Goal: Information Seeking & Learning: Learn about a topic

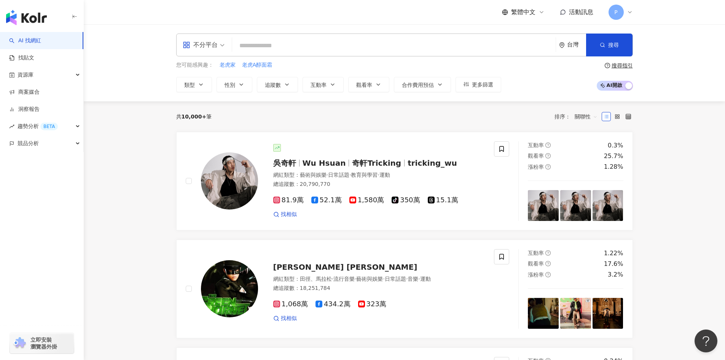
click at [248, 43] on input "search" at bounding box center [393, 45] width 317 height 14
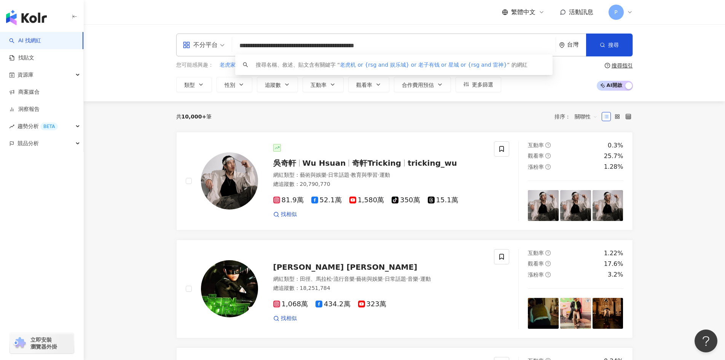
type input "**********"
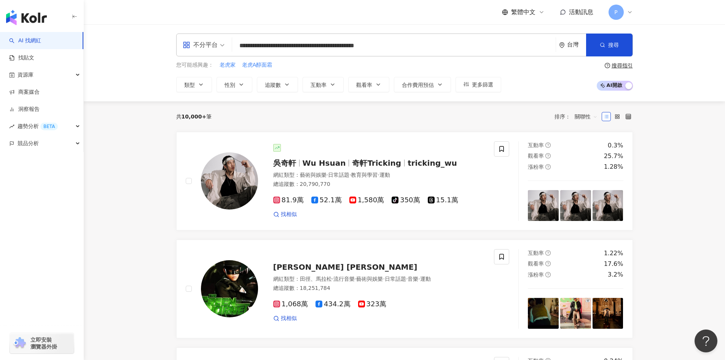
click at [574, 43] on div "台灣" at bounding box center [576, 44] width 19 height 6
click at [529, 87] on div "不限區域" at bounding box center [522, 87] width 21 height 14
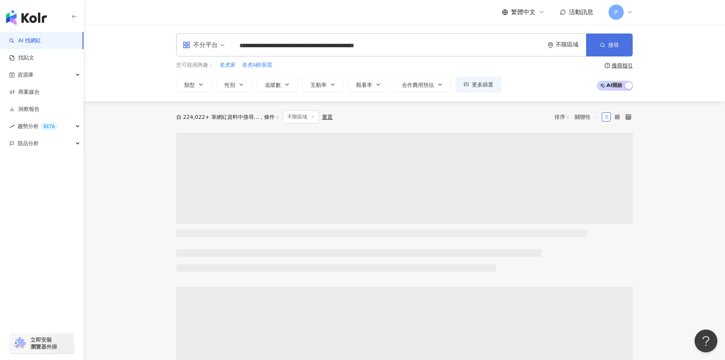
click at [610, 46] on span "搜尋" at bounding box center [613, 45] width 11 height 6
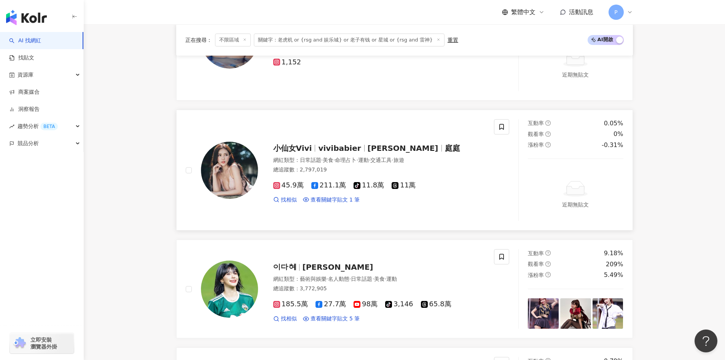
scroll to position [305, 0]
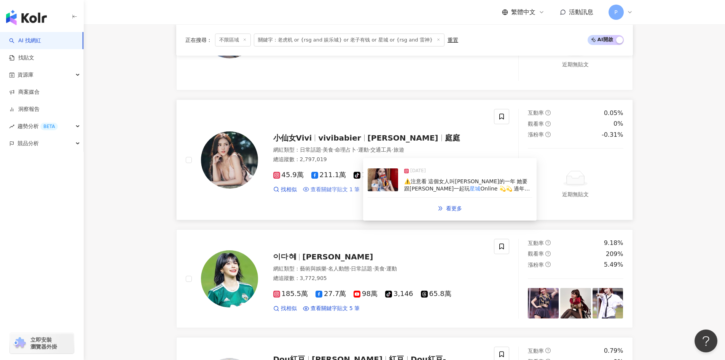
click at [333, 187] on span "查看關鍵字貼文 1 筆" at bounding box center [335, 190] width 49 height 8
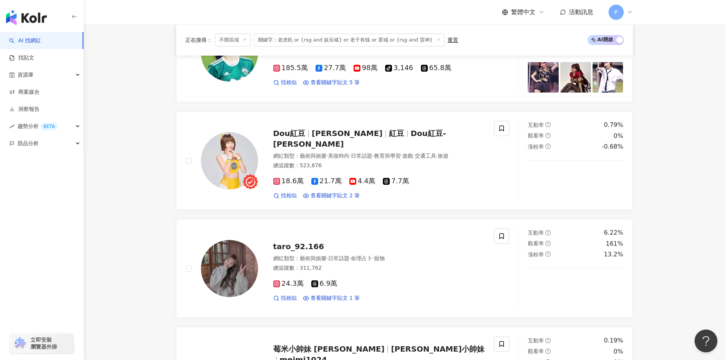
scroll to position [533, 0]
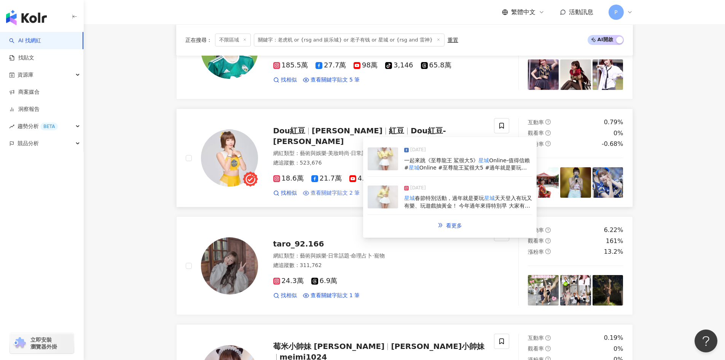
click at [329, 189] on span "查看關鍵字貼文 2 筆" at bounding box center [335, 193] width 49 height 8
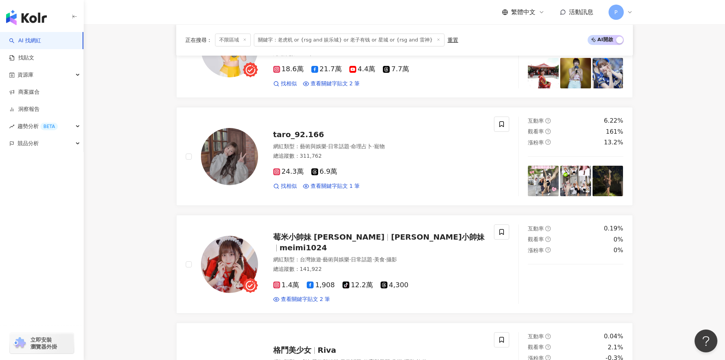
scroll to position [647, 0]
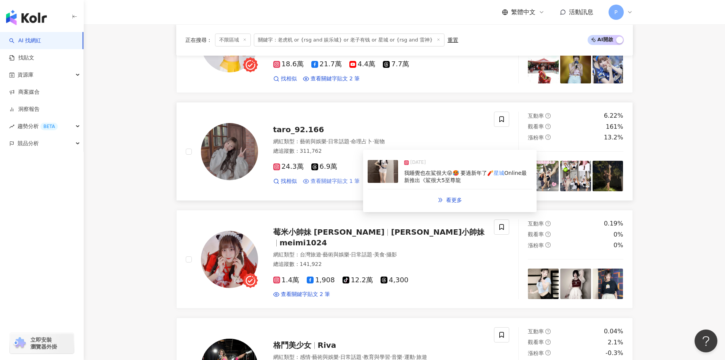
click at [324, 182] on span "查看關鍵字貼文 1 筆" at bounding box center [335, 181] width 49 height 8
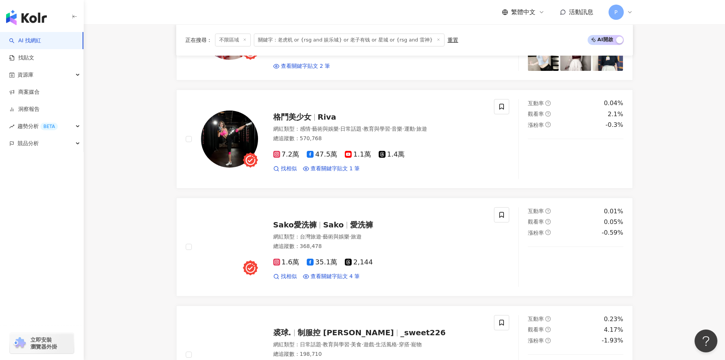
scroll to position [876, 0]
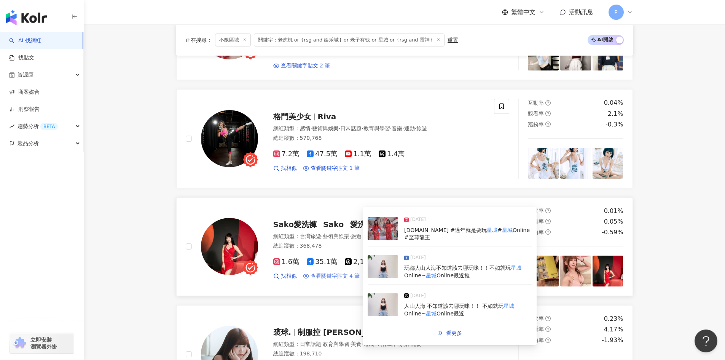
click at [337, 277] on span "查看關鍵字貼文 4 筆" at bounding box center [335, 276] width 49 height 8
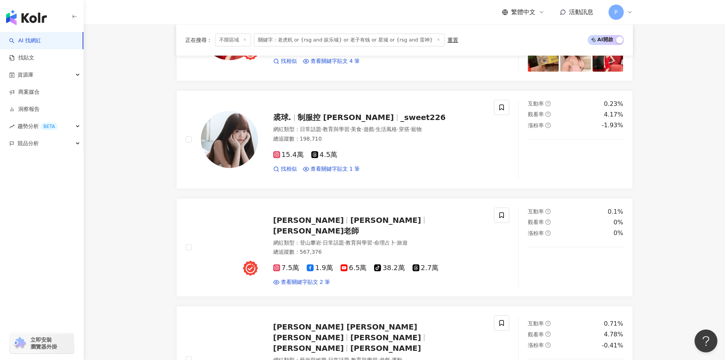
scroll to position [1104, 0]
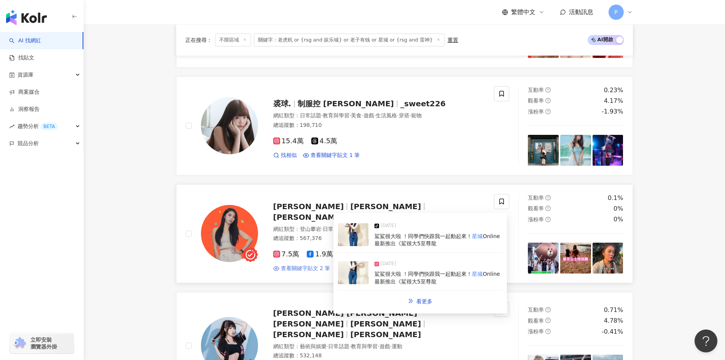
click at [298, 265] on span "查看關鍵字貼文 2 筆" at bounding box center [305, 269] width 49 height 8
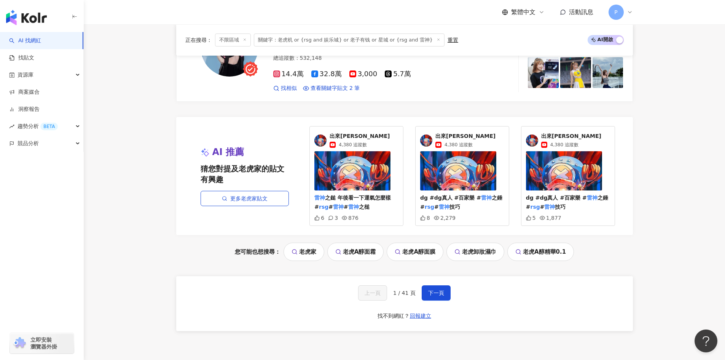
scroll to position [1408, 0]
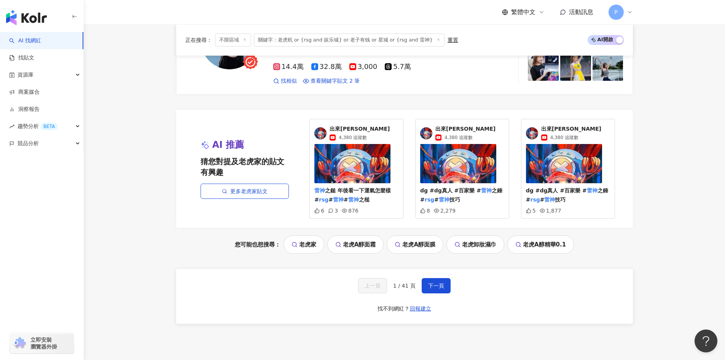
click at [344, 125] on span "出來[PERSON_NAME]" at bounding box center [360, 129] width 60 height 8
click at [432, 282] on span "下一頁" at bounding box center [436, 285] width 16 height 6
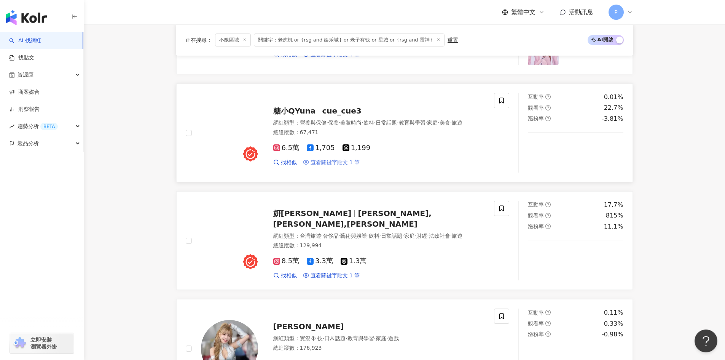
scroll to position [647, 0]
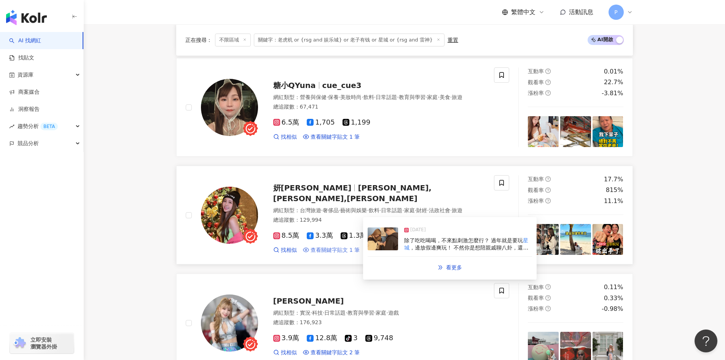
click at [330, 246] on span "查看關鍵字貼文 1 筆" at bounding box center [335, 250] width 49 height 8
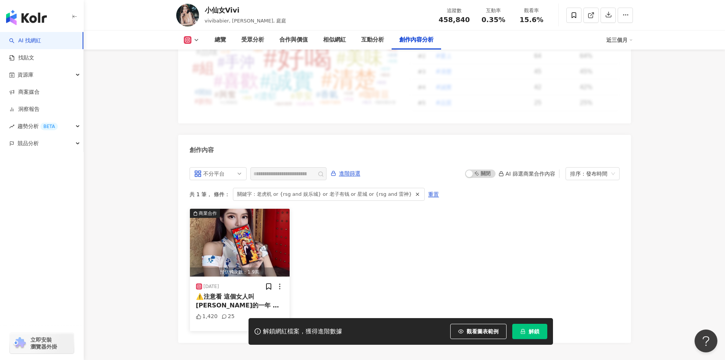
click at [261, 293] on span "⚠️注意看 這個女人叫小美 新的一年 她要跟大家一起玩" at bounding box center [239, 305] width 87 height 24
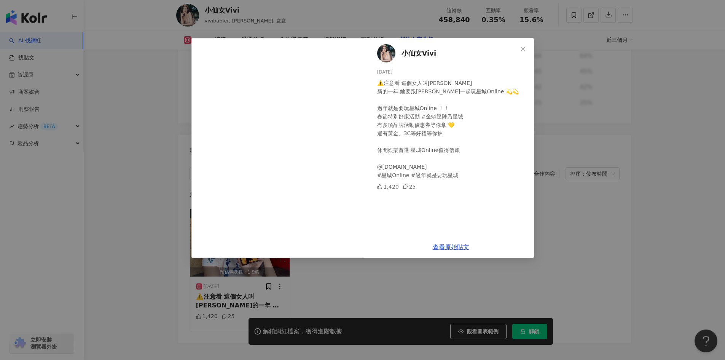
click at [420, 54] on span "小仙女Vivi" at bounding box center [419, 53] width 35 height 11
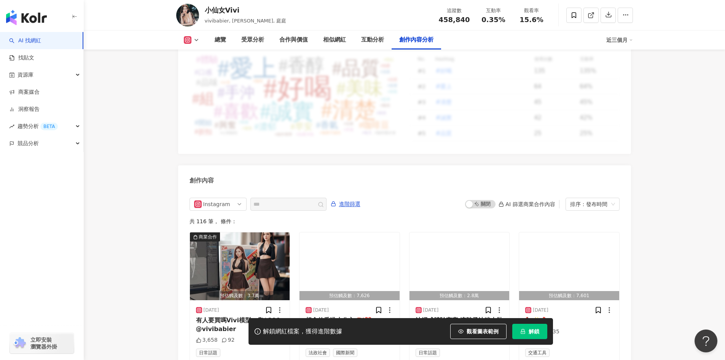
scroll to position [2316, 0]
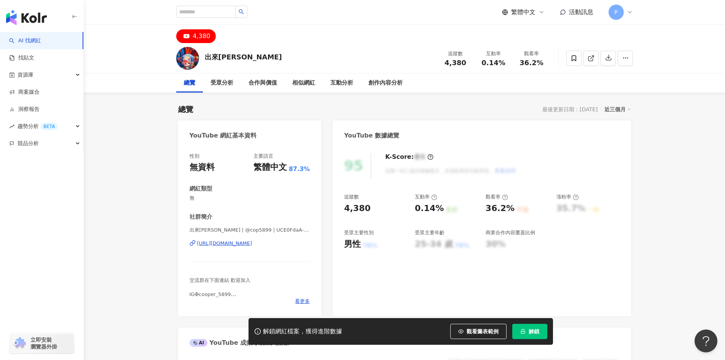
click at [214, 57] on div "出來喬巴" at bounding box center [243, 57] width 77 height 10
click at [237, 245] on div "https://www.youtube.com/channel/UCE0FdaA-6z05DWEDLiVwvhg" at bounding box center [224, 243] width 55 height 7
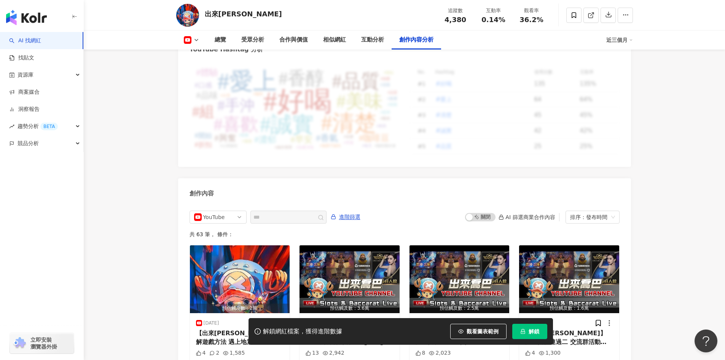
scroll to position [2075, 0]
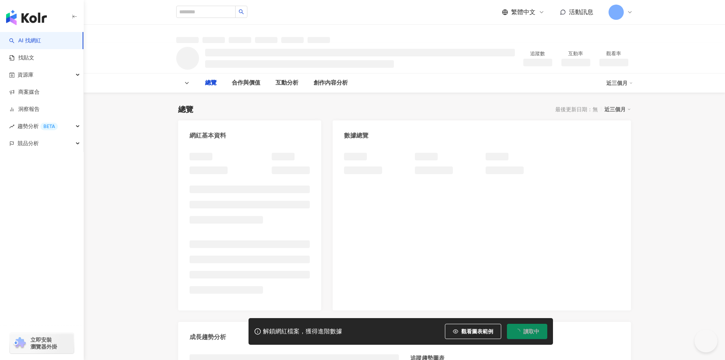
type input "**********"
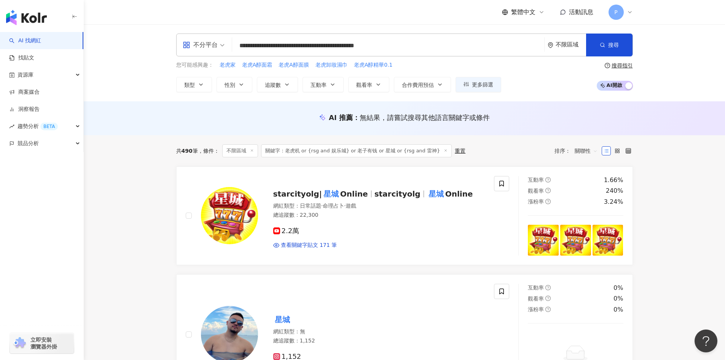
click at [556, 45] on div "不限區域" at bounding box center [571, 44] width 30 height 6
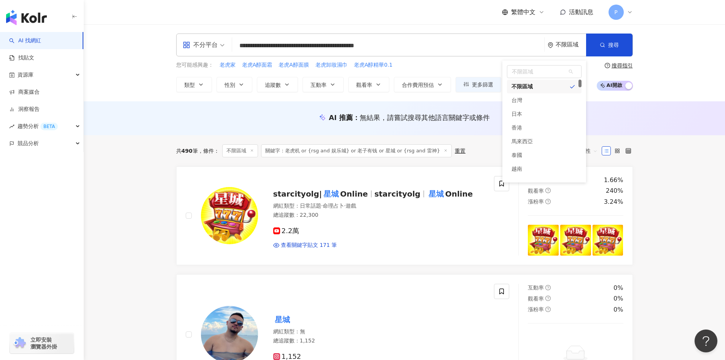
click at [556, 45] on div "不限區域" at bounding box center [571, 44] width 30 height 6
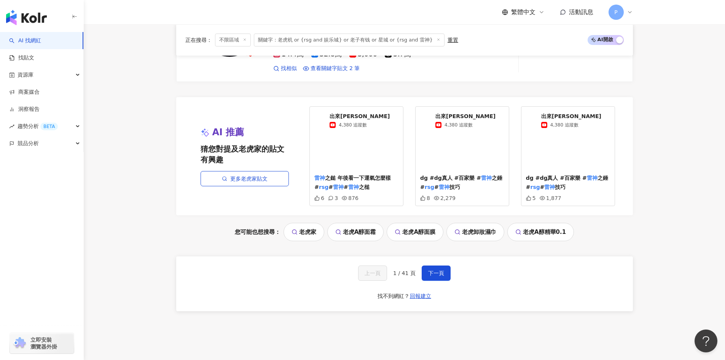
scroll to position [1467, 0]
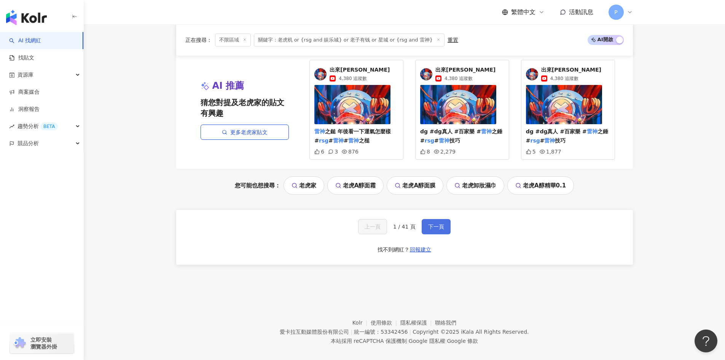
click at [427, 219] on button "下一頁" at bounding box center [436, 226] width 29 height 15
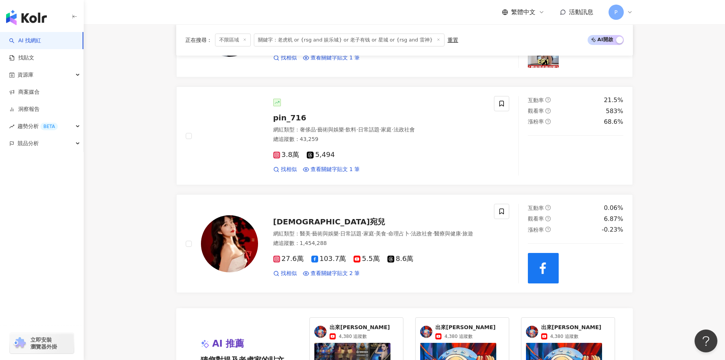
scroll to position [1157, 0]
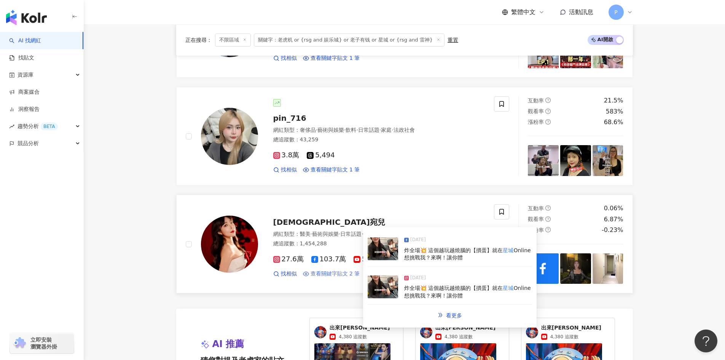
click at [337, 277] on span "查看關鍵字貼文 2 筆" at bounding box center [335, 274] width 49 height 8
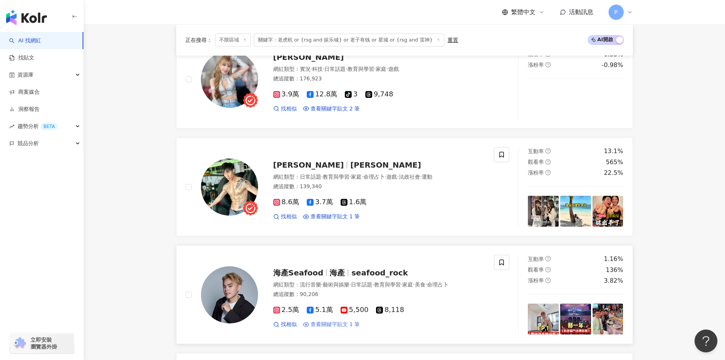
scroll to position [890, 0]
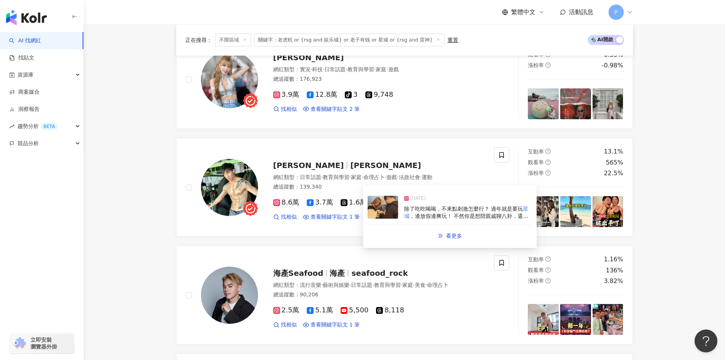
click at [414, 209] on span "除了吃吃喝喝，不來點刺激怎麼行？ 過年就是要玩" at bounding box center [463, 209] width 119 height 6
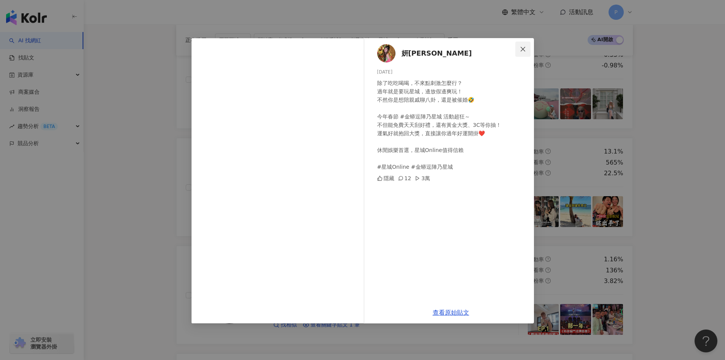
click at [524, 49] on icon "close" at bounding box center [523, 49] width 6 height 6
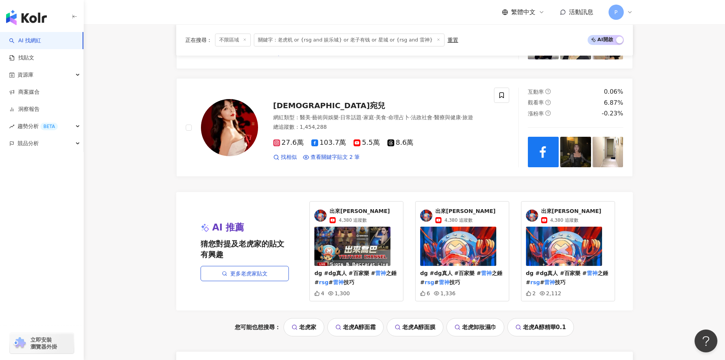
scroll to position [1423, 0]
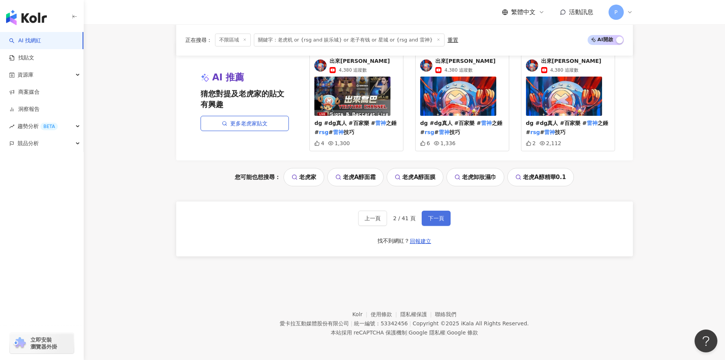
click at [430, 218] on span "下一頁" at bounding box center [436, 218] width 16 height 6
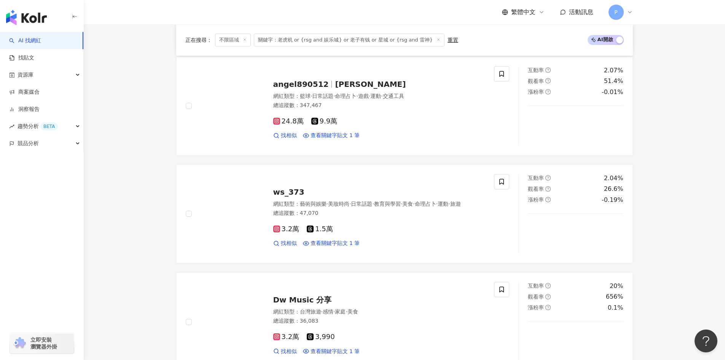
scroll to position [1157, 0]
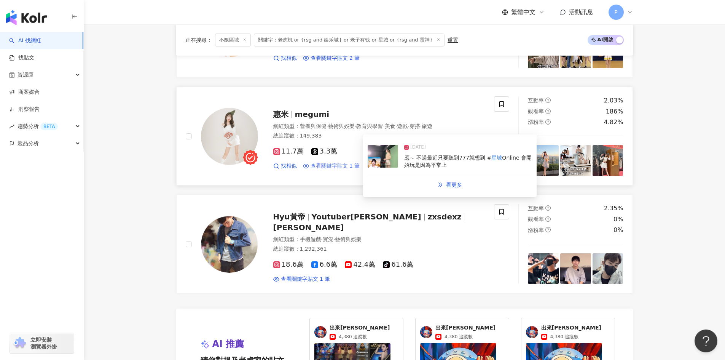
click at [324, 164] on span "查看關鍵字貼文 1 筆" at bounding box center [335, 166] width 49 height 8
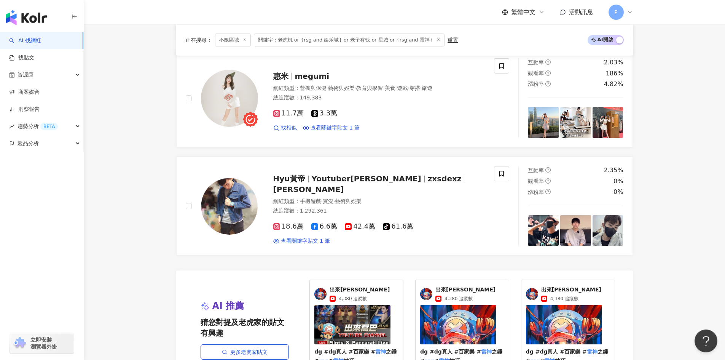
scroll to position [1423, 0]
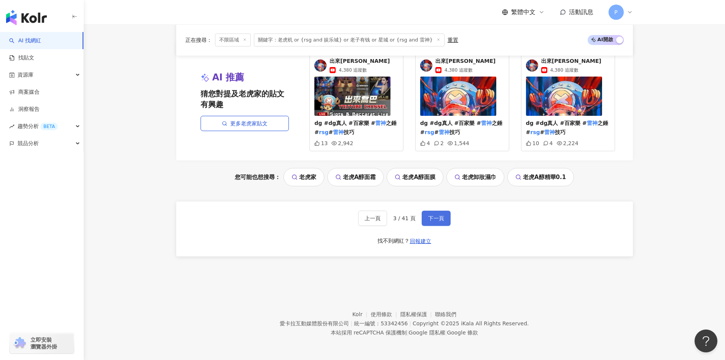
click at [434, 215] on span "下一頁" at bounding box center [436, 218] width 16 height 6
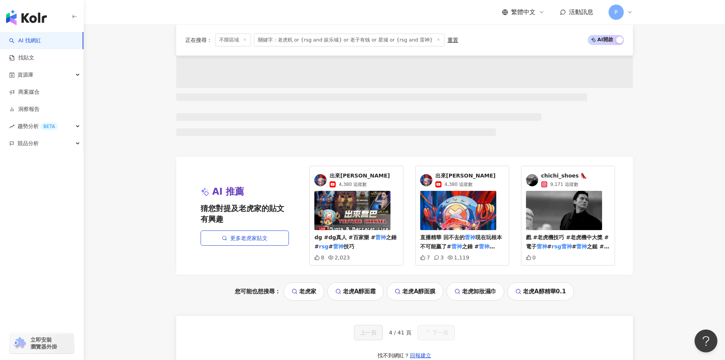
scroll to position [1309, 0]
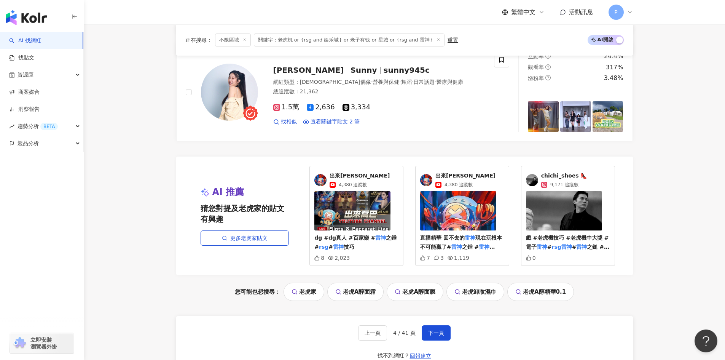
click at [545, 175] on span "chichi_shoes 👠" at bounding box center [564, 176] width 46 height 8
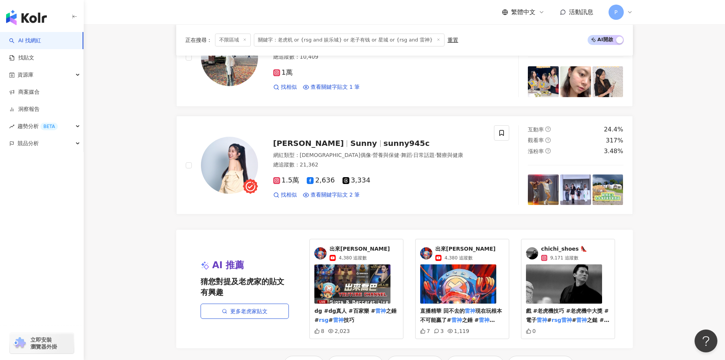
scroll to position [1233, 0]
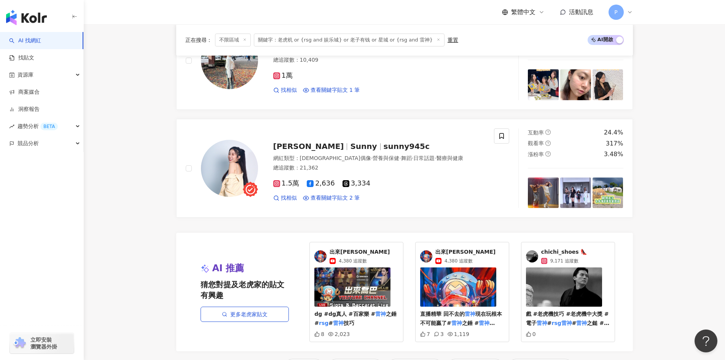
click at [554, 253] on span "chichi_shoes 👠" at bounding box center [564, 252] width 46 height 8
click at [562, 313] on span "戲 #老虎機技巧 #老虎機中大獎 #電子" at bounding box center [567, 318] width 83 height 15
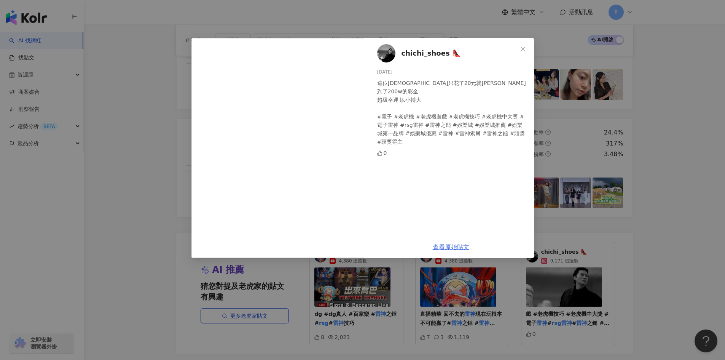
click at [444, 247] on link "查看原始貼文" at bounding box center [451, 246] width 37 height 7
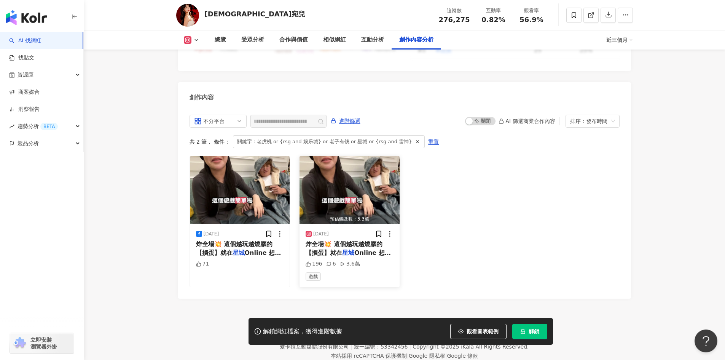
click at [344, 172] on img "button" at bounding box center [350, 190] width 100 height 68
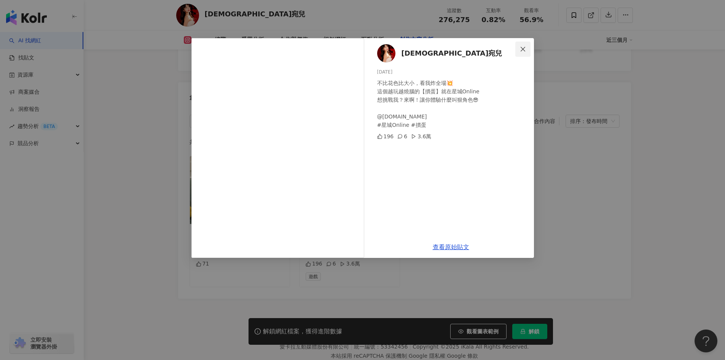
click at [525, 51] on icon "close" at bounding box center [523, 49] width 6 height 6
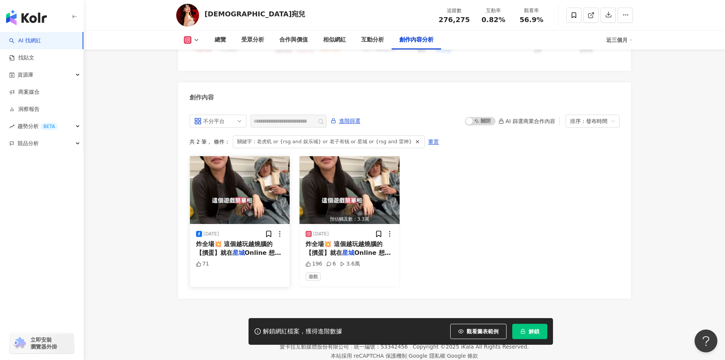
click at [246, 173] on img "button" at bounding box center [240, 190] width 100 height 68
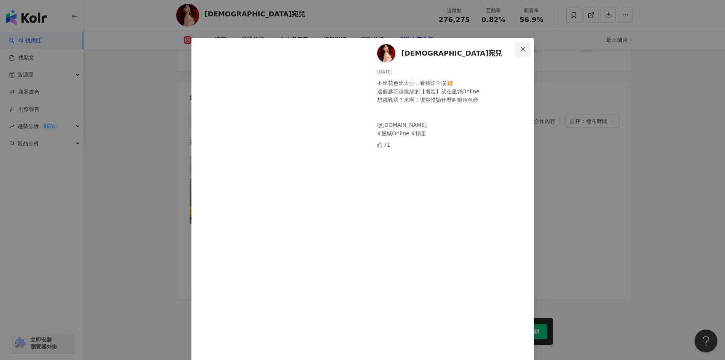
click at [521, 48] on icon "close" at bounding box center [523, 48] width 5 height 5
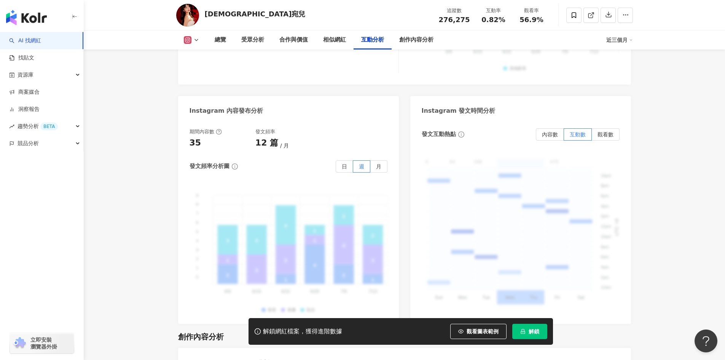
scroll to position [1909, 0]
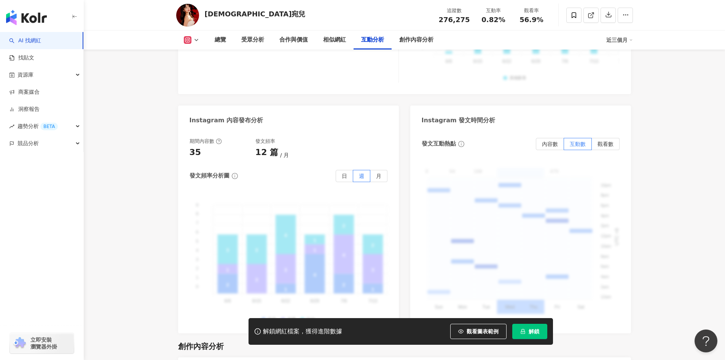
drag, startPoint x: 234, startPoint y: 15, endPoint x: 202, endPoint y: 16, distance: 32.4
click at [202, 16] on div "宛宛兒 追蹤數 276,275 互動率 0.82% 觀看率 56.9%" at bounding box center [404, 15] width 487 height 30
copy div "[DEMOGRAPHIC_DATA]宛兒"
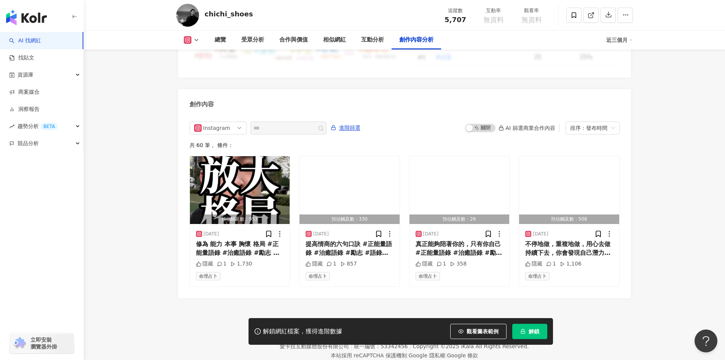
scroll to position [2318, 0]
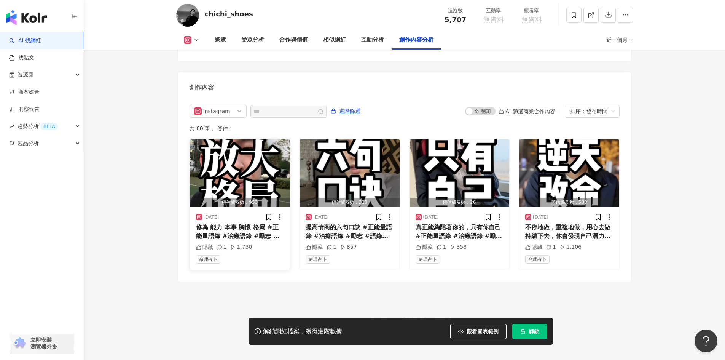
click at [231, 168] on img "button" at bounding box center [240, 173] width 100 height 68
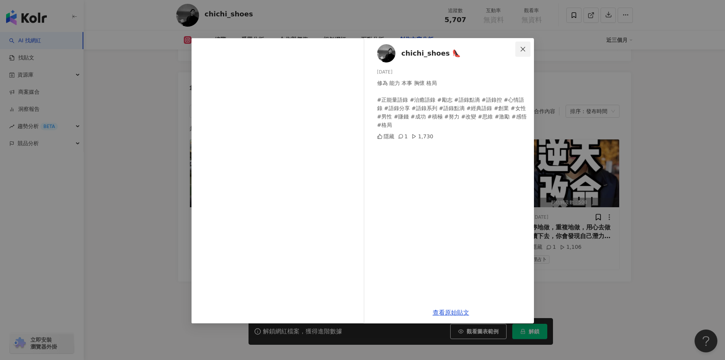
click at [524, 52] on icon "close" at bounding box center [523, 49] width 6 height 6
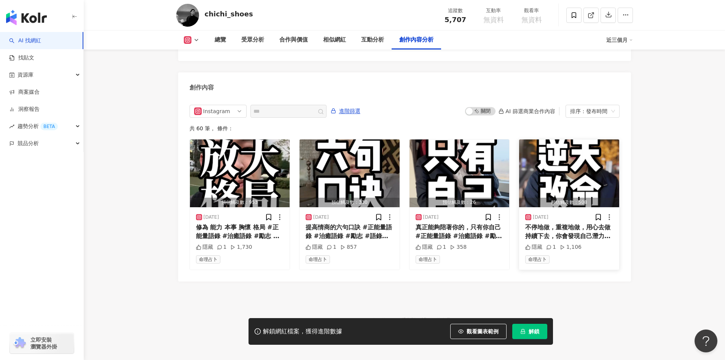
click at [559, 162] on img "button" at bounding box center [569, 173] width 100 height 68
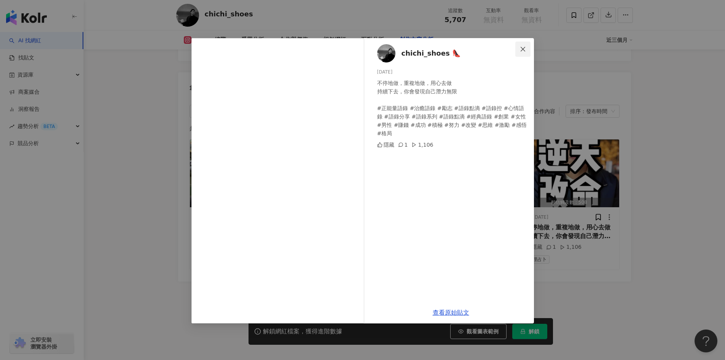
click at [523, 49] on icon "close" at bounding box center [523, 48] width 5 height 5
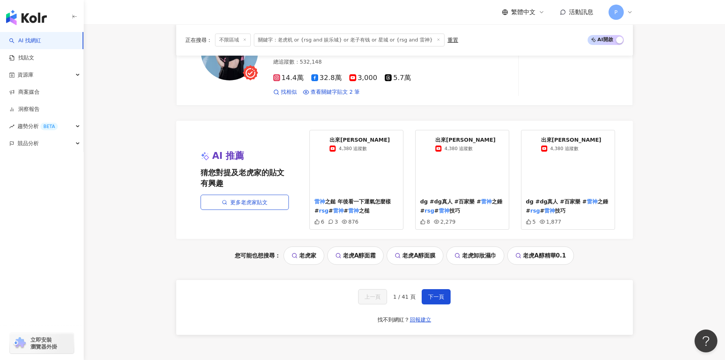
scroll to position [1410, 0]
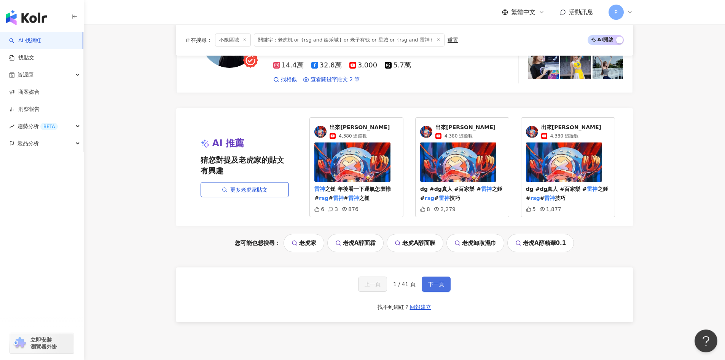
click at [430, 281] on span "下一頁" at bounding box center [436, 284] width 16 height 6
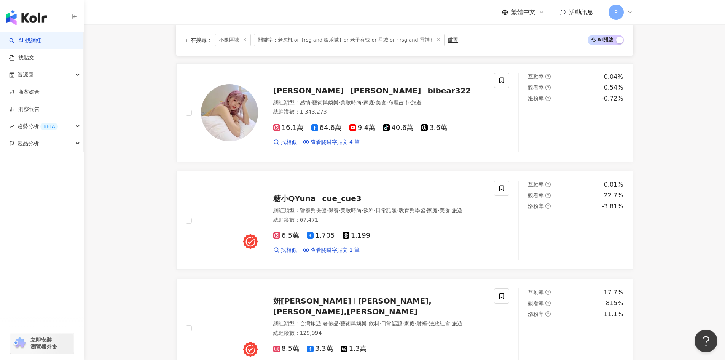
scroll to position [1366, 0]
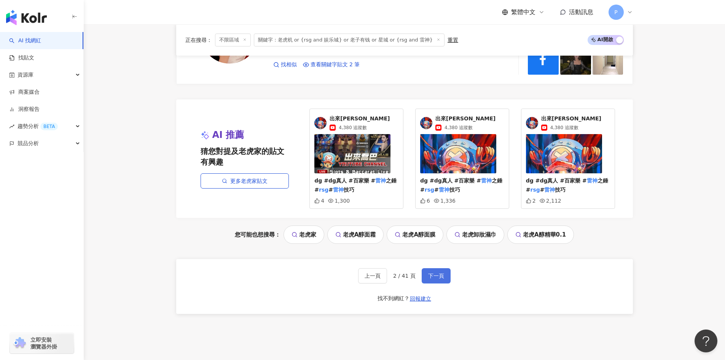
click at [433, 279] on span "下一頁" at bounding box center [436, 276] width 16 height 6
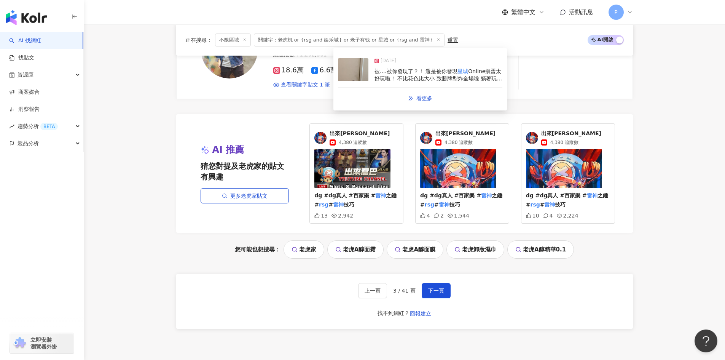
scroll to position [1370, 0]
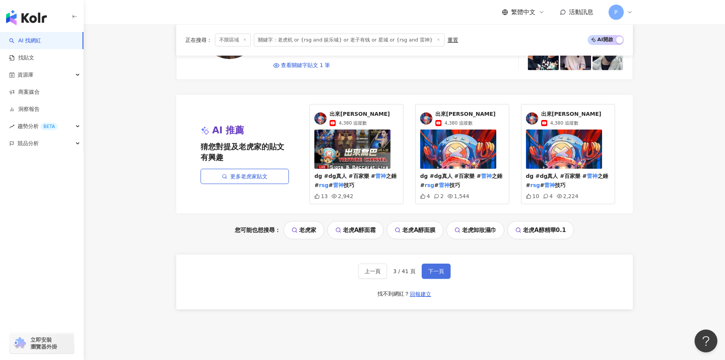
click at [434, 271] on span "下一頁" at bounding box center [436, 271] width 16 height 6
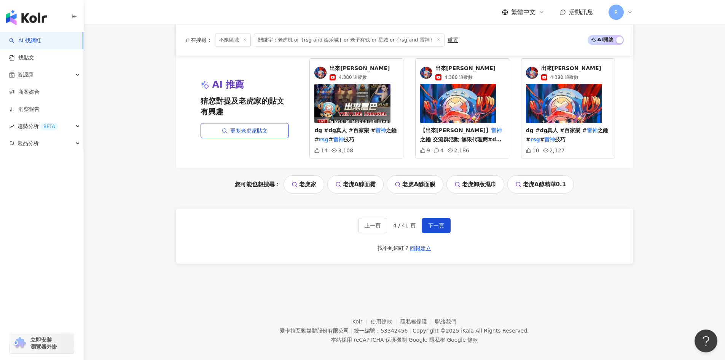
scroll to position [1423, 0]
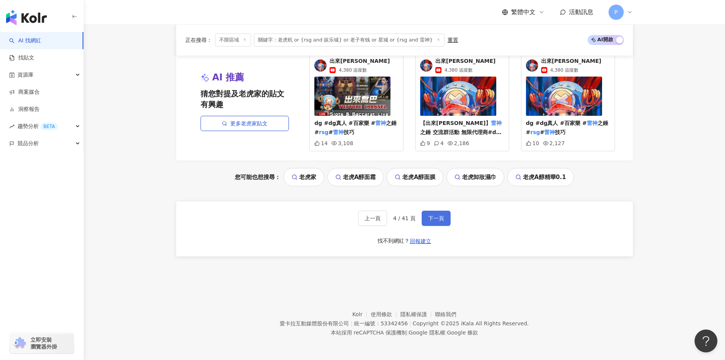
click at [434, 218] on span "下一頁" at bounding box center [436, 218] width 16 height 6
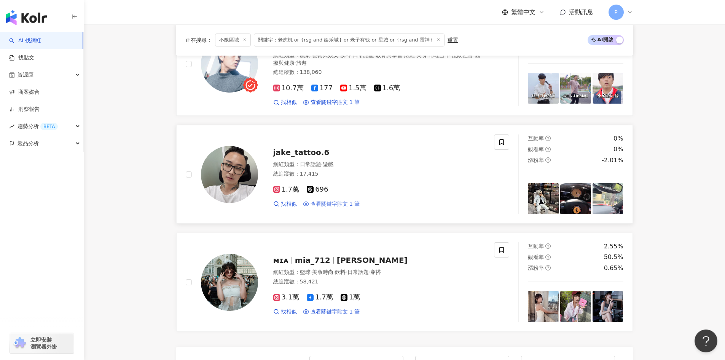
scroll to position [1118, 0]
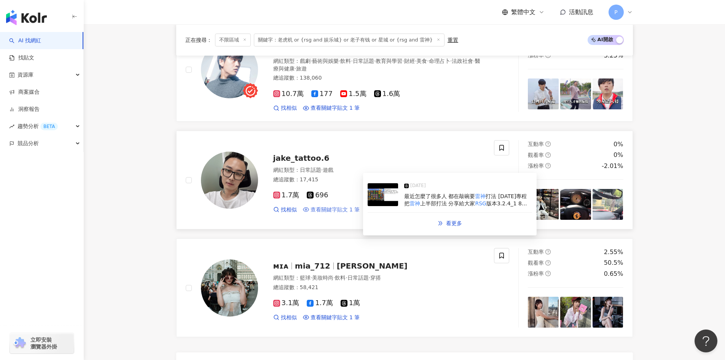
click at [339, 206] on span "查看關鍵字貼文 1 筆" at bounding box center [335, 210] width 49 height 8
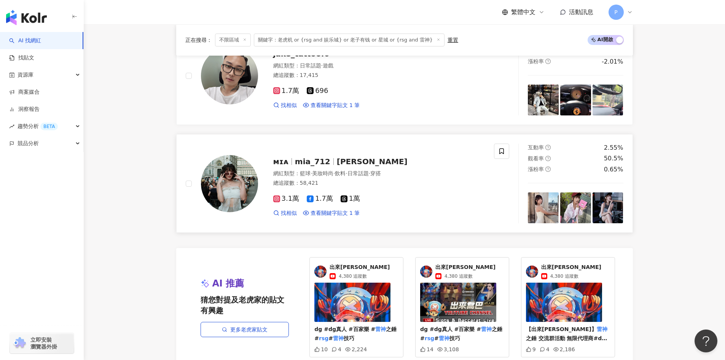
scroll to position [1309, 0]
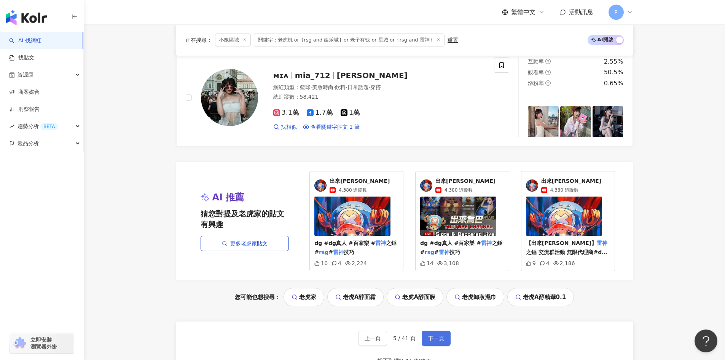
click at [432, 335] on span "下一頁" at bounding box center [436, 338] width 16 height 6
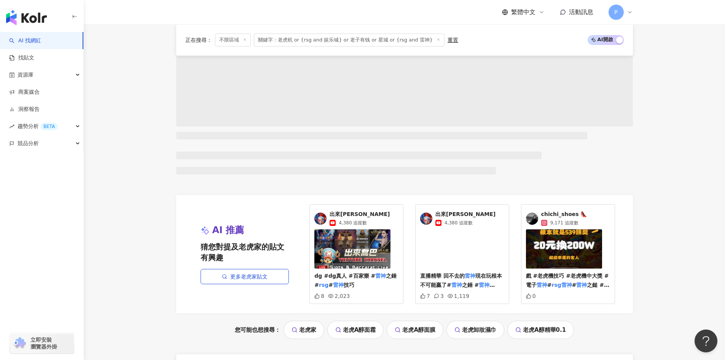
scroll to position [477, 0]
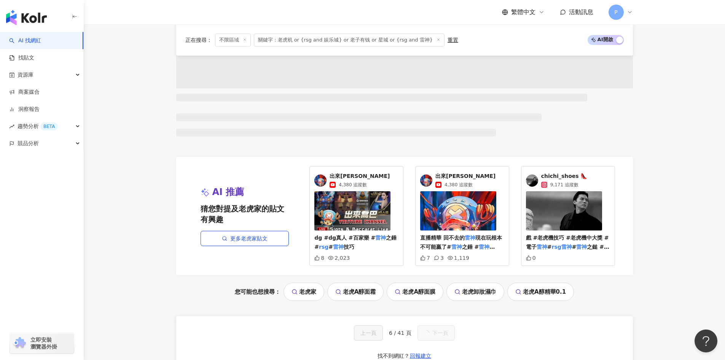
drag, startPoint x: 405, startPoint y: 155, endPoint x: 453, endPoint y: 154, distance: 47.6
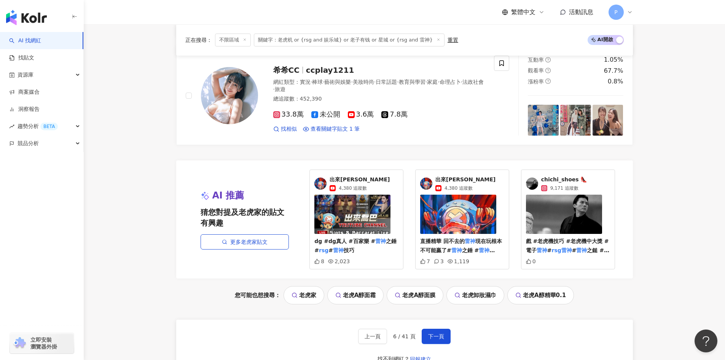
drag, startPoint x: 453, startPoint y: 154, endPoint x: 693, endPoint y: 171, distance: 240.5
click at [562, 176] on span "chichi_shoes 👠" at bounding box center [564, 180] width 46 height 8
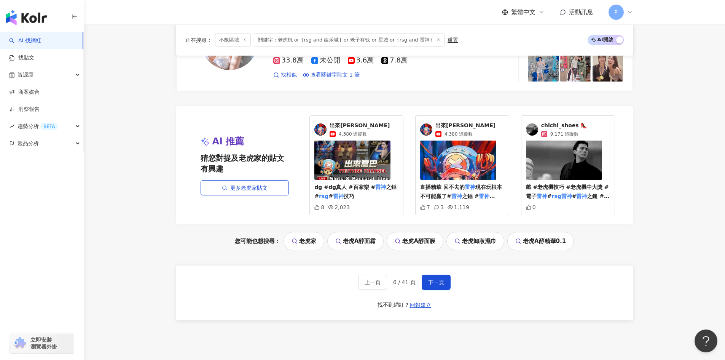
scroll to position [1425, 0]
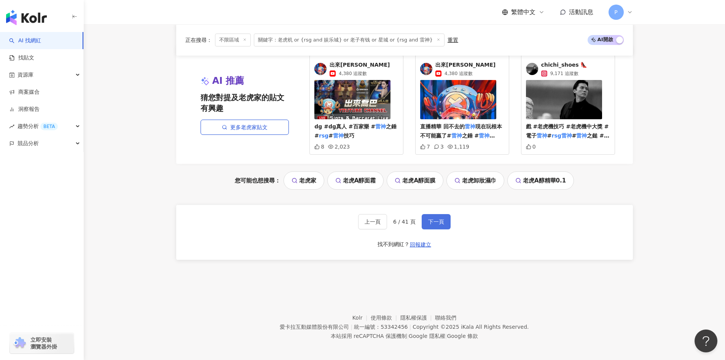
click at [434, 218] on span "下一頁" at bounding box center [436, 221] width 16 height 6
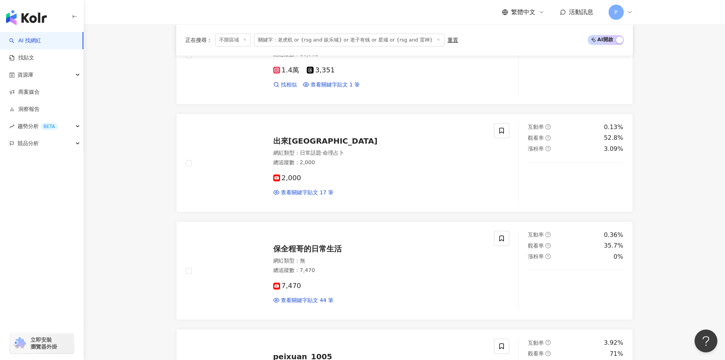
scroll to position [1423, 0]
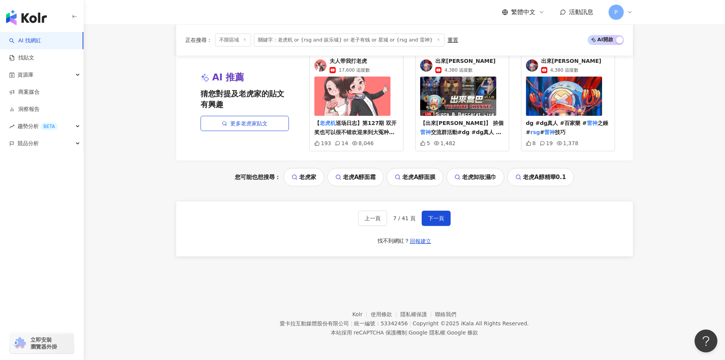
click at [349, 58] on span "夫人带我打老虎" at bounding box center [350, 61] width 40 height 8
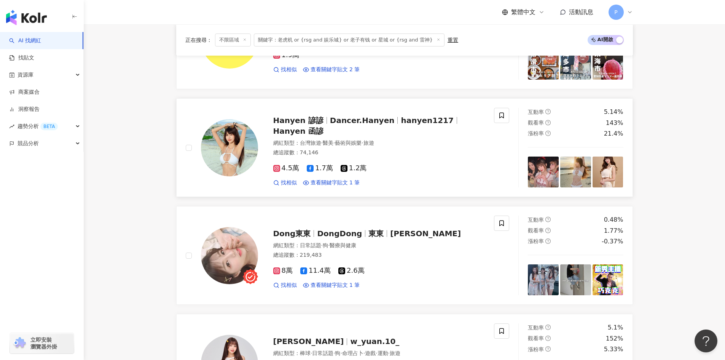
scroll to position [928, 0]
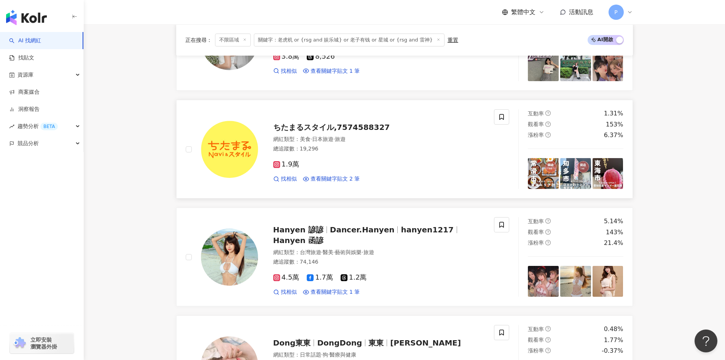
click at [323, 127] on span "ちたまるスタイル,7574588327" at bounding box center [331, 127] width 117 height 9
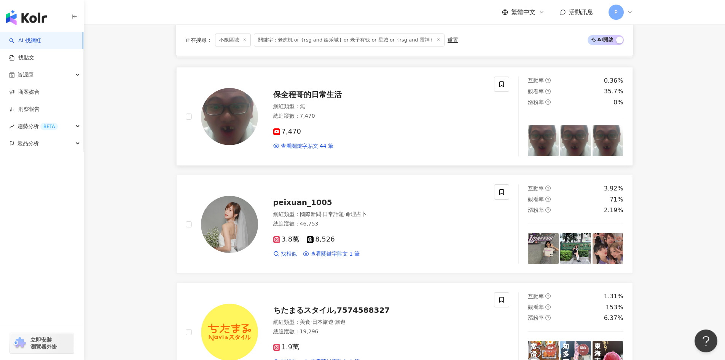
scroll to position [738, 0]
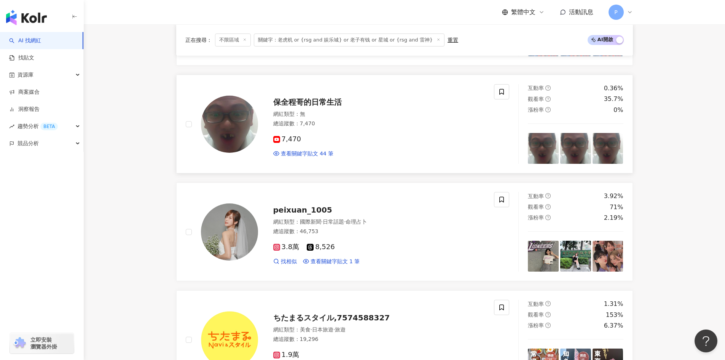
click at [301, 101] on span "保全程哥的日常生活" at bounding box center [307, 101] width 69 height 9
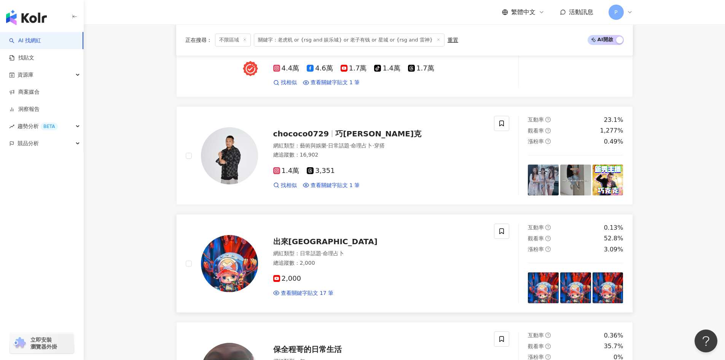
scroll to position [472, 0]
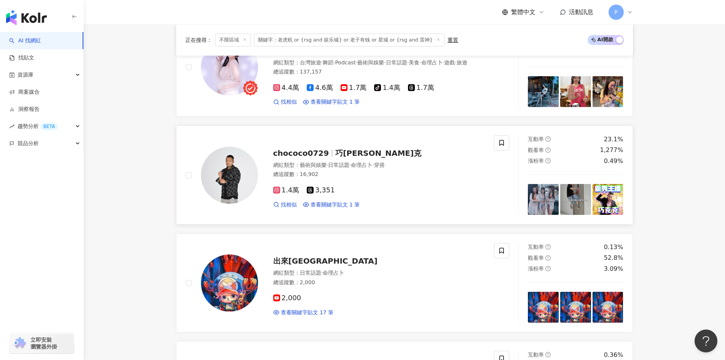
click at [306, 153] on span "chococo0729" at bounding box center [301, 152] width 56 height 9
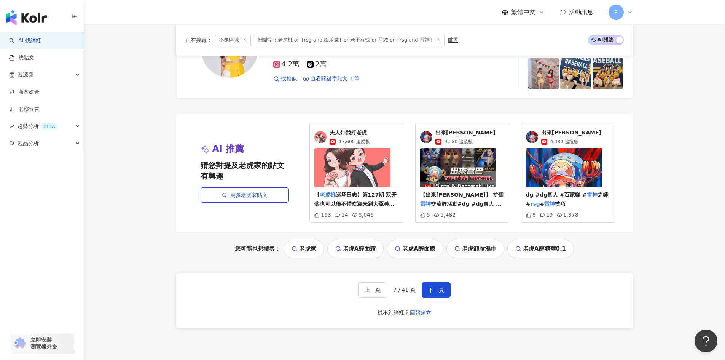
scroll to position [1423, 0]
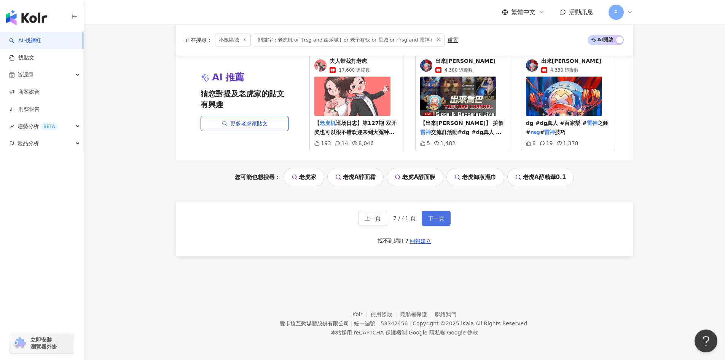
click at [437, 218] on span "下一頁" at bounding box center [436, 218] width 16 height 6
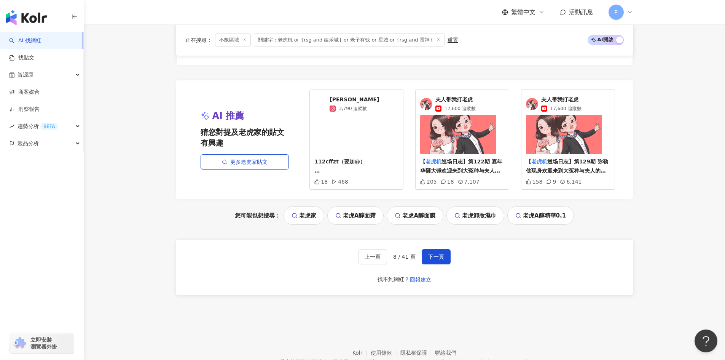
scroll to position [1347, 0]
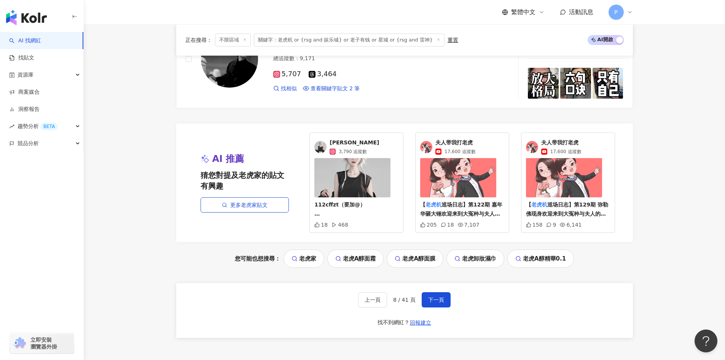
click at [339, 139] on span "孟孟" at bounding box center [354, 143] width 49 height 8
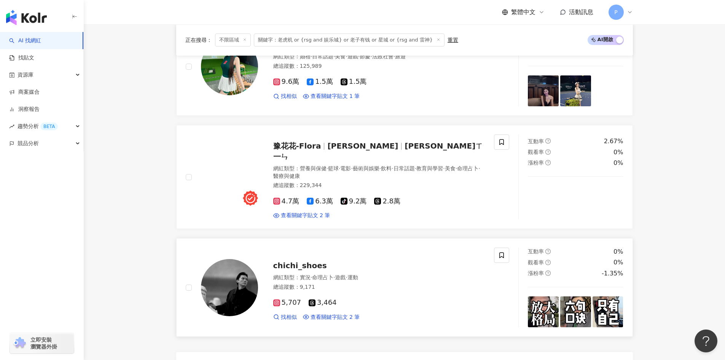
scroll to position [1081, 0]
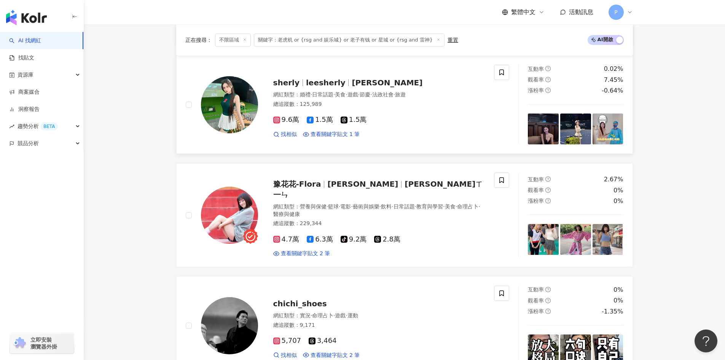
click at [291, 82] on span "sherly" at bounding box center [286, 82] width 26 height 9
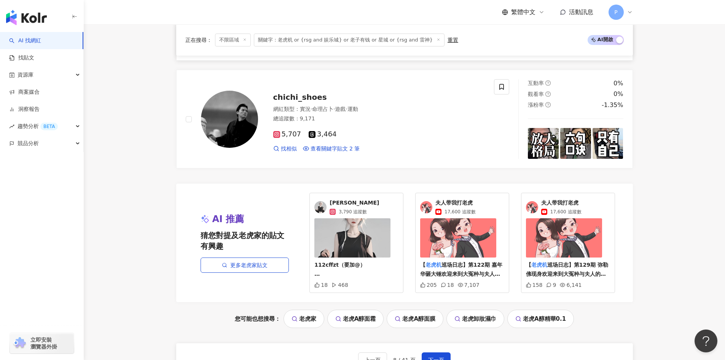
scroll to position [1347, 0]
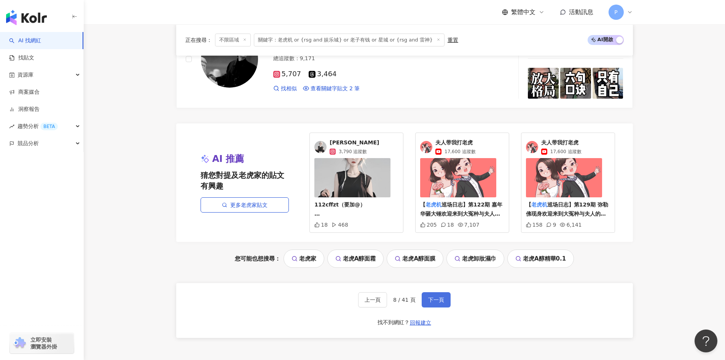
click at [436, 297] on span "下一頁" at bounding box center [436, 300] width 16 height 6
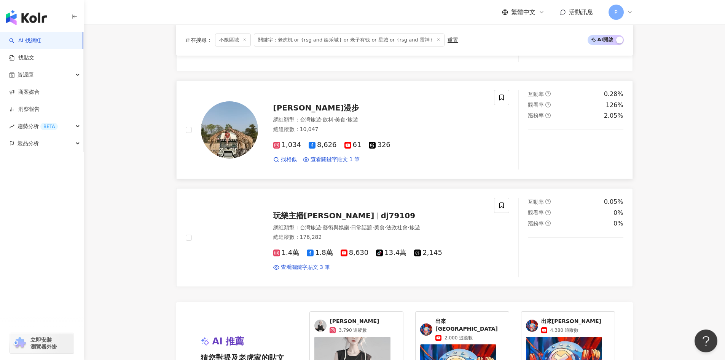
scroll to position [1156, 0]
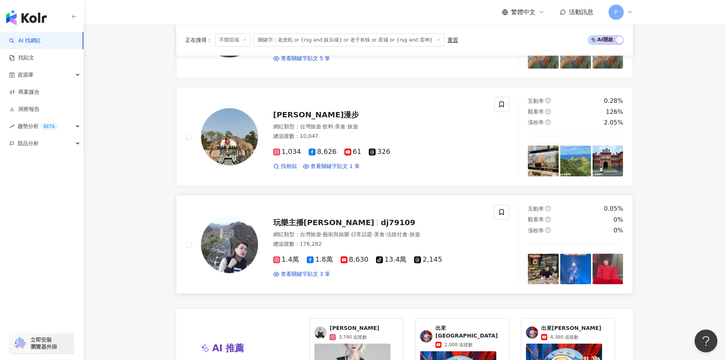
click at [293, 220] on span "玩樂主播郭人榮" at bounding box center [323, 222] width 101 height 9
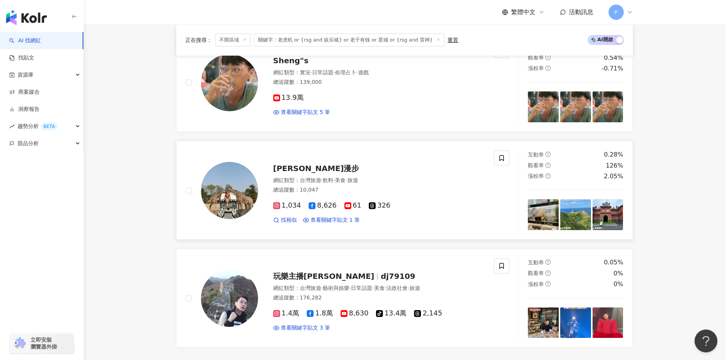
scroll to position [1042, 0]
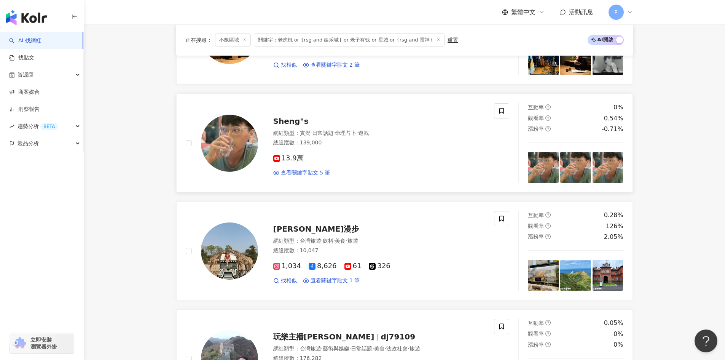
click at [291, 122] on span "Sheng"s" at bounding box center [290, 120] width 35 height 9
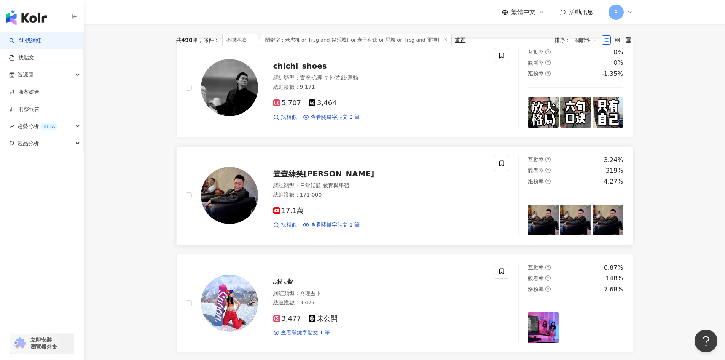
scroll to position [129, 0]
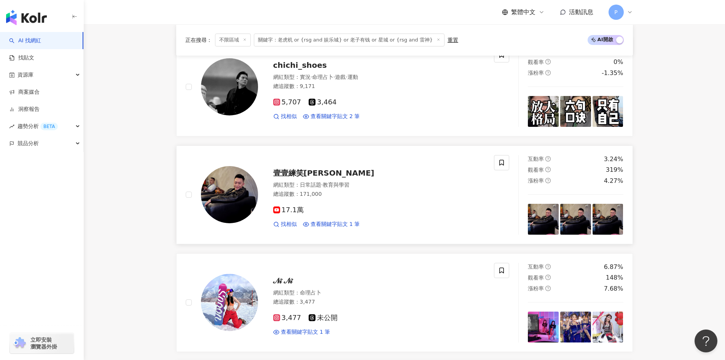
click at [288, 172] on span "壹壹練笑威" at bounding box center [323, 172] width 101 height 9
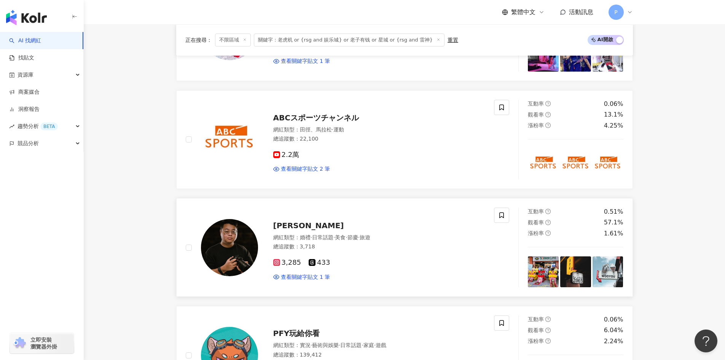
scroll to position [609, 0]
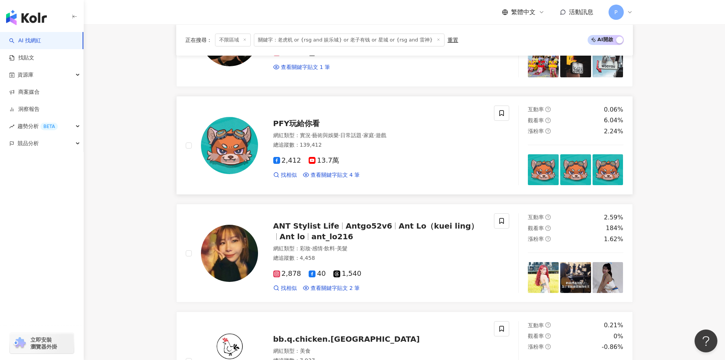
click at [306, 121] on span "PFY玩給你看" at bounding box center [296, 123] width 47 height 9
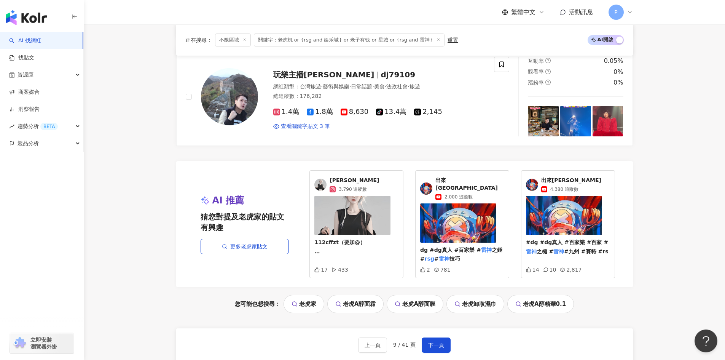
scroll to position [1294, 0]
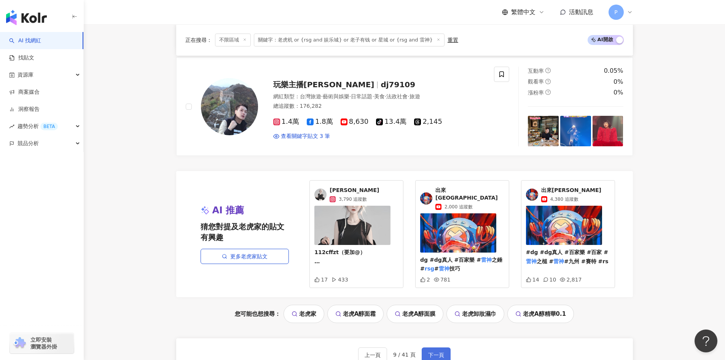
click at [436, 352] on span "下一頁" at bounding box center [436, 355] width 16 height 6
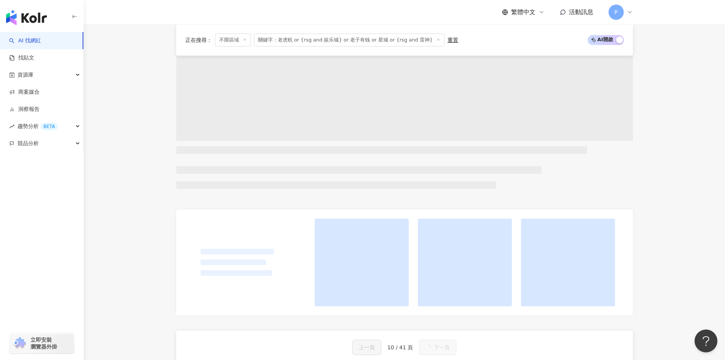
scroll to position [99, 0]
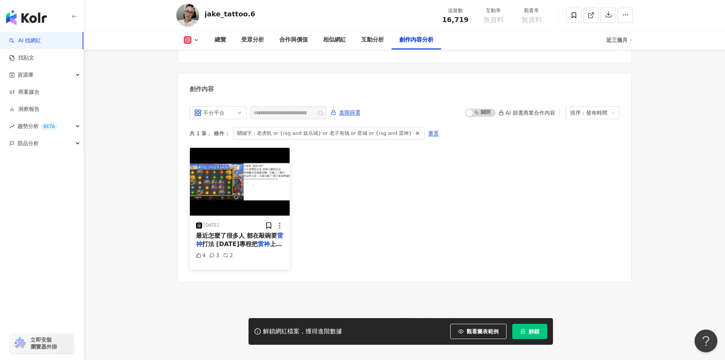
click at [223, 232] on span "最近怎麼了很多人 都在敲碗要" at bounding box center [236, 235] width 81 height 7
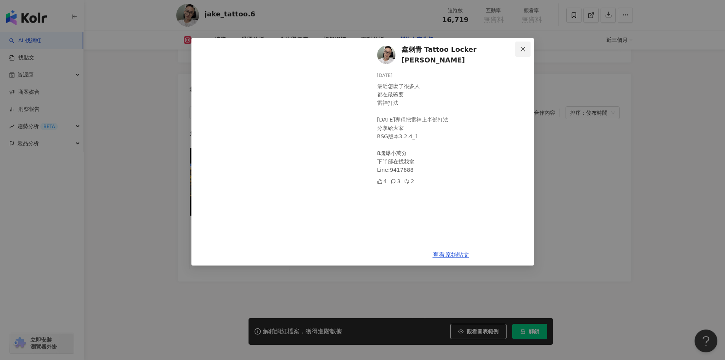
click at [520, 49] on icon "close" at bounding box center [523, 49] width 6 height 6
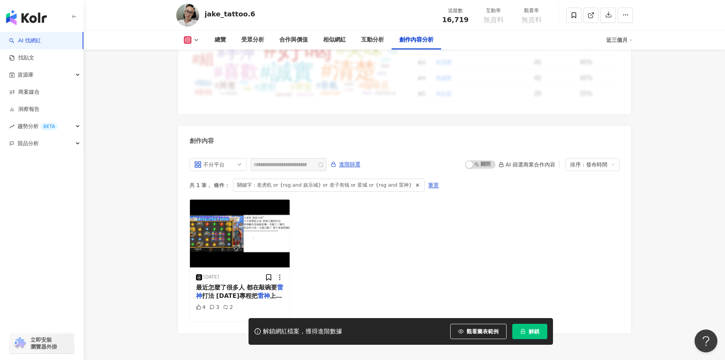
scroll to position [2308, 0]
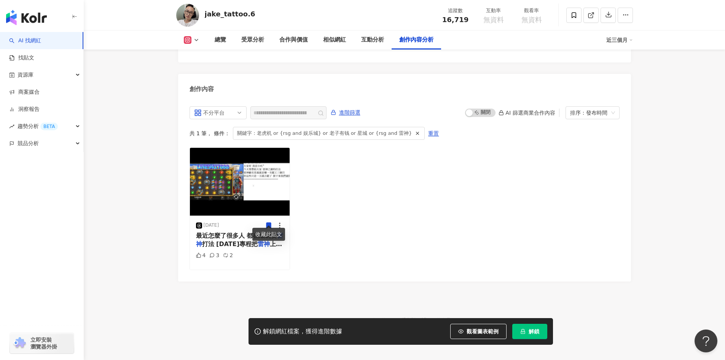
click at [196, 40] on icon at bounding box center [196, 40] width 6 height 6
click at [197, 38] on icon at bounding box center [196, 40] width 6 height 6
click at [196, 70] on button "Threads" at bounding box center [204, 71] width 46 height 11
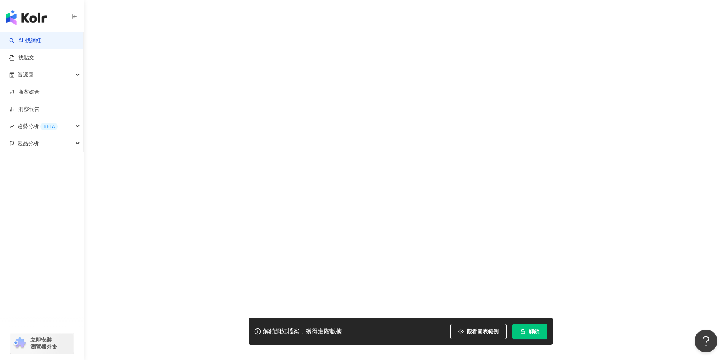
scroll to position [1494, 0]
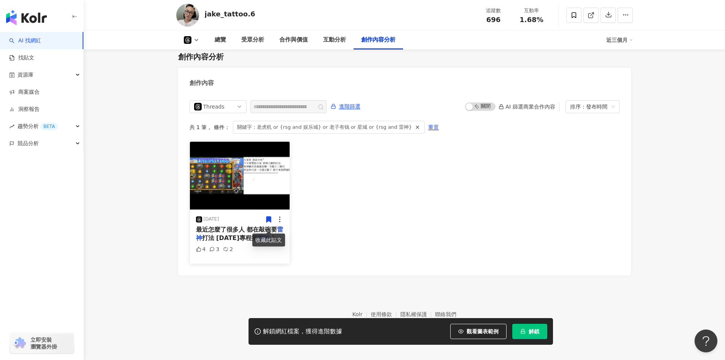
click at [209, 227] on span "最近怎麼了很多人 都在敲碗要" at bounding box center [236, 229] width 81 height 7
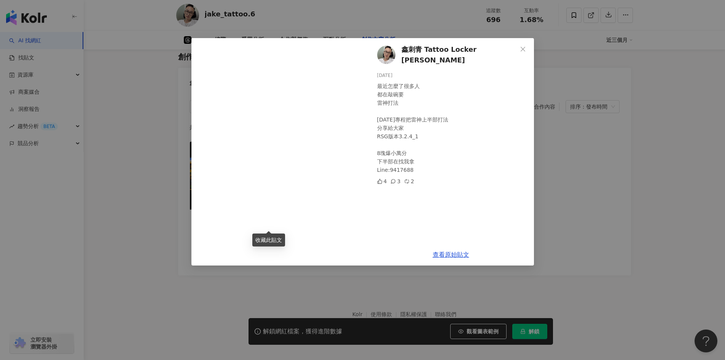
click at [410, 52] on span "鑫刺青 Tattoo Locker Jake" at bounding box center [460, 55] width 116 height 22
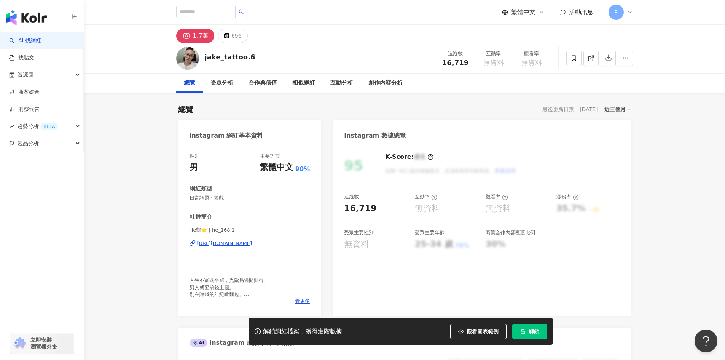
click at [252, 246] on div "https://www.instagram.com/he_168.1/" at bounding box center [224, 243] width 55 height 7
click at [224, 86] on div "受眾分析" at bounding box center [222, 82] width 23 height 9
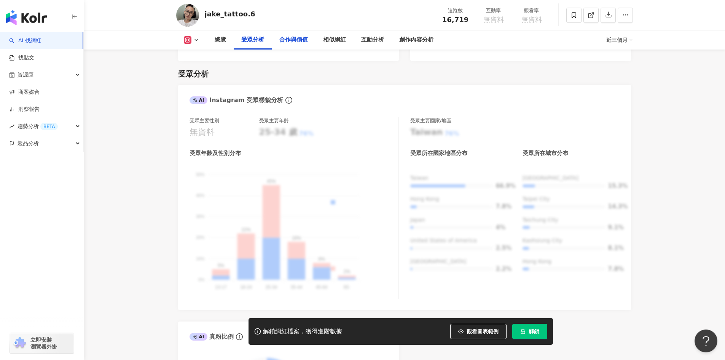
click at [289, 41] on div "合作與價值" at bounding box center [293, 39] width 29 height 9
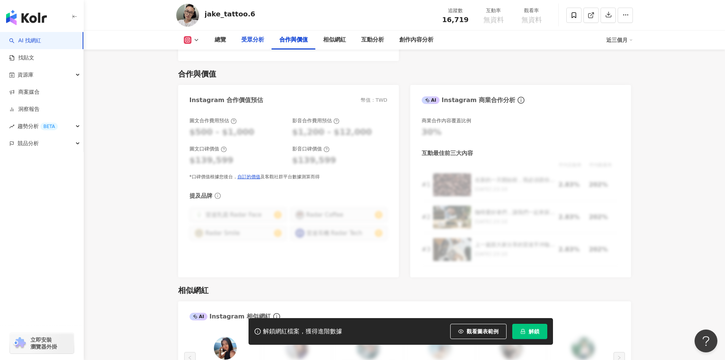
click at [255, 40] on div "受眾分析" at bounding box center [252, 39] width 23 height 9
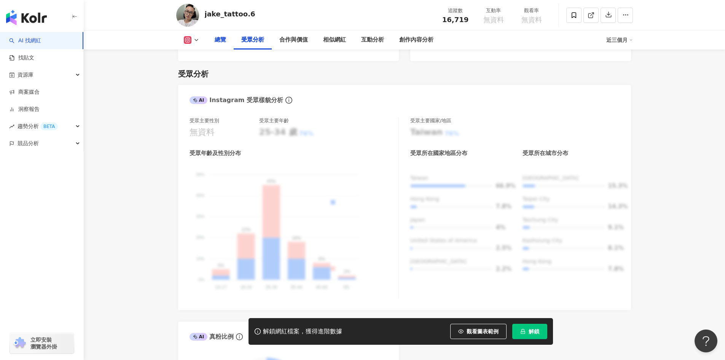
click at [220, 43] on div "總覽" at bounding box center [220, 39] width 11 height 9
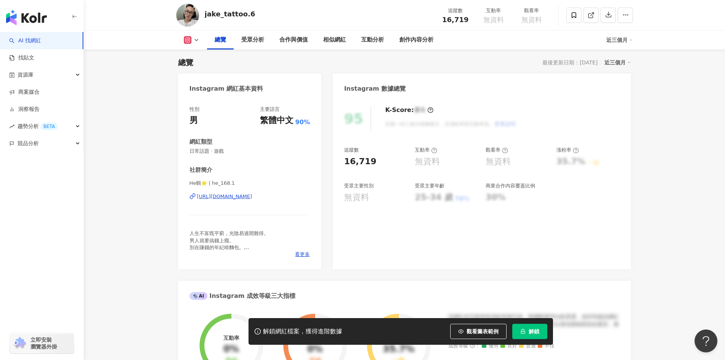
click at [214, 16] on div "jake_tattoo.6" at bounding box center [230, 14] width 51 height 10
click at [187, 18] on img at bounding box center [187, 15] width 23 height 23
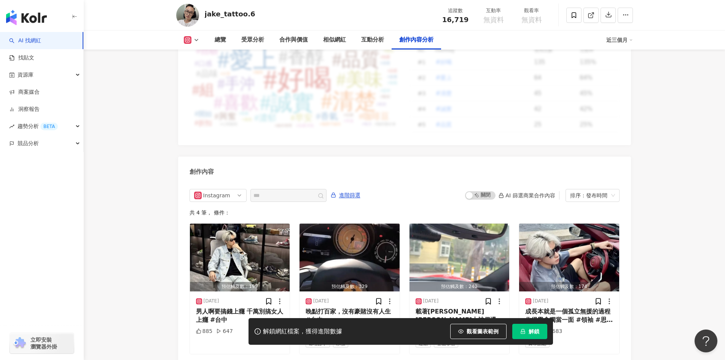
scroll to position [2293, 0]
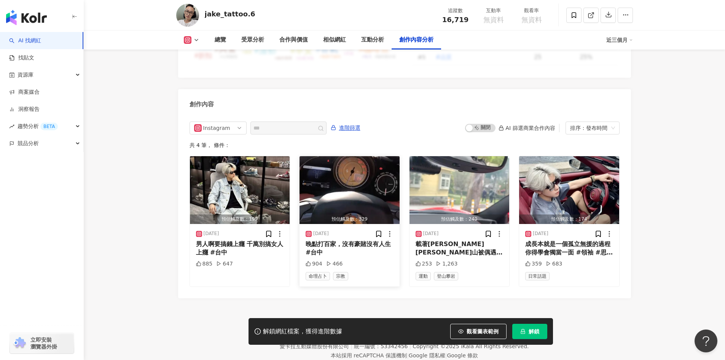
click at [317, 240] on div "晚點打百家，沒有豪賭沒有人生 #台中" at bounding box center [350, 248] width 88 height 17
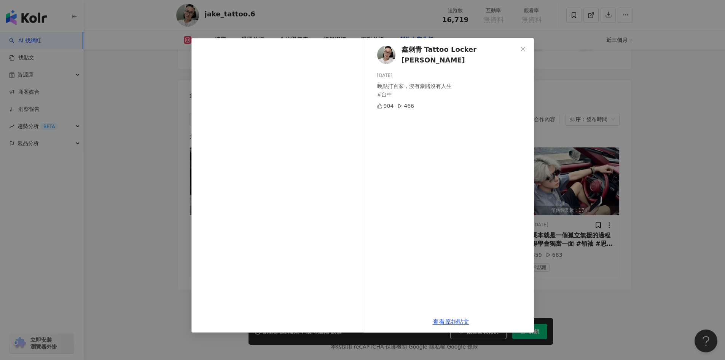
scroll to position [2309, 0]
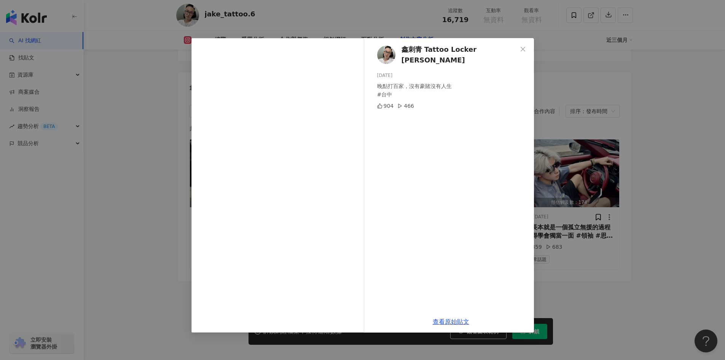
click at [428, 54] on span "鑫刺青 Tattoo Locker [PERSON_NAME]" at bounding box center [460, 55] width 116 height 22
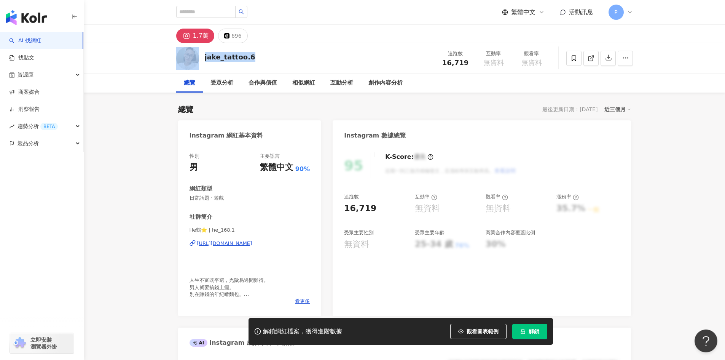
drag, startPoint x: 258, startPoint y: 58, endPoint x: 201, endPoint y: 58, distance: 56.3
click at [201, 58] on div "jake_tattoo.6 追蹤數 16,719 互動率 無資料 觀看率 無資料" at bounding box center [404, 58] width 487 height 30
copy div "jake_tattoo.6"
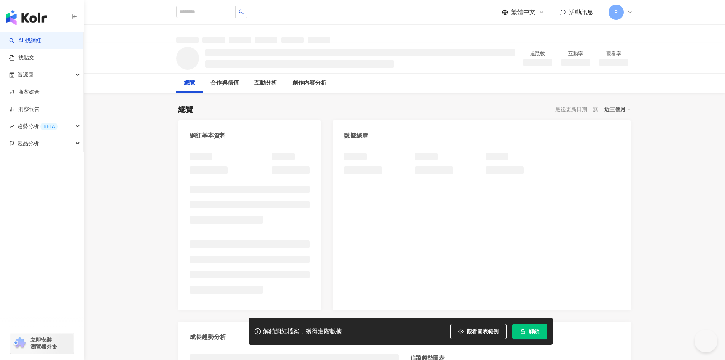
drag, startPoint x: 0, startPoint y: 0, endPoint x: 301, endPoint y: 61, distance: 307.5
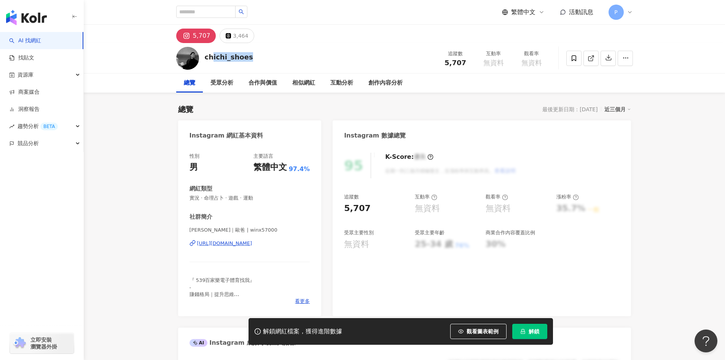
drag, startPoint x: 254, startPoint y: 59, endPoint x: 211, endPoint y: 57, distance: 42.7
click at [211, 57] on div "chichi_shoes 追蹤數 5,707 互動率 無資料 觀看率 無資料" at bounding box center [404, 58] width 487 height 30
click at [261, 58] on div "chichi_shoes 追蹤數 5,707 互動率 無資料 觀看率 無資料" at bounding box center [404, 58] width 487 height 30
drag, startPoint x: 259, startPoint y: 57, endPoint x: 205, endPoint y: 55, distance: 54.1
click at [205, 55] on div "chichi_shoes 追蹤數 5,707 互動率 無資料 觀看率 無資料" at bounding box center [404, 58] width 487 height 30
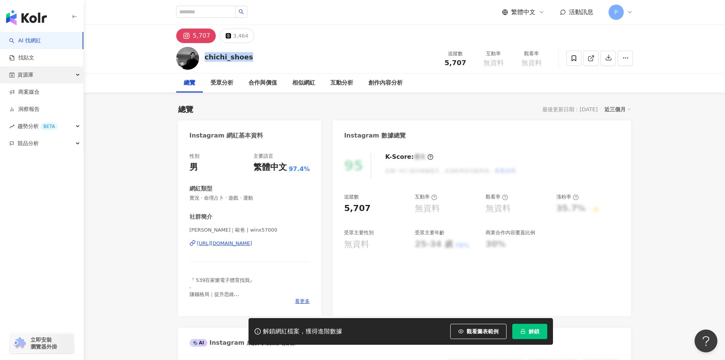
copy div "chichi_shoes"
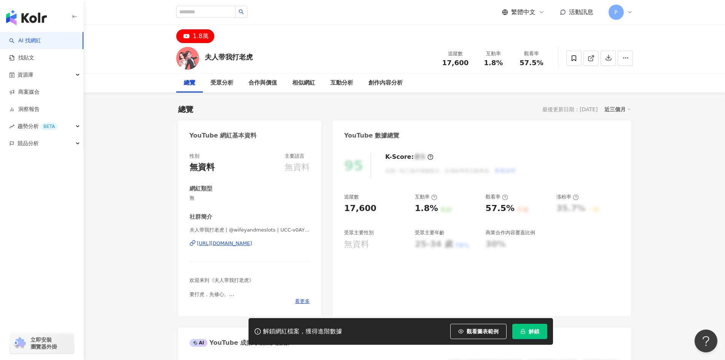
click at [252, 245] on div "https://www.youtube.com/channel/UCC-v0AYDTGS8rC-LvfM3ZNw" at bounding box center [224, 243] width 55 height 7
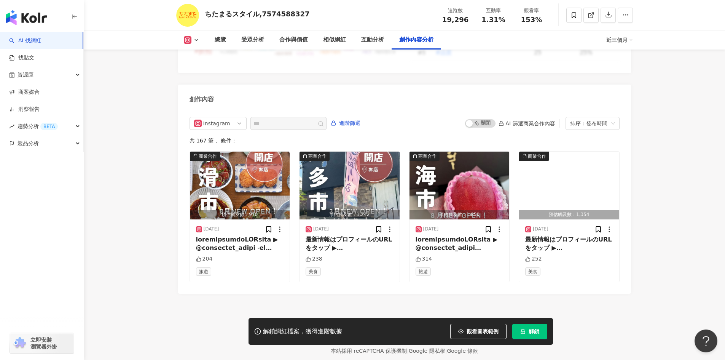
scroll to position [2314, 0]
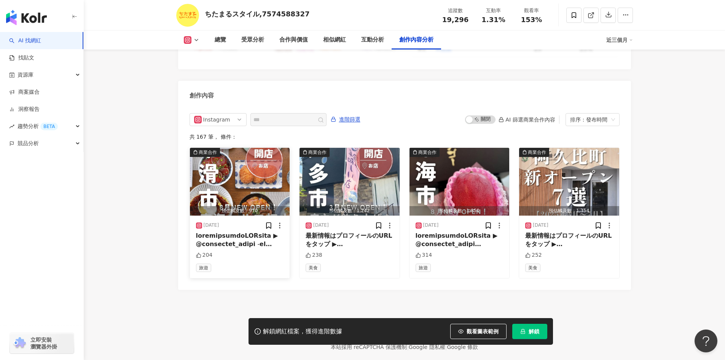
click at [229, 231] on div at bounding box center [240, 239] width 88 height 17
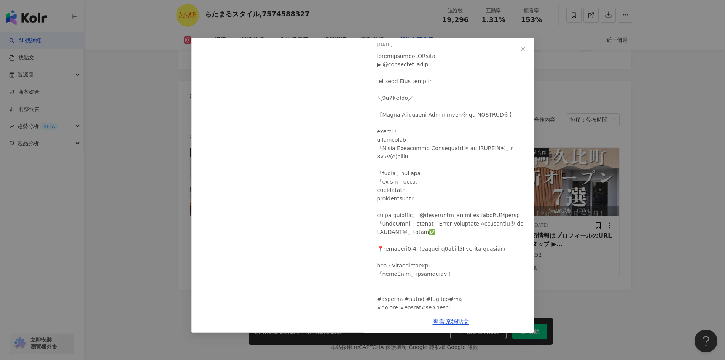
scroll to position [0, 0]
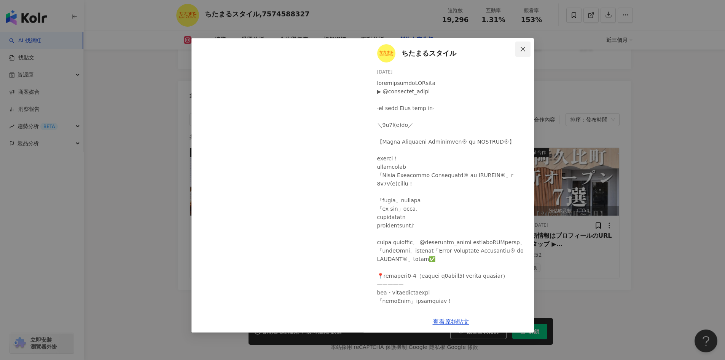
click at [521, 48] on icon "close" at bounding box center [523, 48] width 5 height 5
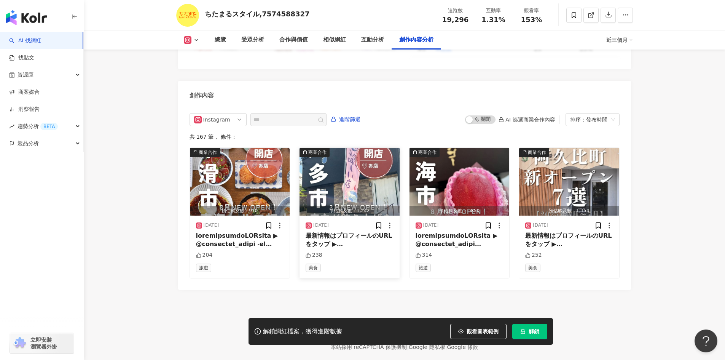
click at [333, 231] on div "最新情報はプロフィールのURLをタップ ▶︎ @chitamaru_style ˗ˋˏ ちたまる Navi 新店紹介 ˎˊ˗ ＼7月17日(木)掲載／ 【ca…" at bounding box center [350, 239] width 88 height 17
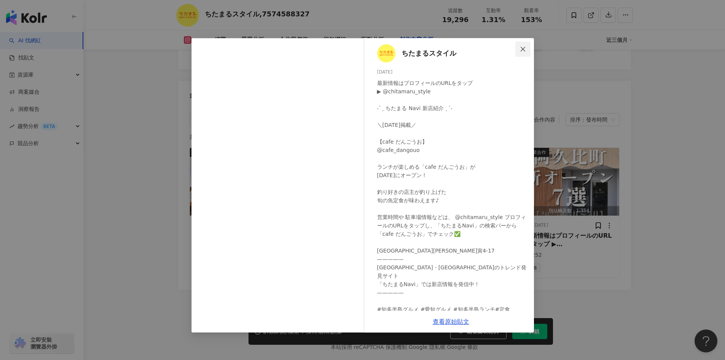
click at [526, 45] on button "Close" at bounding box center [522, 48] width 15 height 15
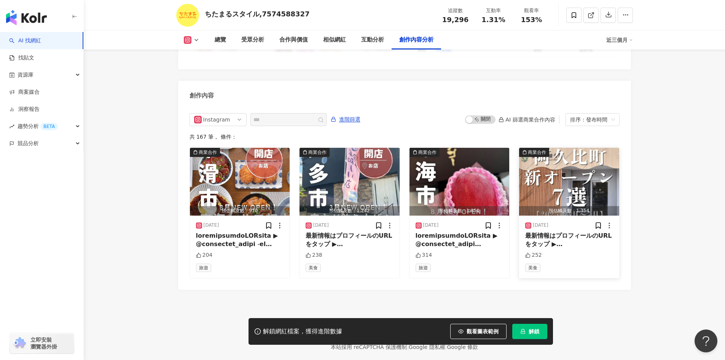
click at [563, 171] on img "button" at bounding box center [569, 182] width 100 height 68
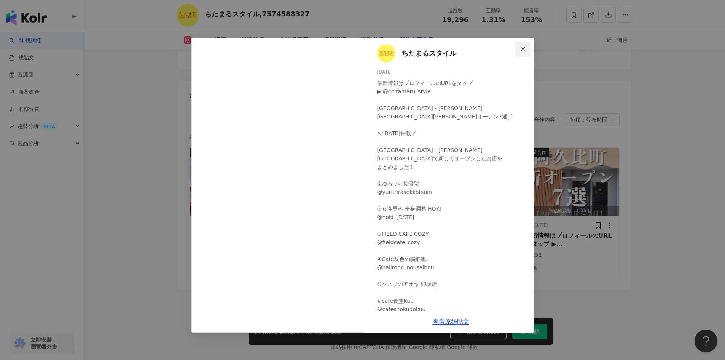
click at [522, 48] on icon "close" at bounding box center [523, 49] width 6 height 6
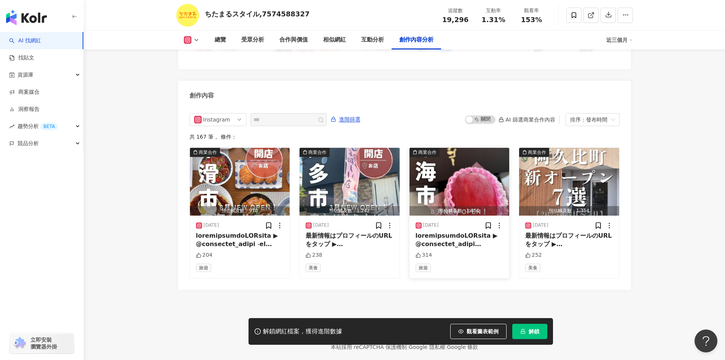
click at [440, 231] on div at bounding box center [460, 239] width 88 height 17
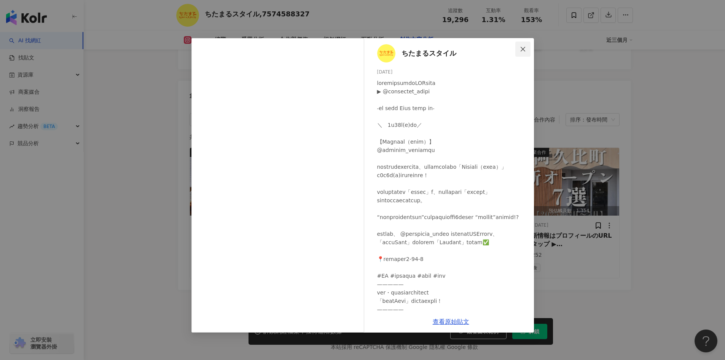
click at [523, 48] on icon "close" at bounding box center [523, 48] width 5 height 5
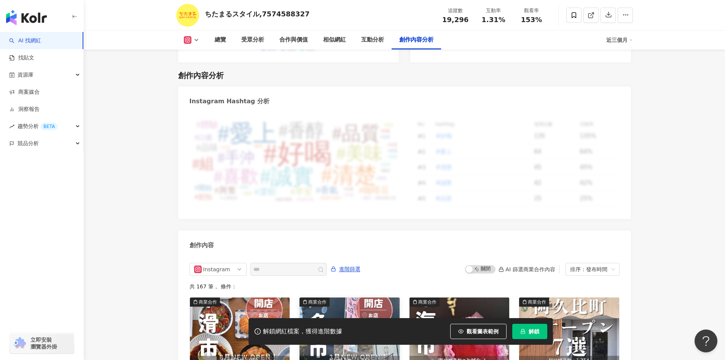
scroll to position [2162, 0]
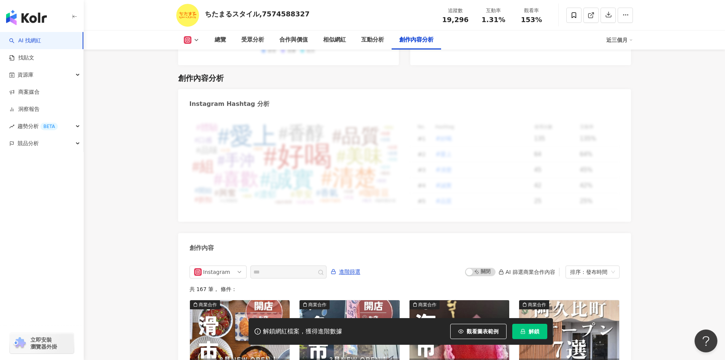
click at [202, 37] on button at bounding box center [191, 40] width 31 height 8
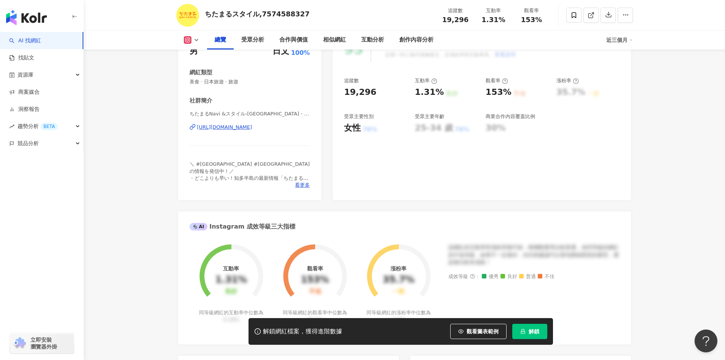
scroll to position [69, 0]
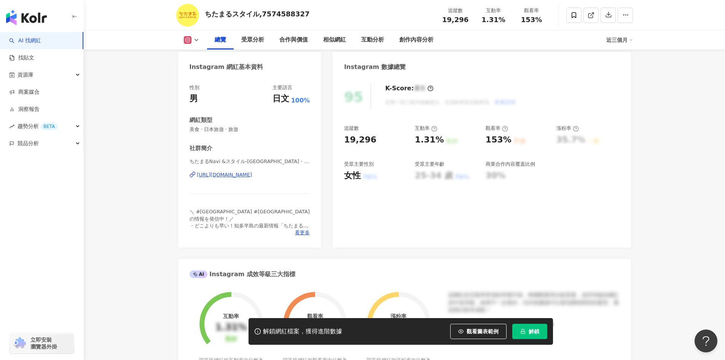
click at [241, 173] on div "https://www.instagram.com/chitamaru_style/" at bounding box center [224, 174] width 55 height 7
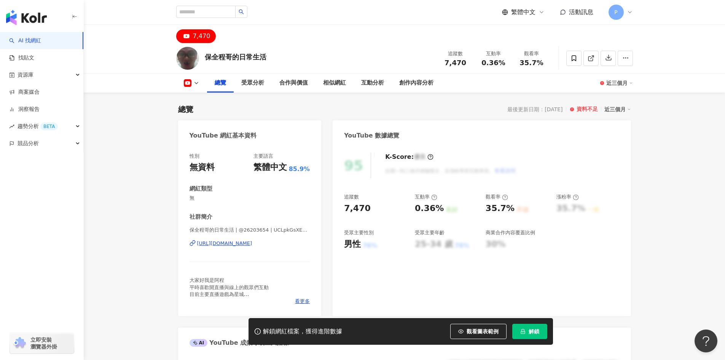
click at [252, 245] on div "https://www.youtube.com/channel/UCLpkGsXE1doT2J1dEYimlhw" at bounding box center [224, 243] width 55 height 7
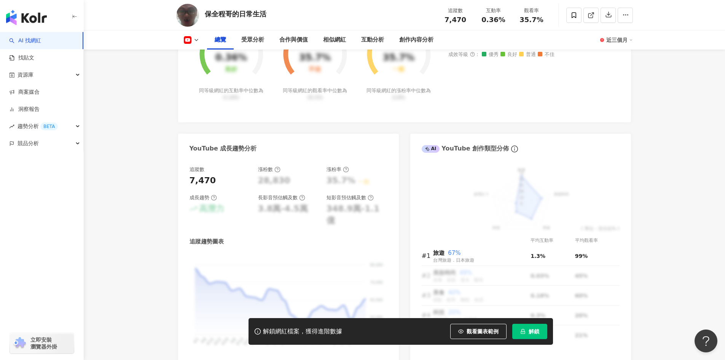
scroll to position [343, 0]
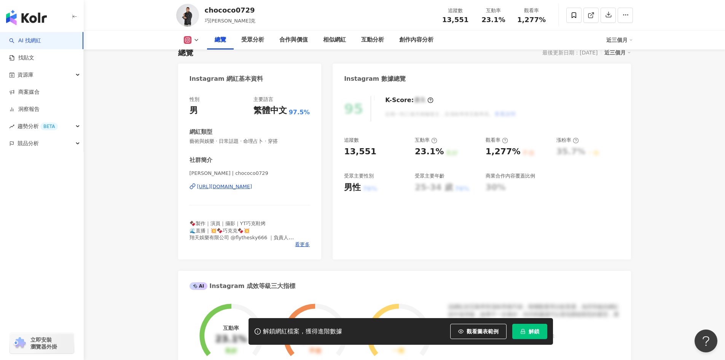
scroll to position [76, 0]
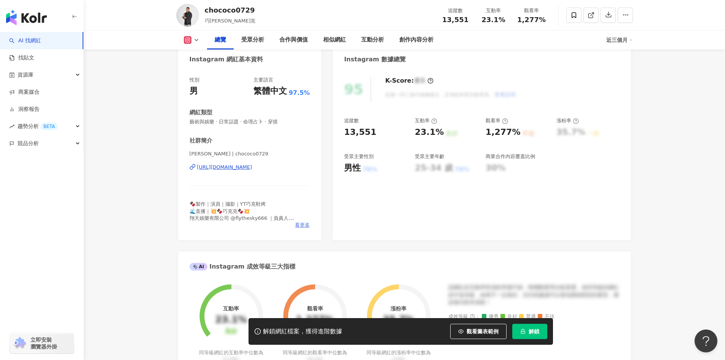
click at [301, 222] on span "看更多" at bounding box center [302, 225] width 15 height 7
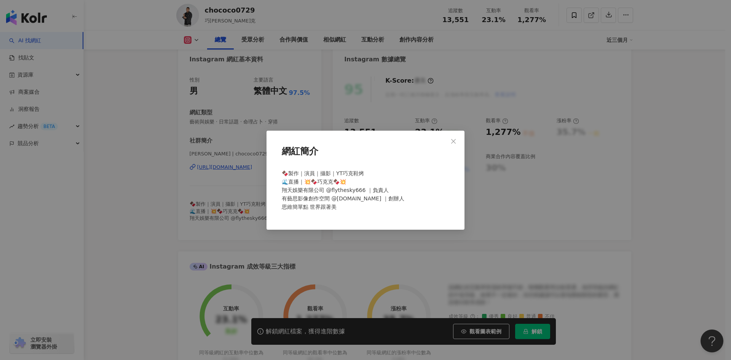
click at [453, 139] on icon "close" at bounding box center [453, 141] width 6 height 6
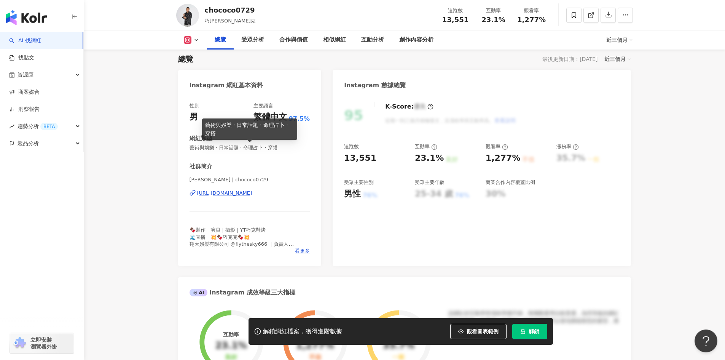
scroll to position [0, 0]
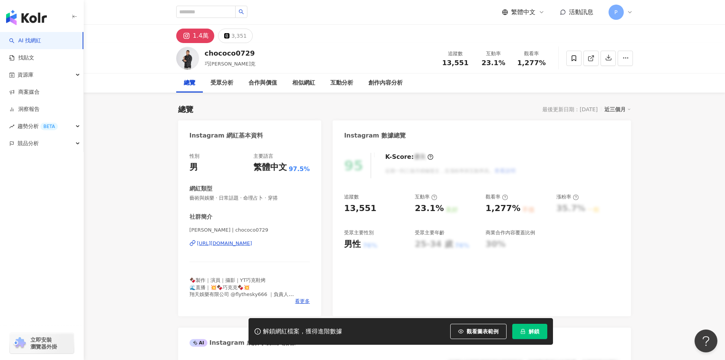
click at [193, 34] on div "1.4萬" at bounding box center [201, 35] width 16 height 11
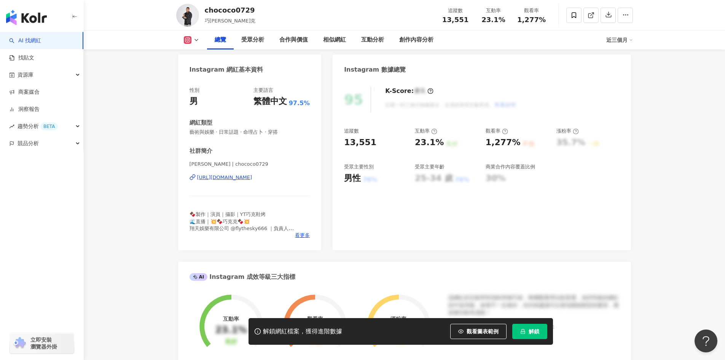
scroll to position [152, 0]
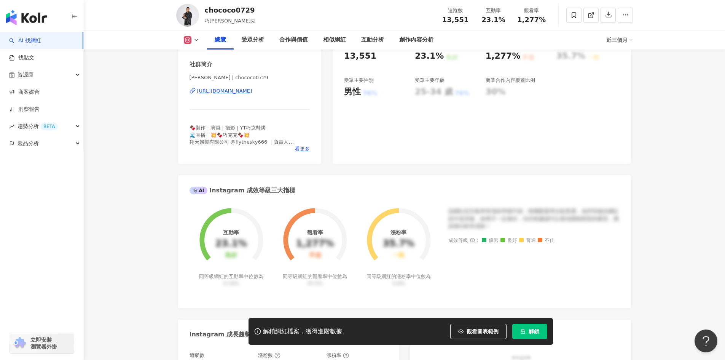
click at [230, 92] on div "[URL][DOMAIN_NAME]" at bounding box center [224, 91] width 55 height 7
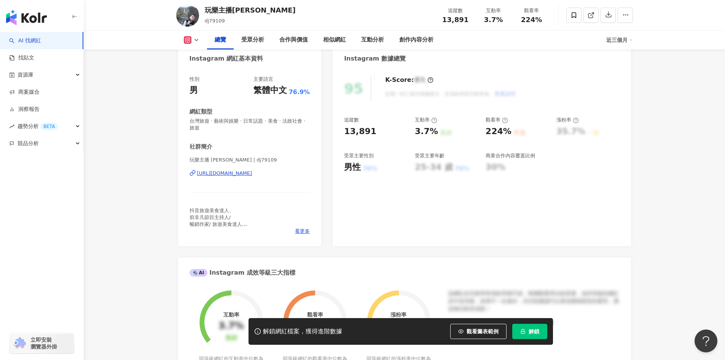
scroll to position [76, 0]
click at [252, 174] on div "[URL][DOMAIN_NAME]" at bounding box center [224, 174] width 55 height 7
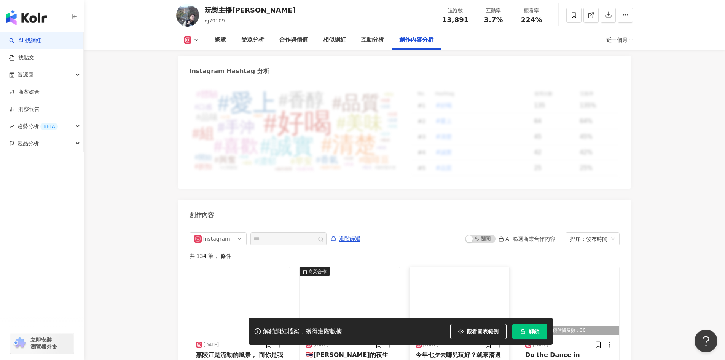
scroll to position [2316, 0]
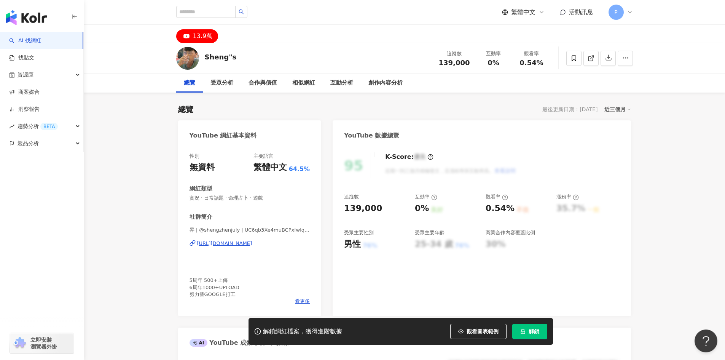
click at [252, 242] on div "[URL][DOMAIN_NAME]" at bounding box center [224, 243] width 55 height 7
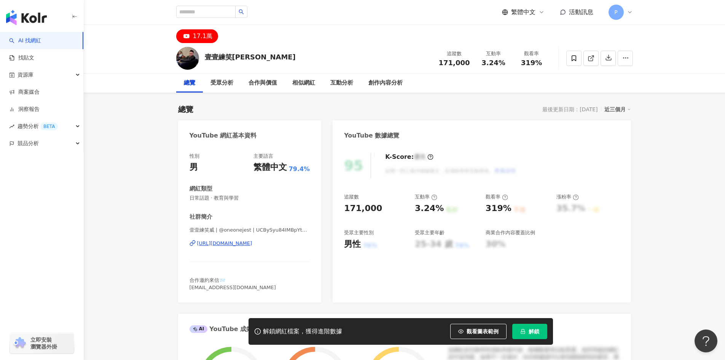
click at [252, 245] on div "[URL][DOMAIN_NAME]" at bounding box center [224, 243] width 55 height 7
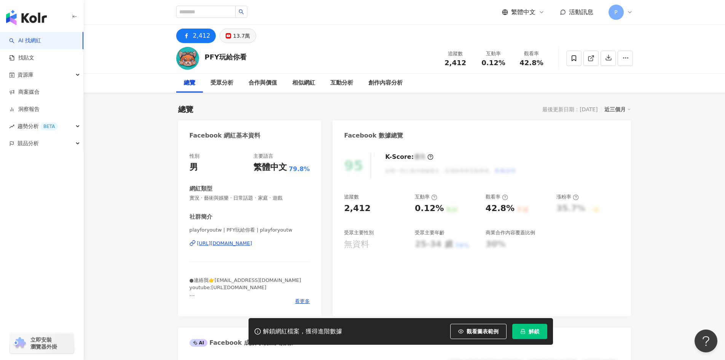
click at [236, 34] on div "13.7萬" at bounding box center [241, 35] width 17 height 11
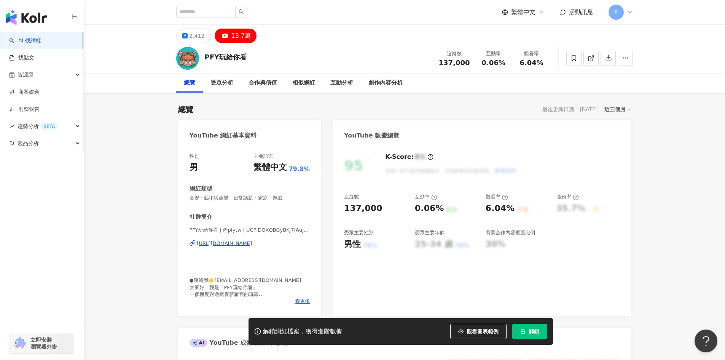
click at [248, 246] on div "https://www.youtube.com/channel/UCPIDQXQBGyBKj7fAuJIk-ag" at bounding box center [224, 243] width 55 height 7
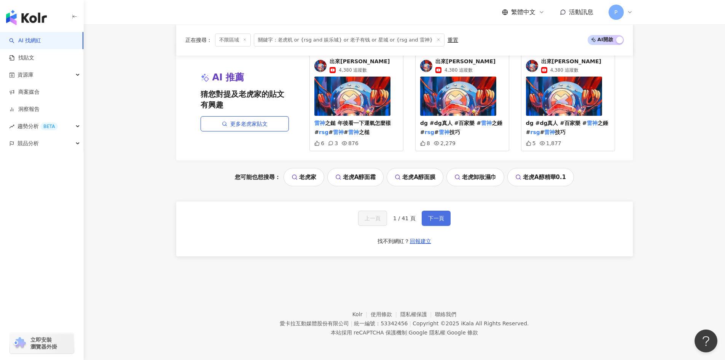
scroll to position [1467, 0]
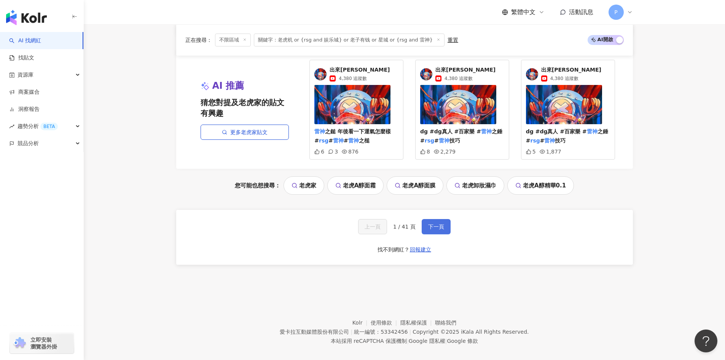
click at [436, 223] on span "下一頁" at bounding box center [436, 226] width 16 height 6
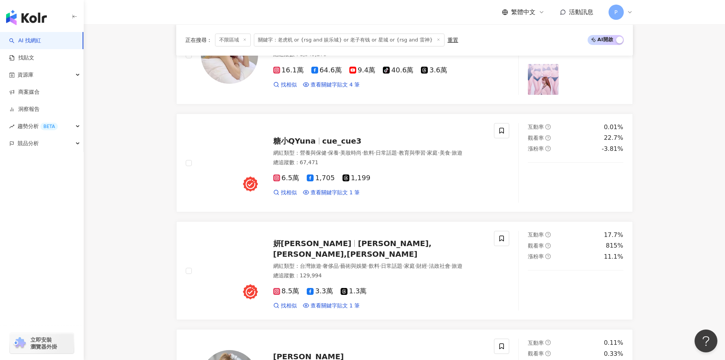
scroll to position [1423, 0]
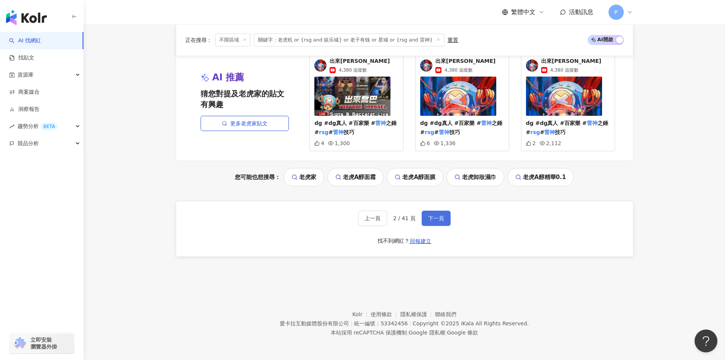
click at [433, 218] on span "下一頁" at bounding box center [436, 218] width 16 height 6
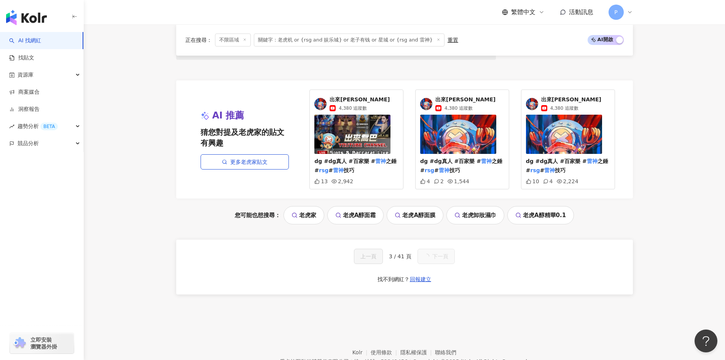
scroll to position [592, 0]
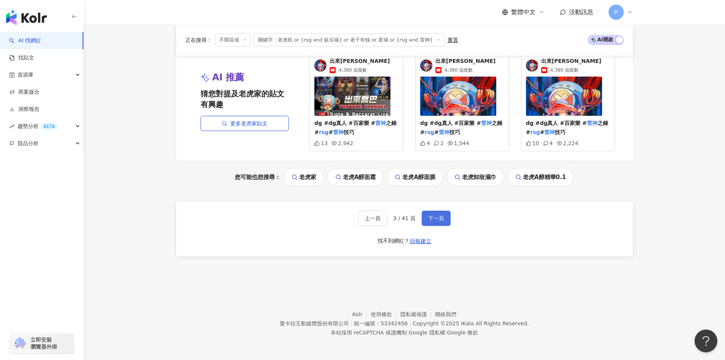
click at [435, 219] on span "下一頁" at bounding box center [436, 218] width 16 height 6
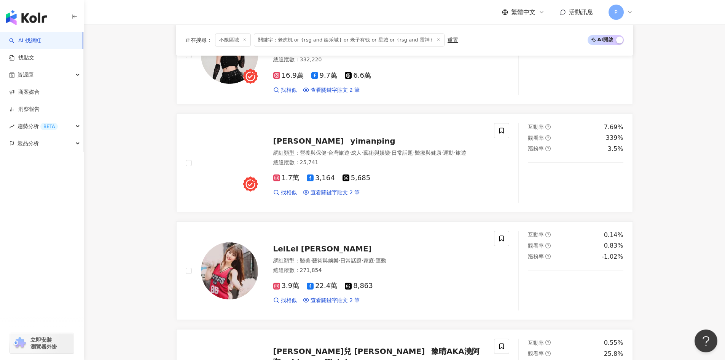
scroll to position [1423, 0]
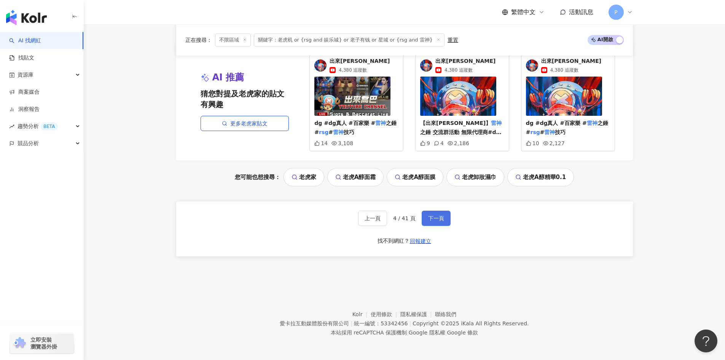
click at [440, 220] on span "下一頁" at bounding box center [436, 218] width 16 height 6
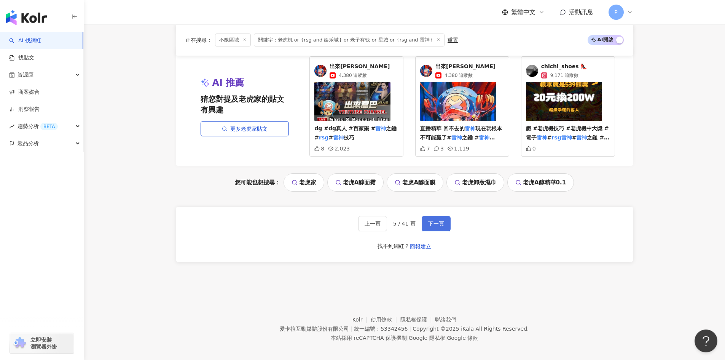
click at [437, 220] on span "下一頁" at bounding box center [436, 223] width 16 height 6
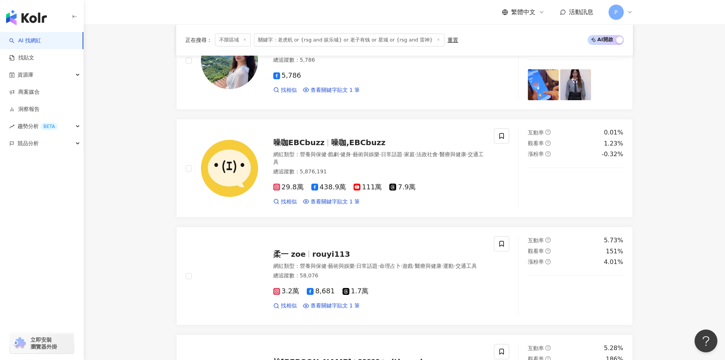
scroll to position [1425, 0]
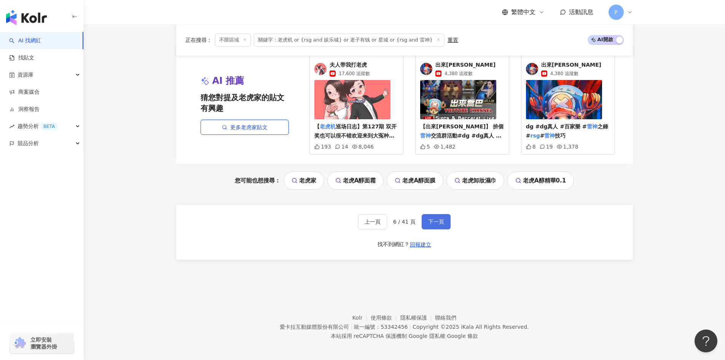
click at [437, 220] on span "下一頁" at bounding box center [436, 221] width 16 height 6
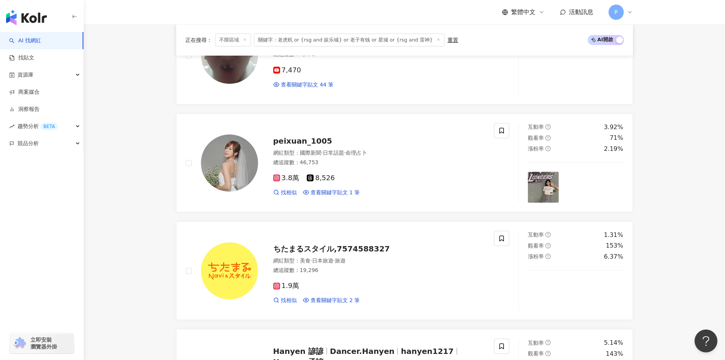
scroll to position [1423, 0]
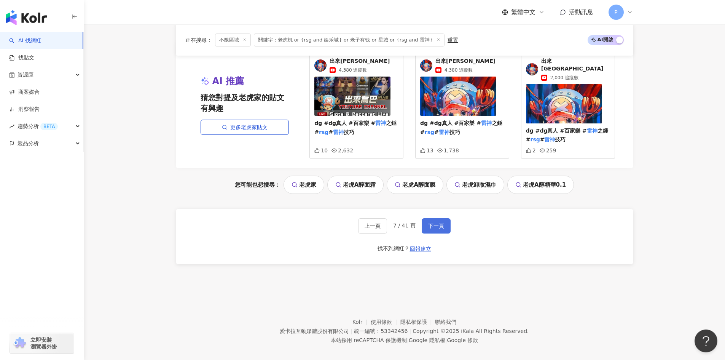
click at [439, 223] on span "下一頁" at bounding box center [436, 226] width 16 height 6
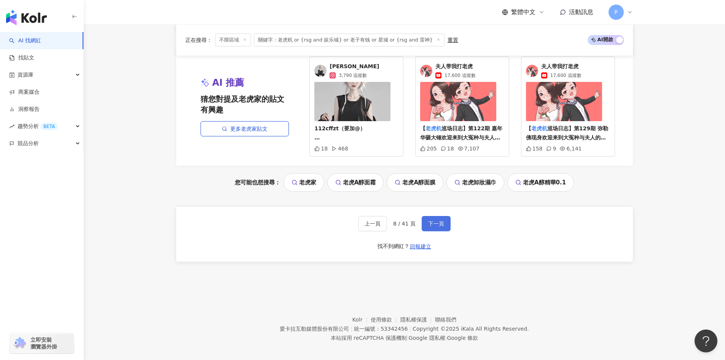
click at [442, 221] on span "下一頁" at bounding box center [436, 223] width 16 height 6
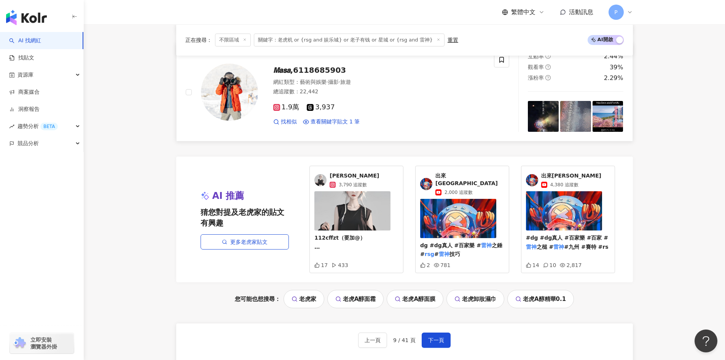
scroll to position [1087, 0]
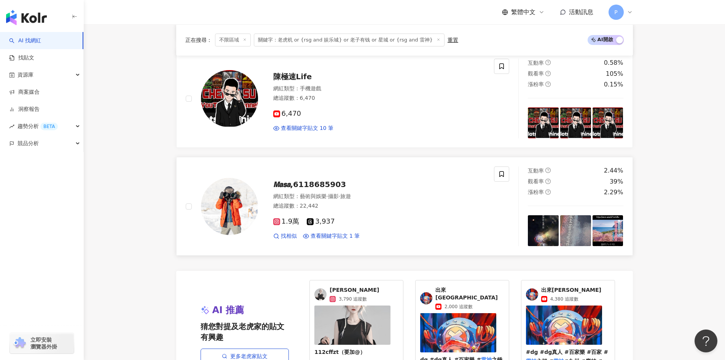
click at [310, 185] on span "𝙈𝙖𝙨𝙖,6118685903" at bounding box center [309, 184] width 73 height 9
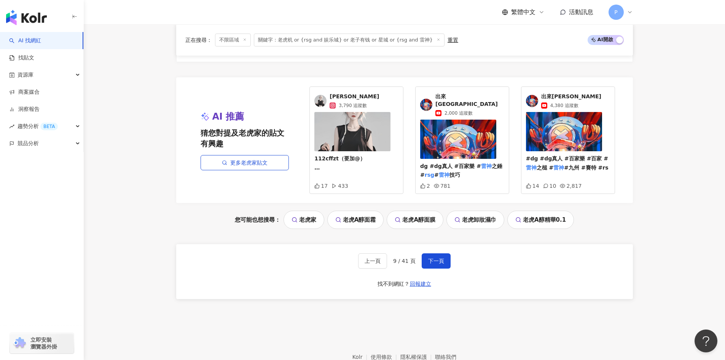
scroll to position [1316, 0]
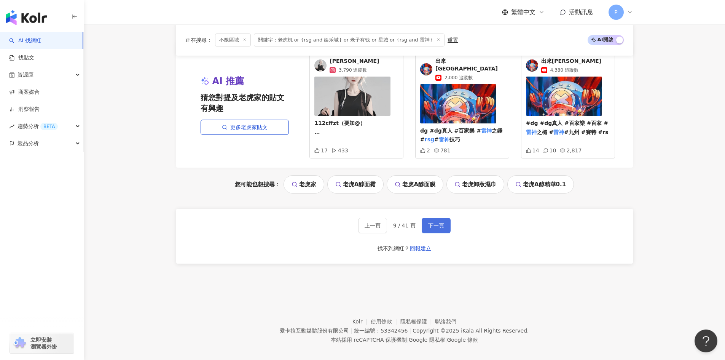
click at [434, 222] on span "下一頁" at bounding box center [436, 225] width 16 height 6
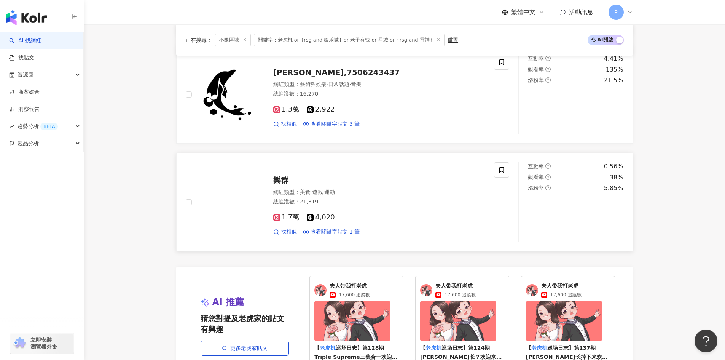
scroll to position [1087, 0]
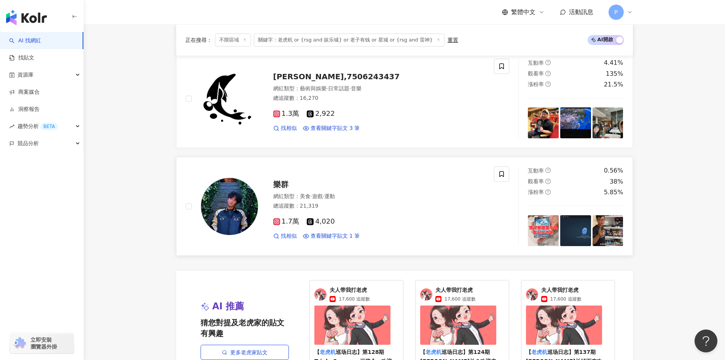
click at [280, 182] on span "樂群" at bounding box center [280, 184] width 15 height 9
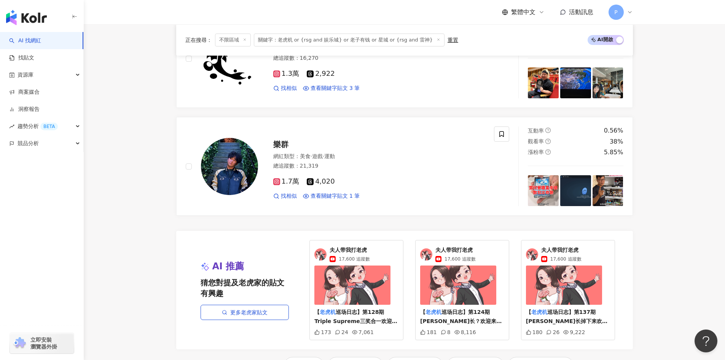
scroll to position [1316, 0]
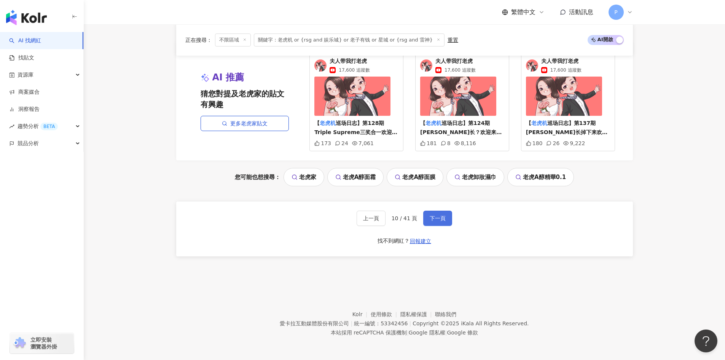
click at [444, 217] on span "下一頁" at bounding box center [438, 218] width 16 height 6
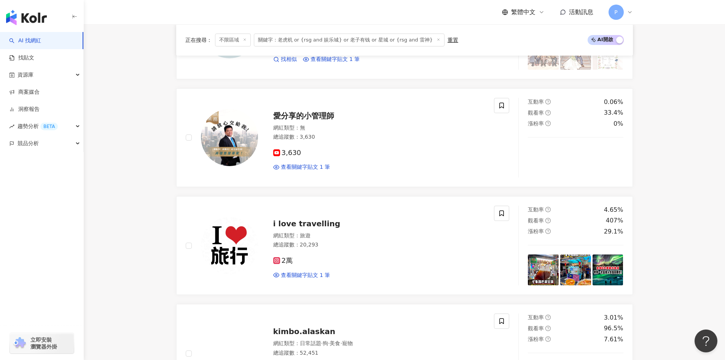
scroll to position [1190, 0]
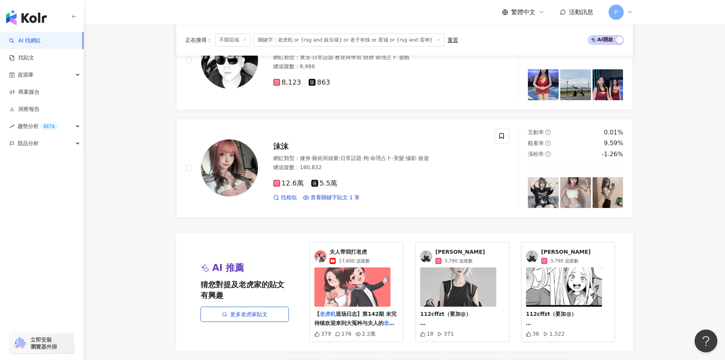
click at [551, 250] on span "[PERSON_NAME]" at bounding box center [565, 252] width 49 height 8
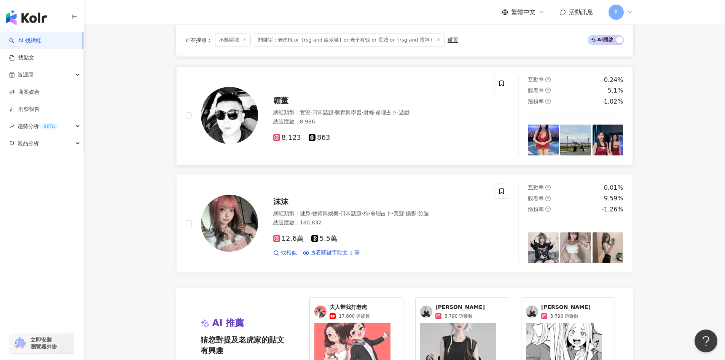
scroll to position [1075, 0]
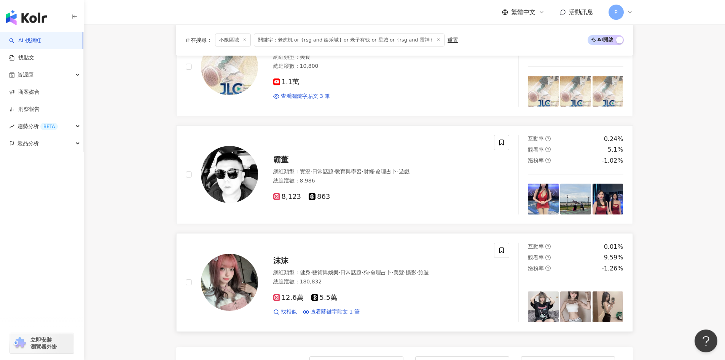
click at [283, 261] on span "沫沫" at bounding box center [280, 260] width 15 height 9
click at [282, 160] on span "霸董" at bounding box center [280, 159] width 15 height 9
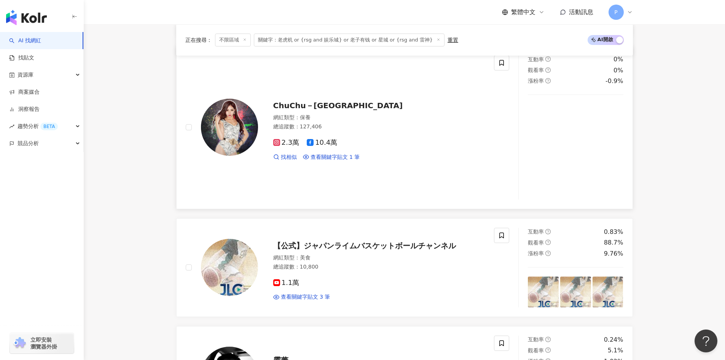
scroll to position [847, 0]
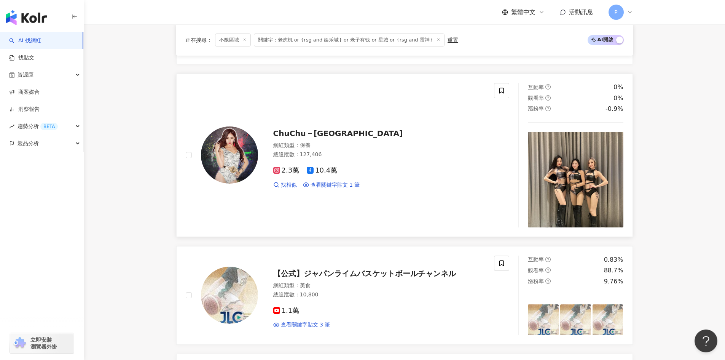
click at [290, 129] on span "ChuChu－筑筑" at bounding box center [338, 133] width 130 height 9
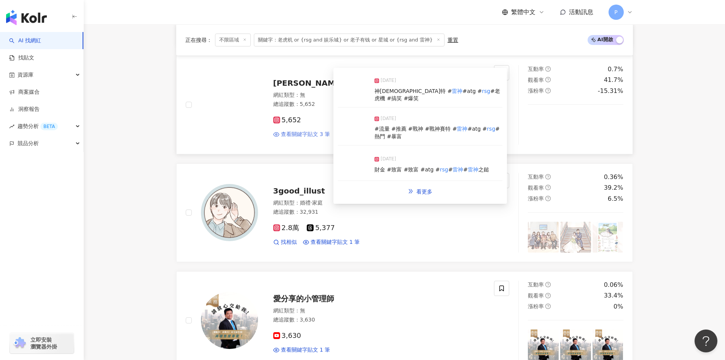
scroll to position [200, 0]
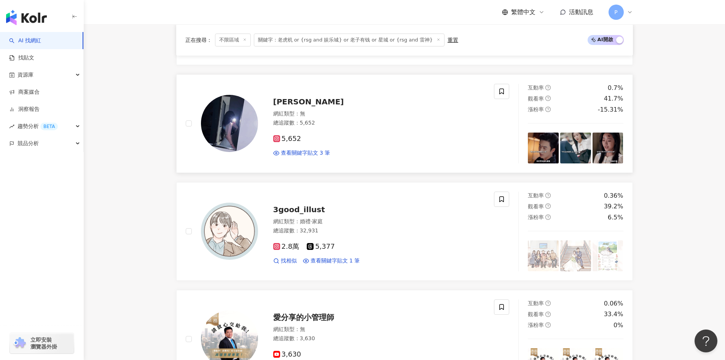
click at [289, 99] on span "娜Na" at bounding box center [308, 101] width 71 height 9
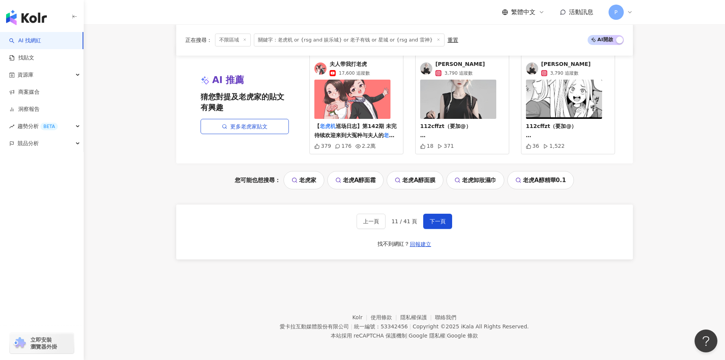
scroll to position [1380, 0]
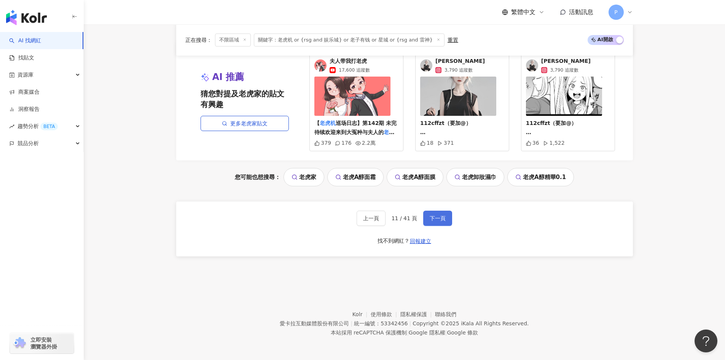
click at [441, 216] on span "下一頁" at bounding box center [438, 218] width 16 height 6
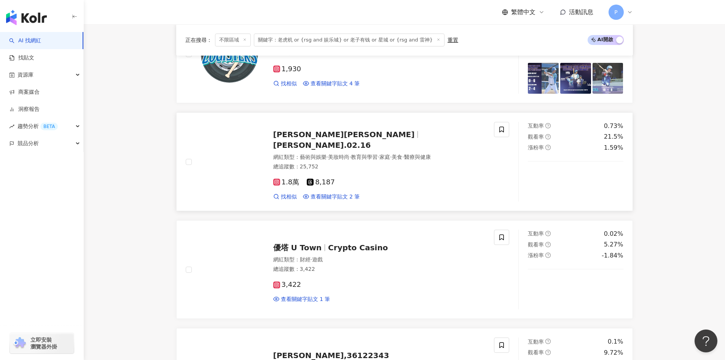
scroll to position [592, 0]
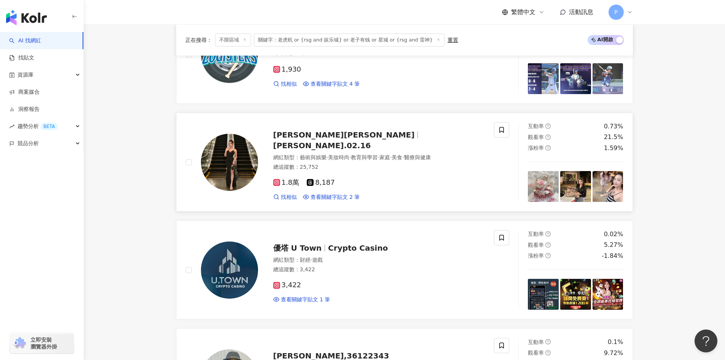
click at [298, 139] on span "Annie安妮" at bounding box center [344, 134] width 142 height 9
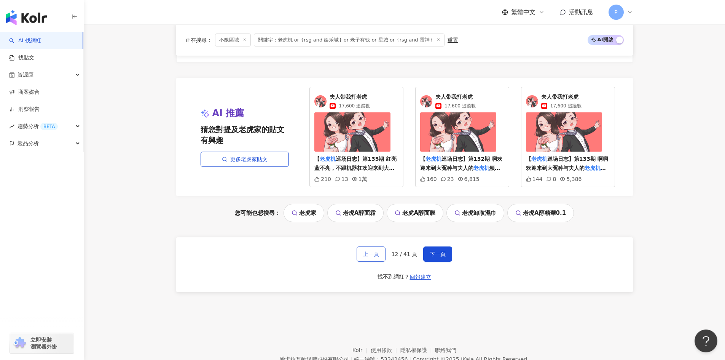
scroll to position [1316, 0]
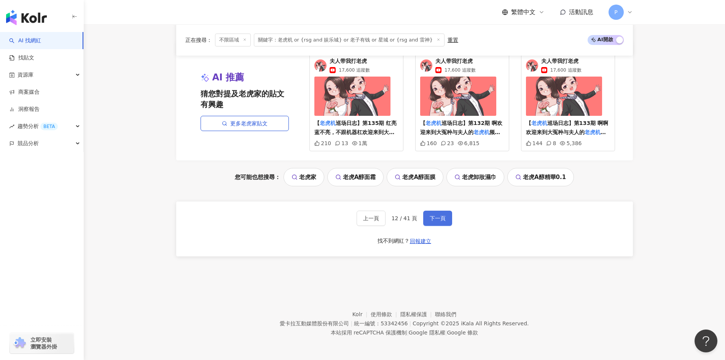
click at [435, 220] on span "下一頁" at bounding box center [438, 218] width 16 height 6
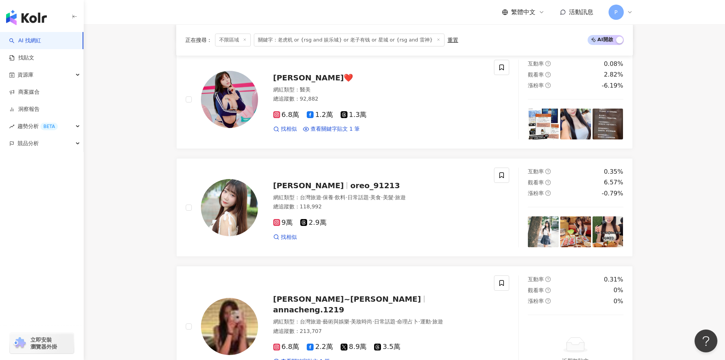
scroll to position [1141, 0]
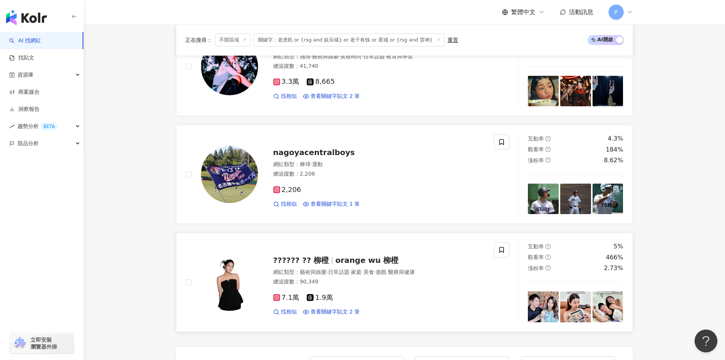
click at [298, 260] on span "?????? ?? 柳橙" at bounding box center [301, 259] width 56 height 9
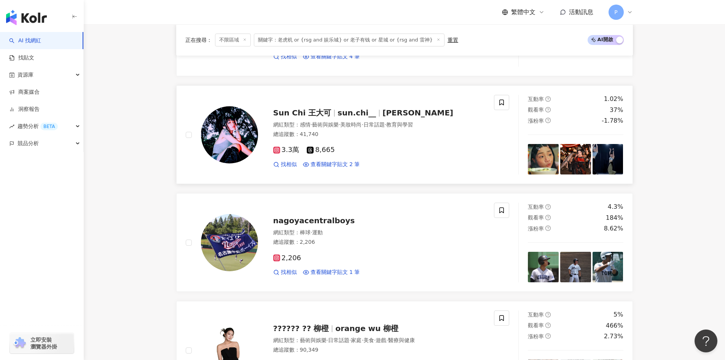
scroll to position [1065, 0]
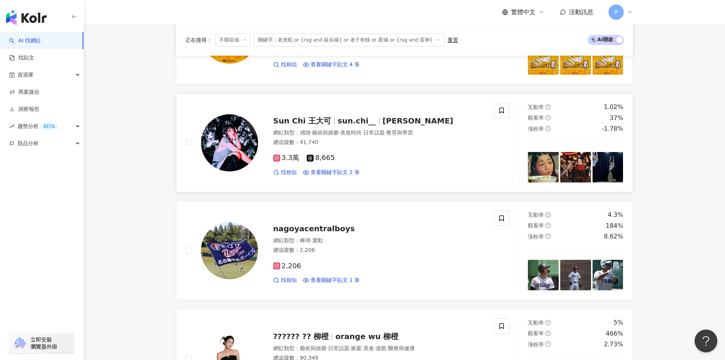
click at [312, 117] on span "Sun Chi 王大可" at bounding box center [302, 120] width 58 height 9
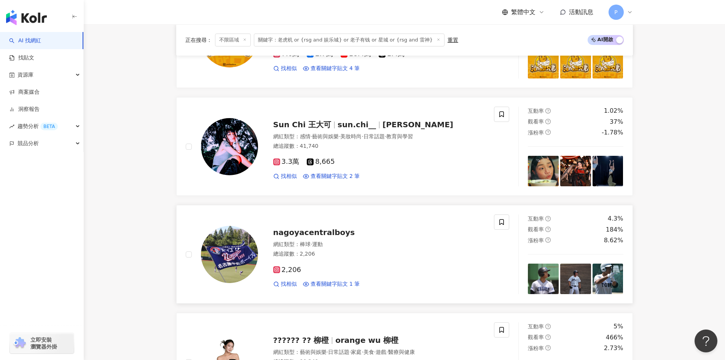
scroll to position [950, 0]
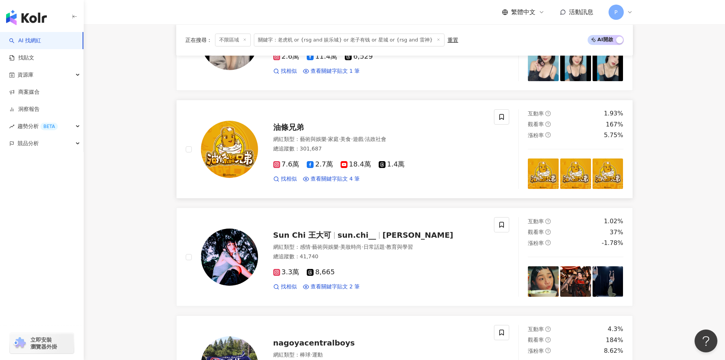
click at [285, 128] on span "油條兄弟" at bounding box center [288, 127] width 30 height 9
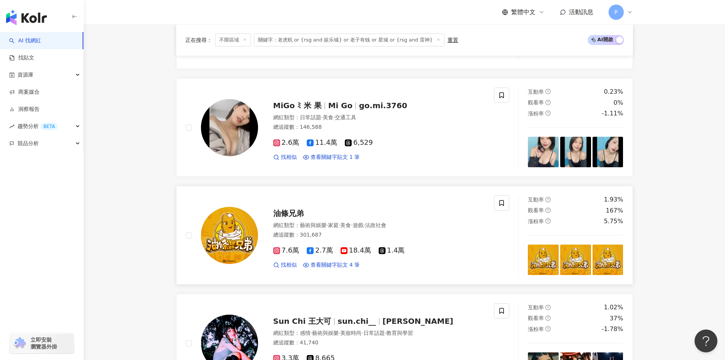
scroll to position [760, 0]
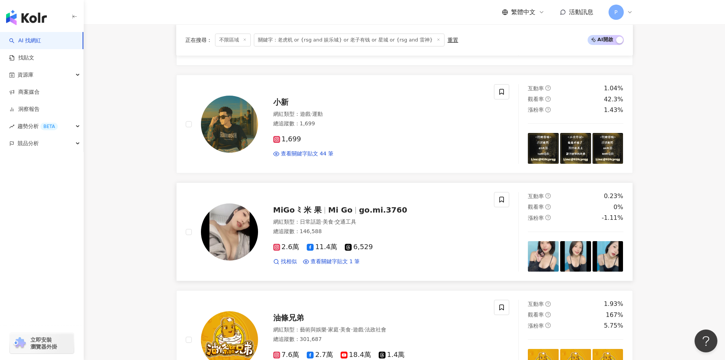
click at [304, 211] on span "MiGo ﾐ 米 果" at bounding box center [297, 209] width 49 height 9
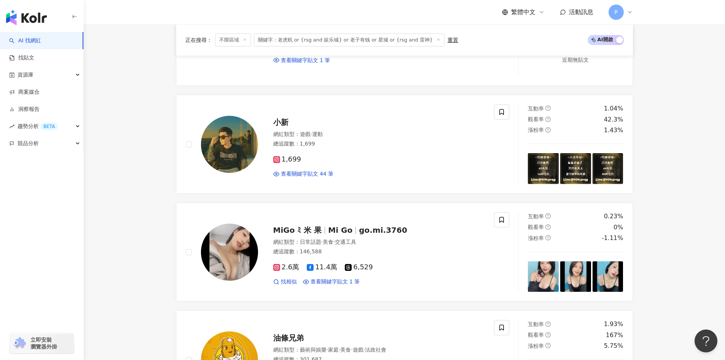
scroll to position [722, 0]
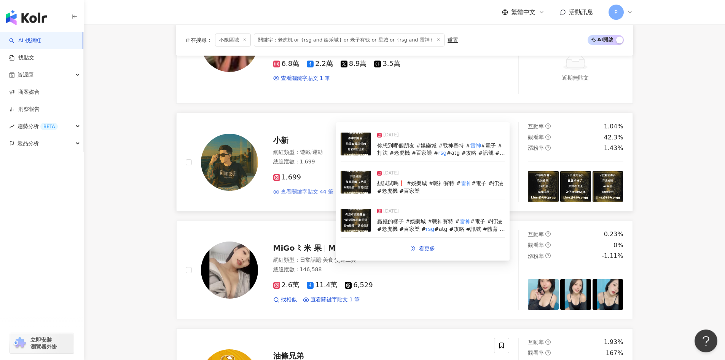
click at [302, 190] on span "查看關鍵字貼文 44 筆" at bounding box center [307, 192] width 53 height 8
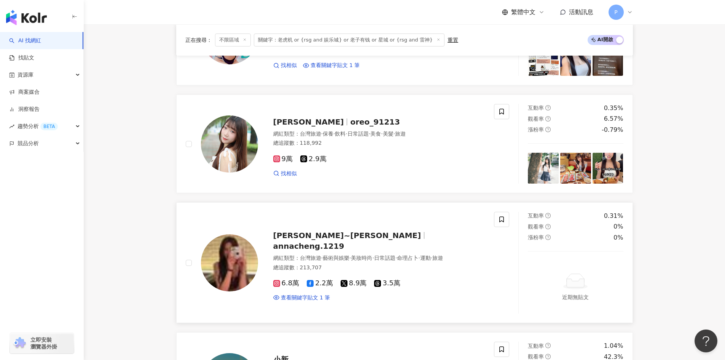
scroll to position [494, 0]
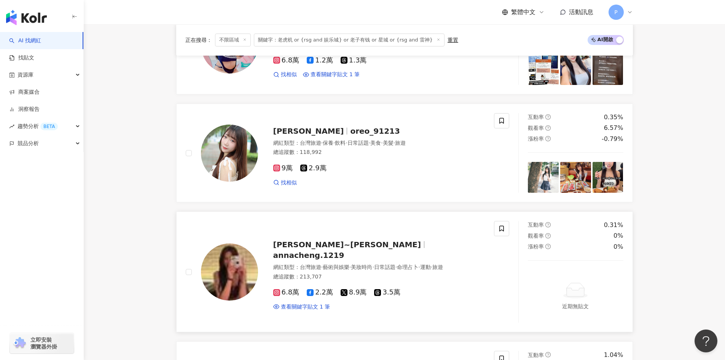
click at [315, 250] on span "annacheng.1219" at bounding box center [308, 254] width 71 height 9
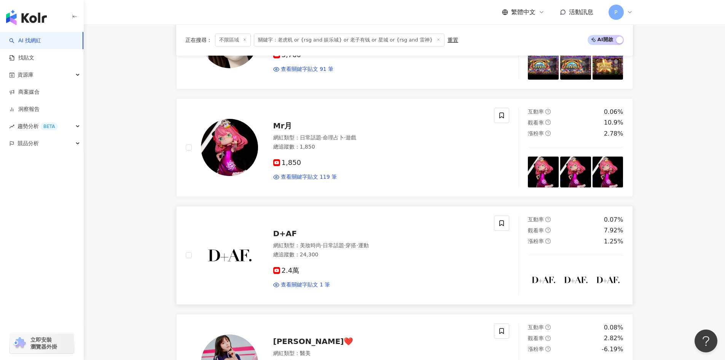
scroll to position [151, 0]
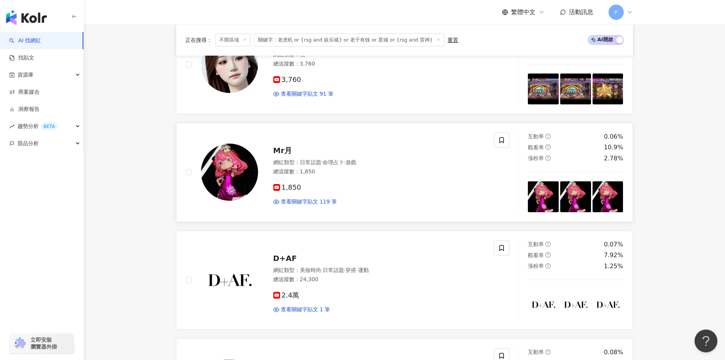
click at [287, 149] on span "Mr月" at bounding box center [282, 150] width 19 height 9
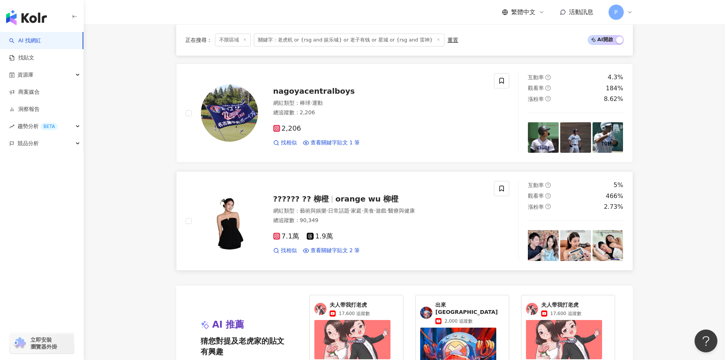
scroll to position [1445, 0]
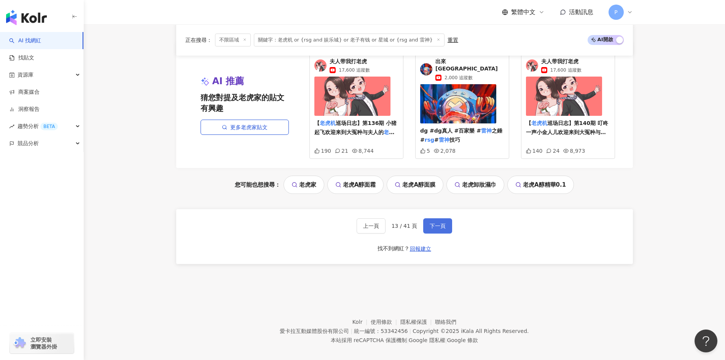
click at [447, 218] on button "下一頁" at bounding box center [437, 225] width 29 height 15
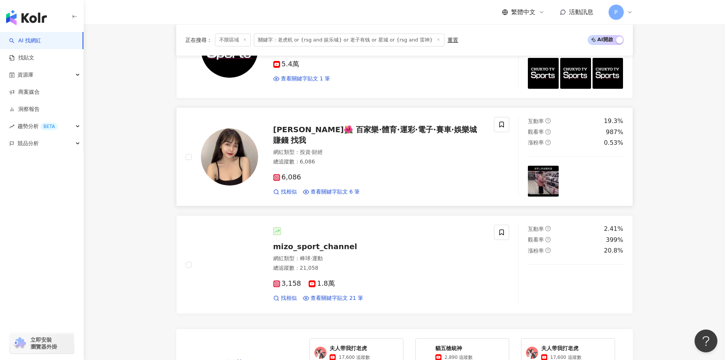
scroll to position [1118, 0]
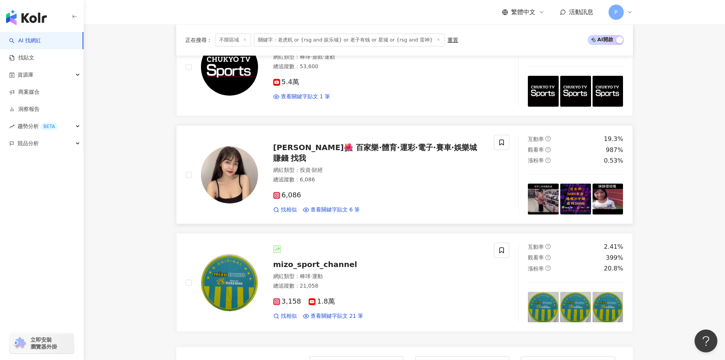
click at [305, 155] on span "林晞🌺 百家樂·體育·運彩·電子·賽車·娛樂城 賺錢 找我" at bounding box center [375, 153] width 204 height 20
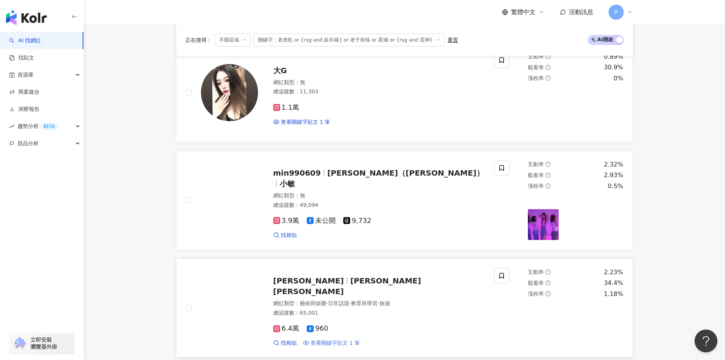
scroll to position [547, 0]
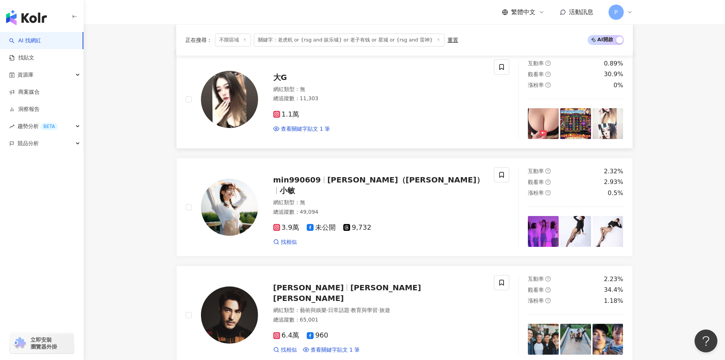
click at [279, 76] on span "大G" at bounding box center [280, 77] width 14 height 9
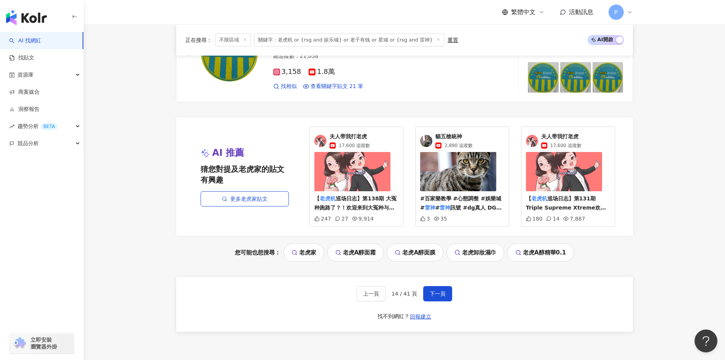
scroll to position [1423, 0]
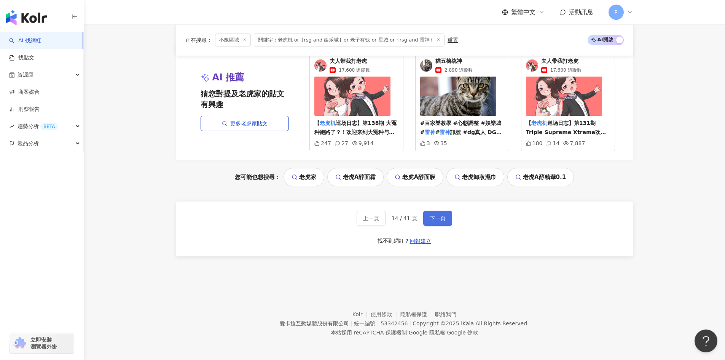
click at [440, 217] on span "下一頁" at bounding box center [438, 218] width 16 height 6
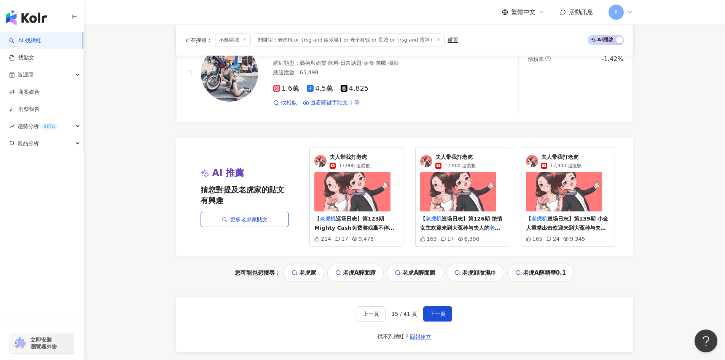
scroll to position [1235, 0]
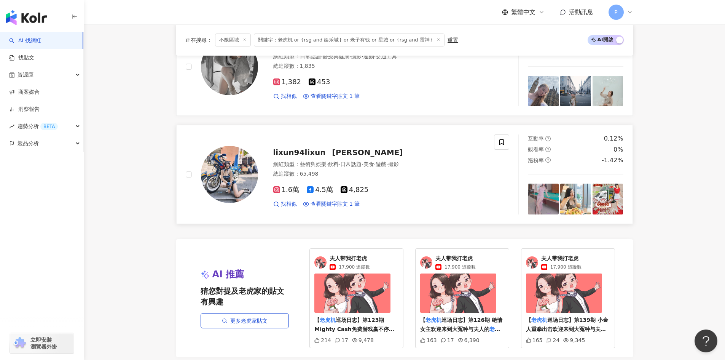
click at [279, 148] on span "lixun94lixun" at bounding box center [299, 152] width 53 height 9
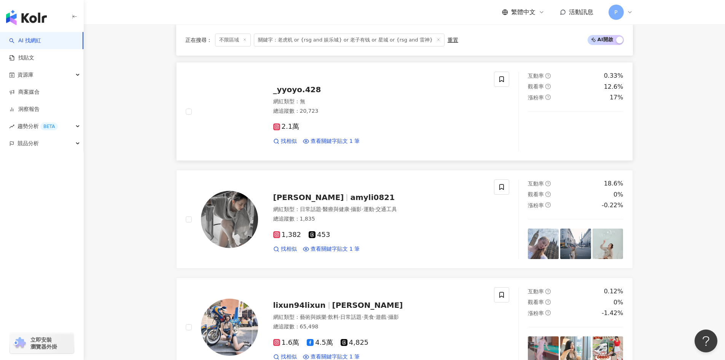
scroll to position [1045, 0]
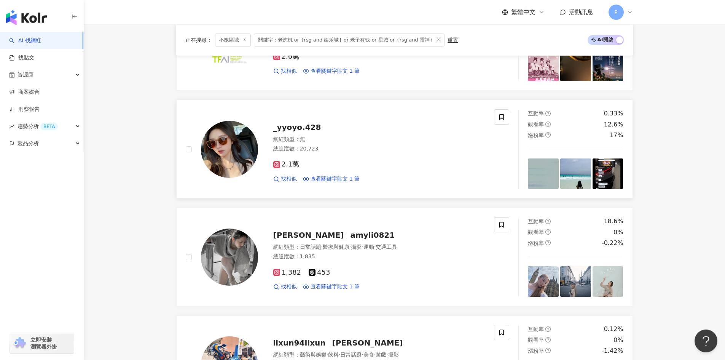
click at [292, 123] on span "_yyoyo.428" at bounding box center [297, 127] width 48 height 9
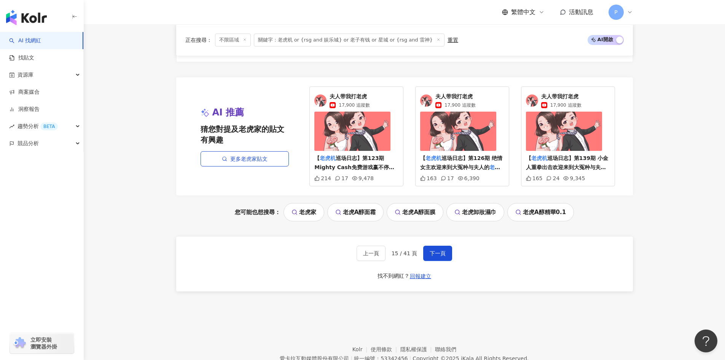
scroll to position [1425, 0]
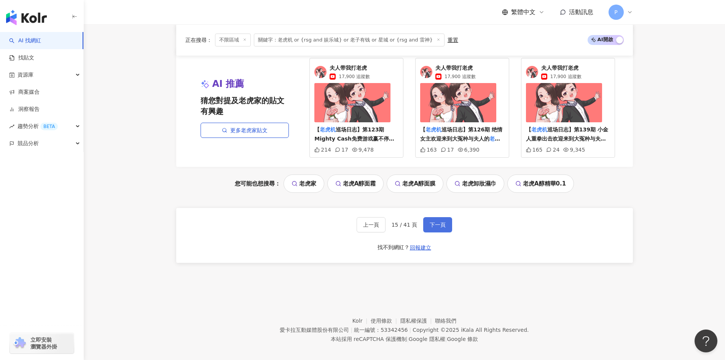
click at [443, 222] on span "下一頁" at bounding box center [438, 225] width 16 height 6
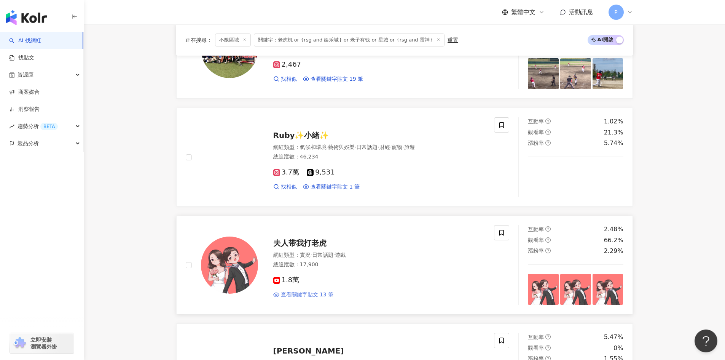
scroll to position [776, 0]
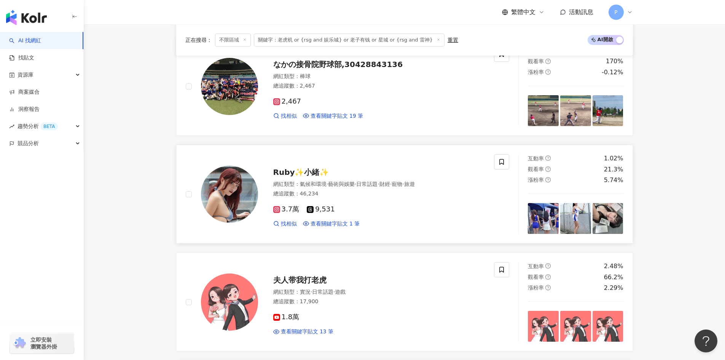
click at [292, 174] on span "Ruby✨小緒✨" at bounding box center [301, 171] width 56 height 9
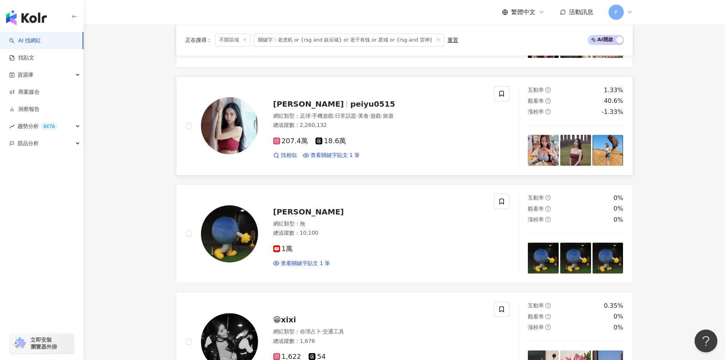
scroll to position [395, 0]
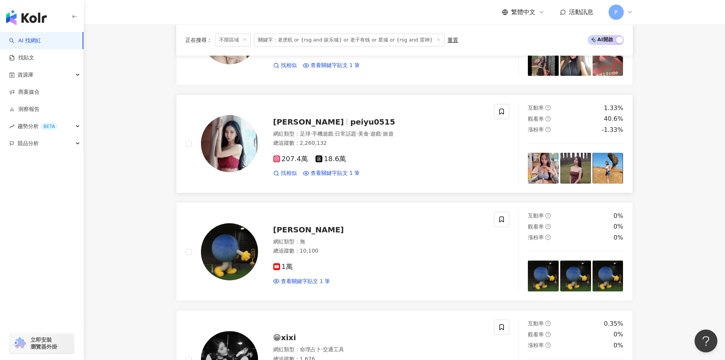
click at [296, 121] on span "Pei Yu 沛妤" at bounding box center [308, 121] width 71 height 9
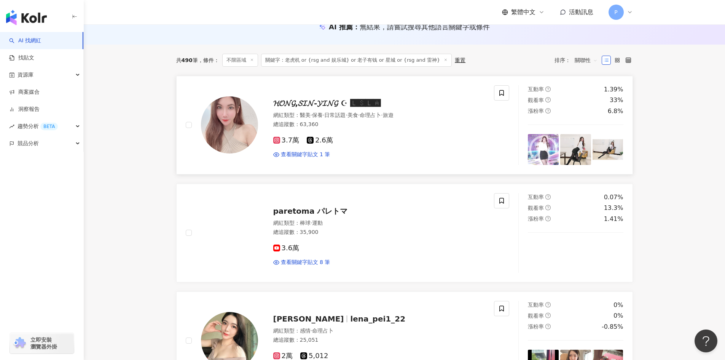
scroll to position [53, 0]
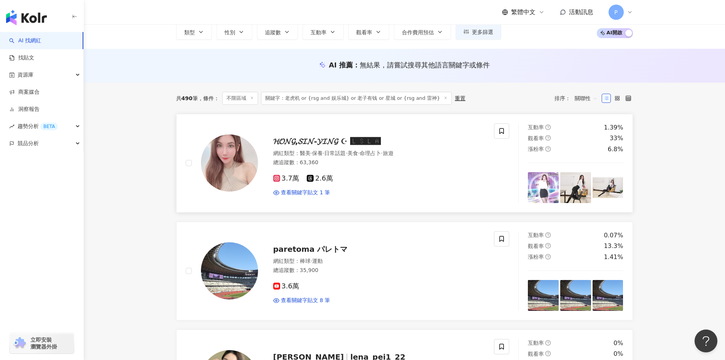
click at [309, 142] on span "𝓗𝓞𝓝𝓖,𝓢𝓘𝓝-𝓨𝓘𝓝𝓖 ☪︎ 🅻🆂🅻🅰" at bounding box center [327, 141] width 108 height 9
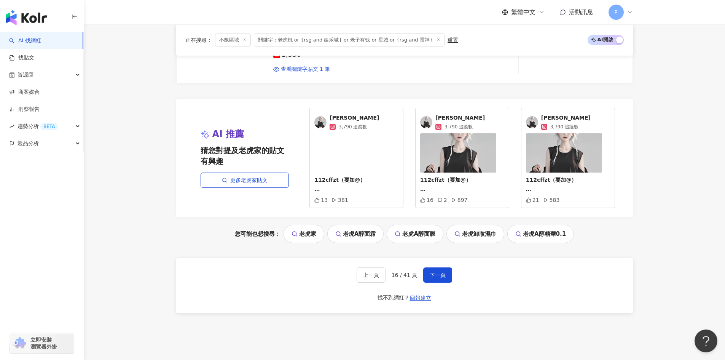
scroll to position [1423, 0]
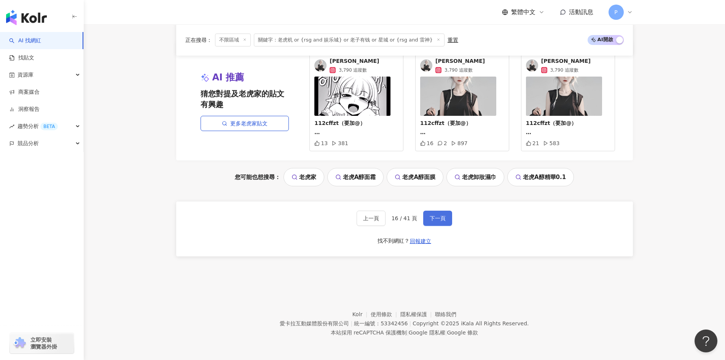
click at [444, 220] on span "下一頁" at bounding box center [438, 218] width 16 height 6
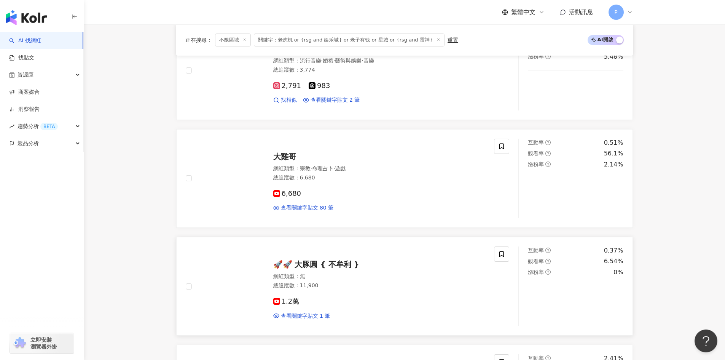
scroll to position [357, 0]
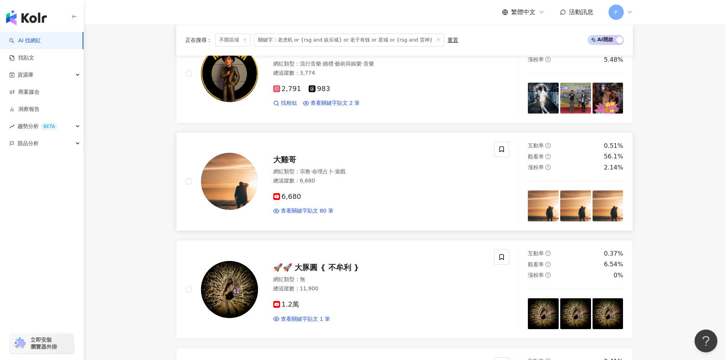
click at [279, 159] on span "大雞哥" at bounding box center [284, 159] width 23 height 9
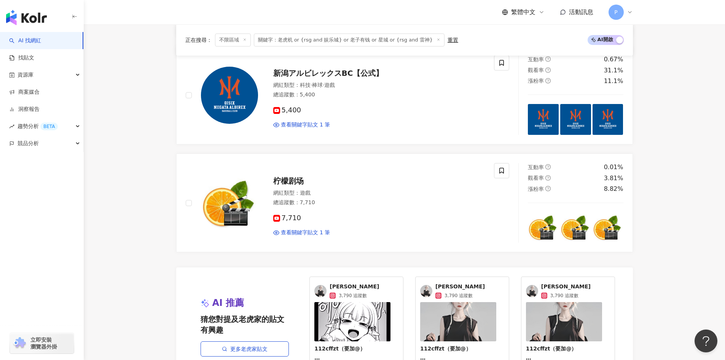
scroll to position [1385, 0]
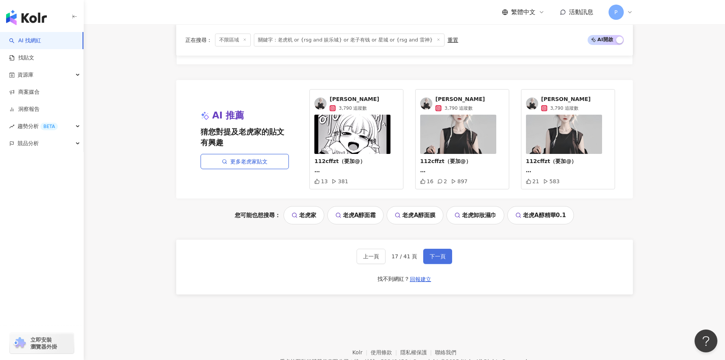
click at [439, 254] on span "下一頁" at bounding box center [438, 256] width 16 height 6
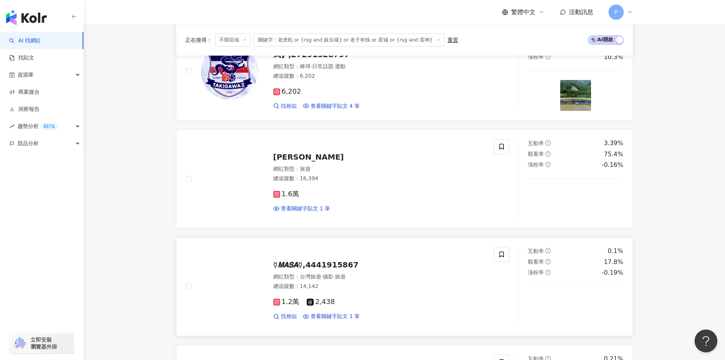
scroll to position [896, 0]
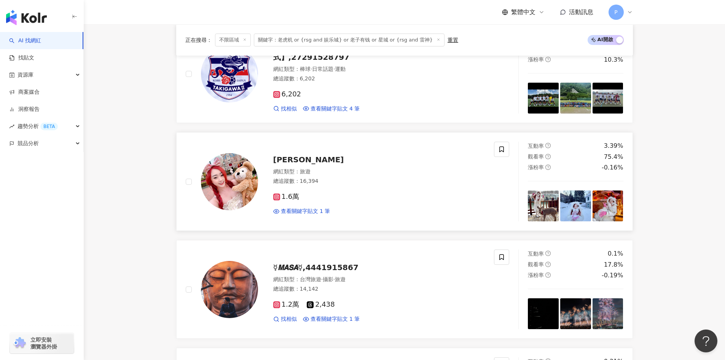
click at [285, 162] on span "Miyuki Ho" at bounding box center [308, 159] width 71 height 9
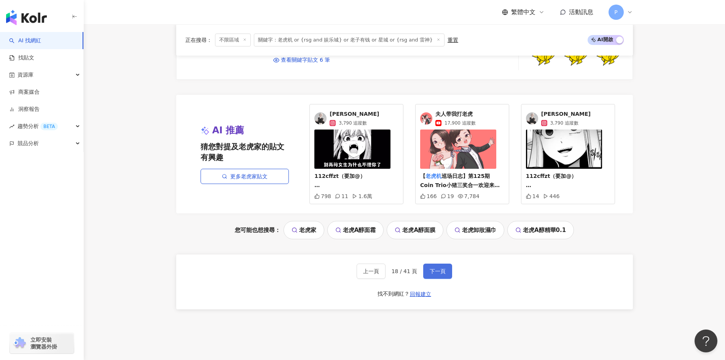
scroll to position [1320, 0]
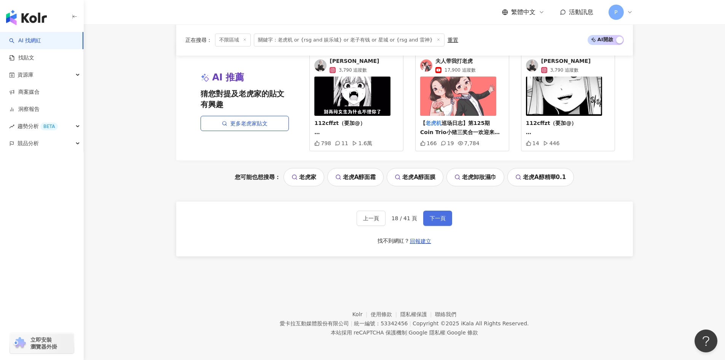
click at [444, 218] on span "下一頁" at bounding box center [438, 218] width 16 height 6
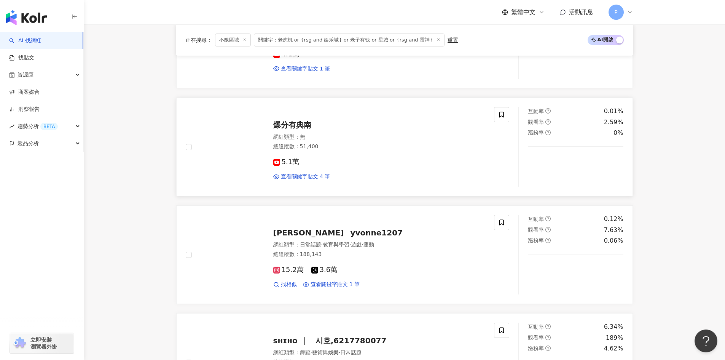
scroll to position [890, 0]
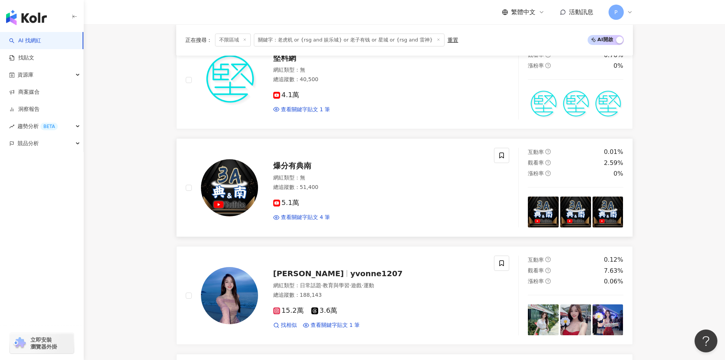
click at [297, 164] on span "爆分有典南" at bounding box center [292, 165] width 38 height 9
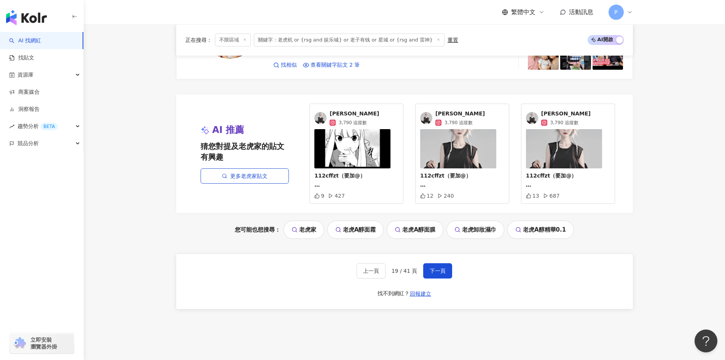
scroll to position [1423, 0]
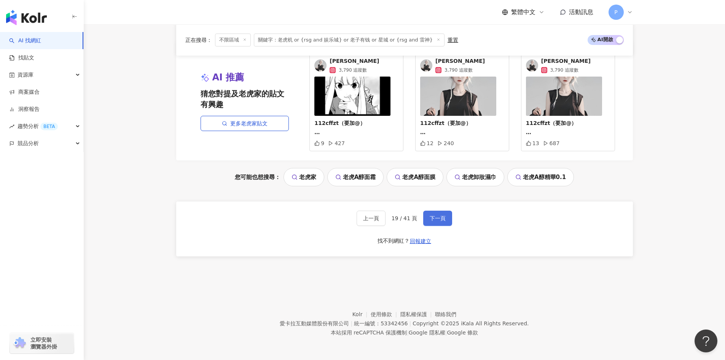
click at [437, 219] on span "下一頁" at bounding box center [438, 218] width 16 height 6
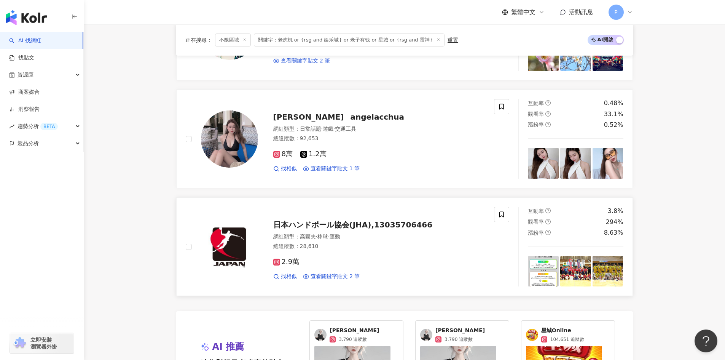
scroll to position [1332, 0]
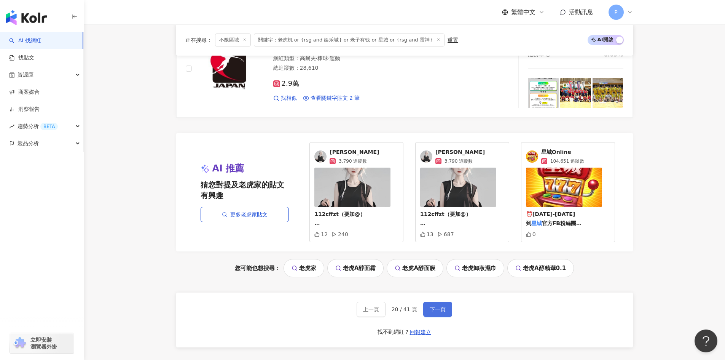
click at [437, 312] on span "下一頁" at bounding box center [438, 309] width 16 height 6
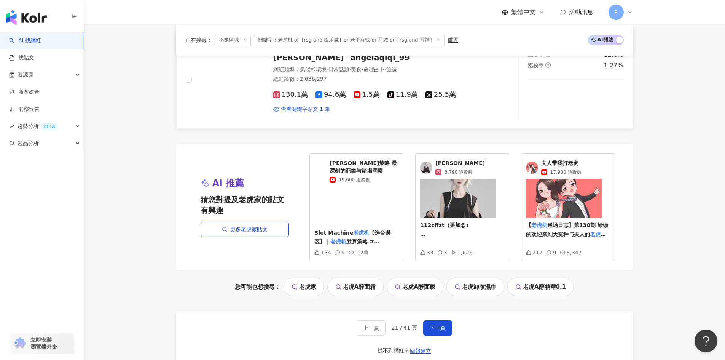
scroll to position [1431, 0]
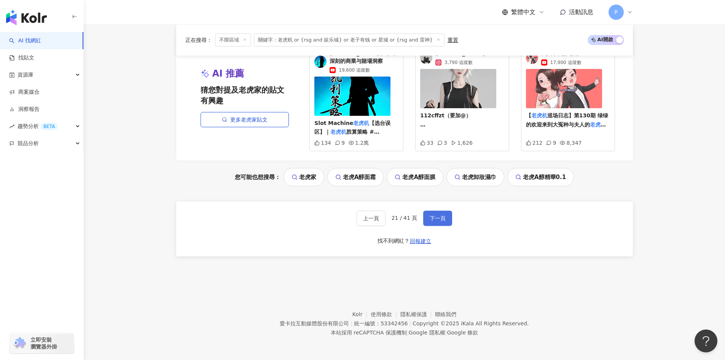
click at [432, 215] on span "下一頁" at bounding box center [438, 218] width 16 height 6
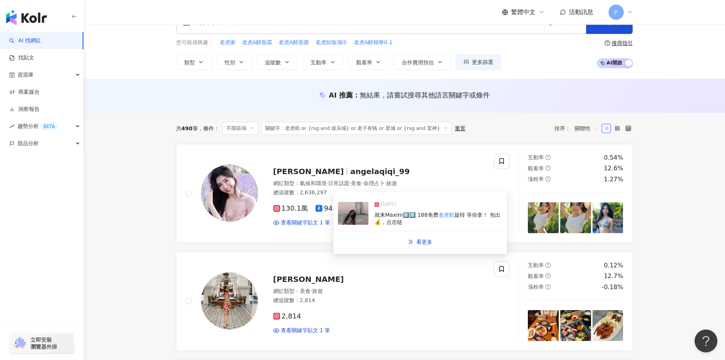
scroll to position [0, 0]
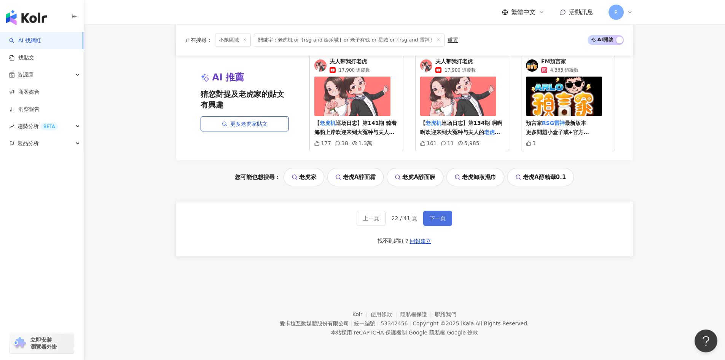
click at [437, 218] on span "下一頁" at bounding box center [438, 218] width 16 height 6
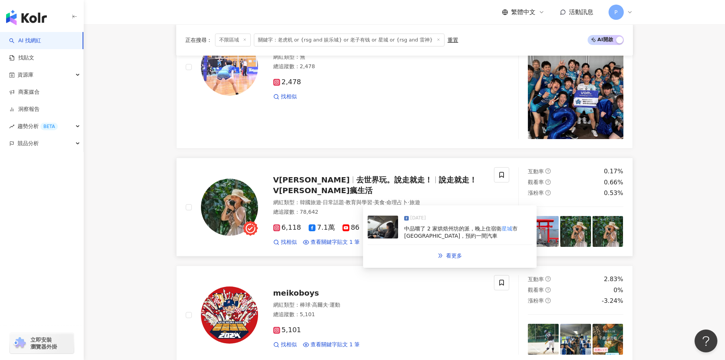
scroll to position [819, 0]
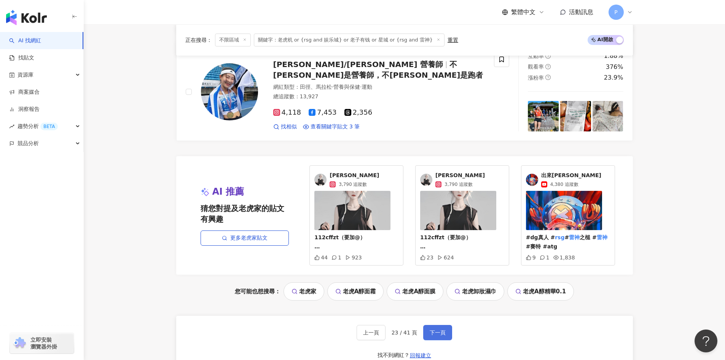
click at [438, 334] on span "下一頁" at bounding box center [438, 332] width 16 height 6
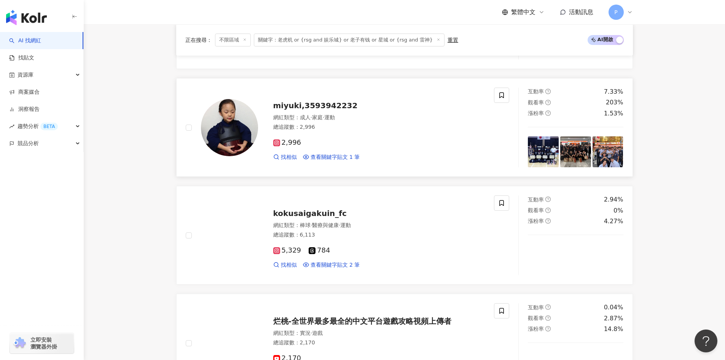
scroll to position [325, 0]
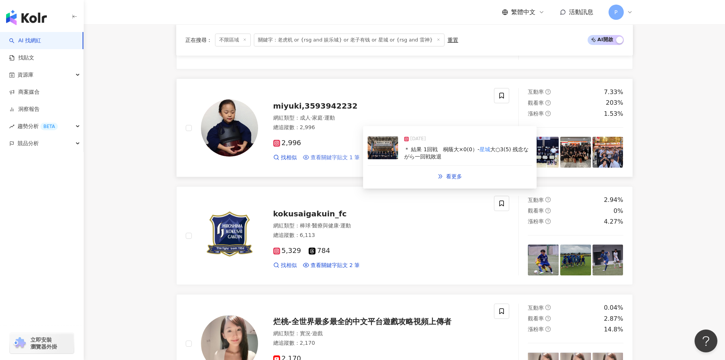
click at [324, 158] on span "查看關鍵字貼文 1 筆" at bounding box center [335, 158] width 49 height 8
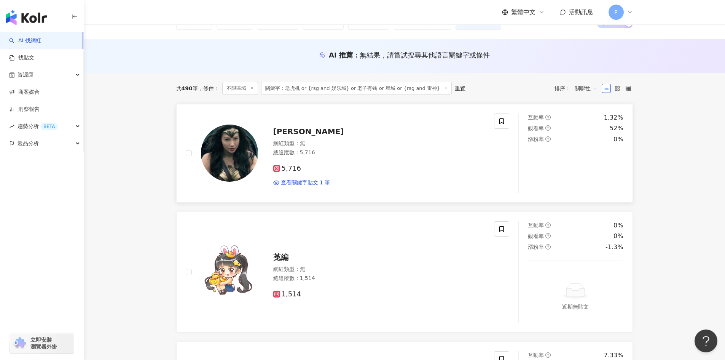
scroll to position [59, 0]
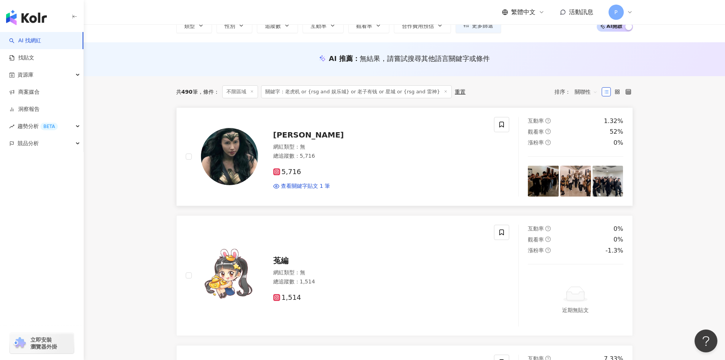
click at [289, 132] on span "王守婕" at bounding box center [308, 134] width 71 height 9
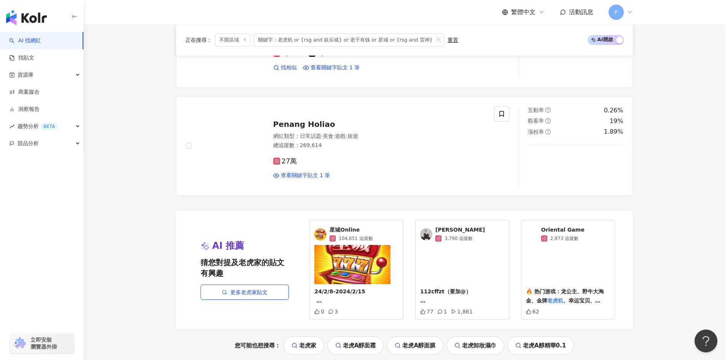
scroll to position [1467, 0]
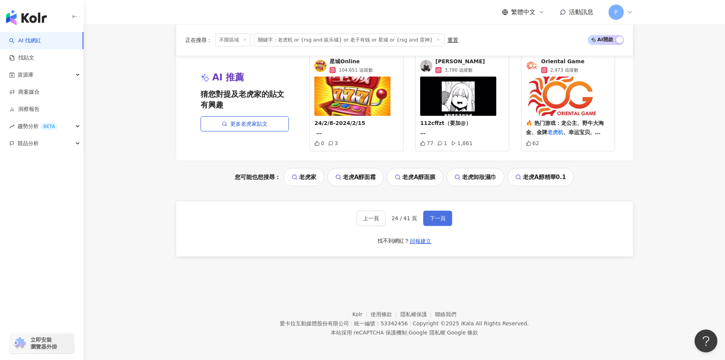
click at [439, 215] on span "下一頁" at bounding box center [438, 218] width 16 height 6
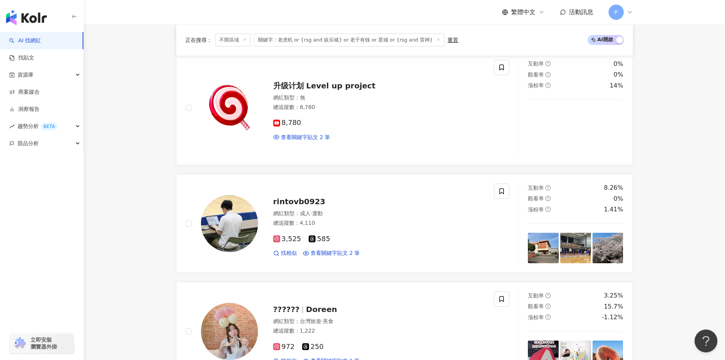
scroll to position [1287, 0]
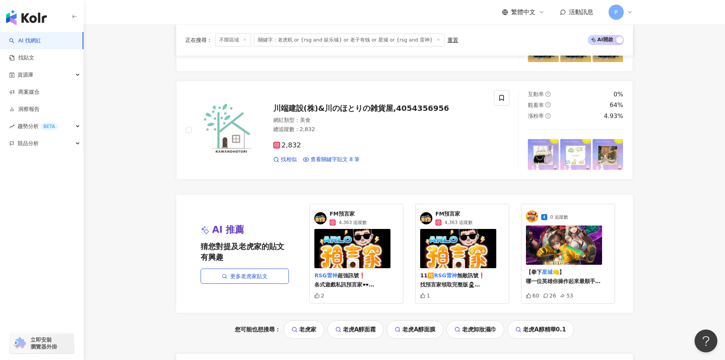
click at [338, 214] on span "FM預言家" at bounding box center [348, 214] width 37 height 8
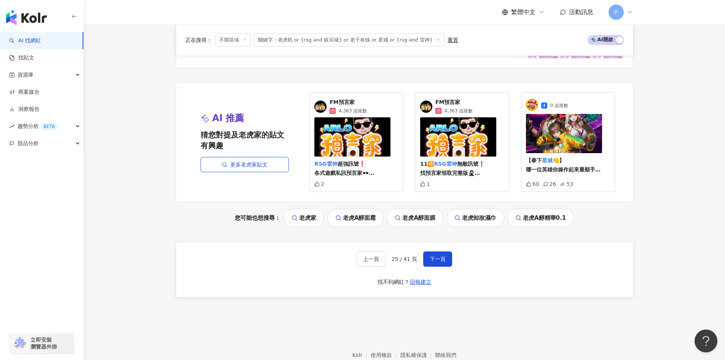
scroll to position [1439, 0]
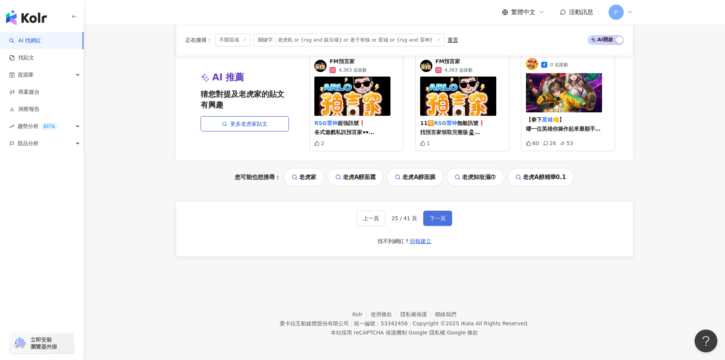
click at [442, 218] on span "下一頁" at bounding box center [438, 218] width 16 height 6
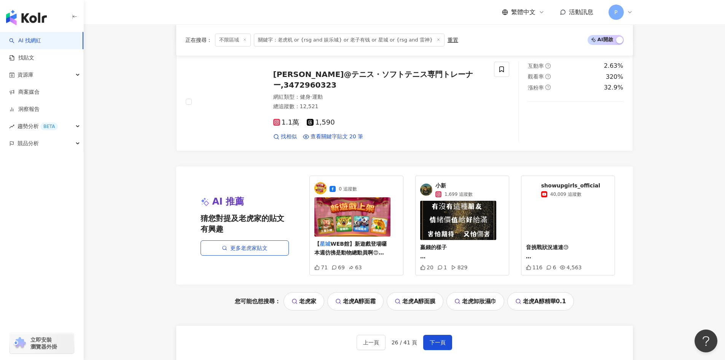
scroll to position [1445, 0]
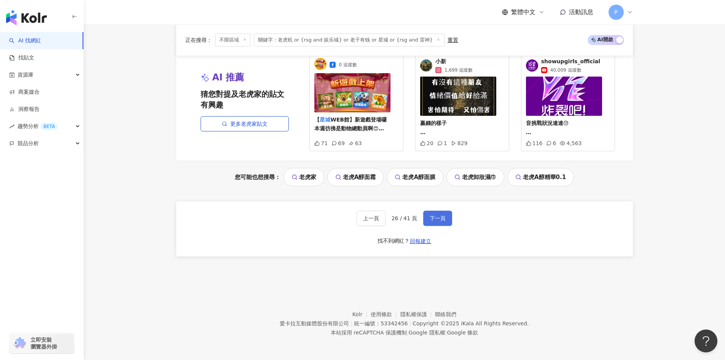
click at [432, 217] on span "下一頁" at bounding box center [438, 218] width 16 height 6
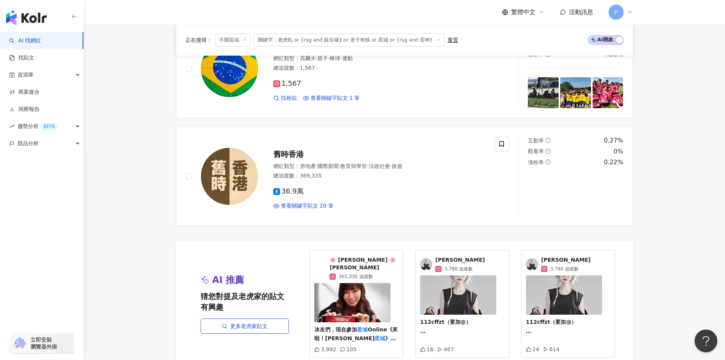
scroll to position [1347, 0]
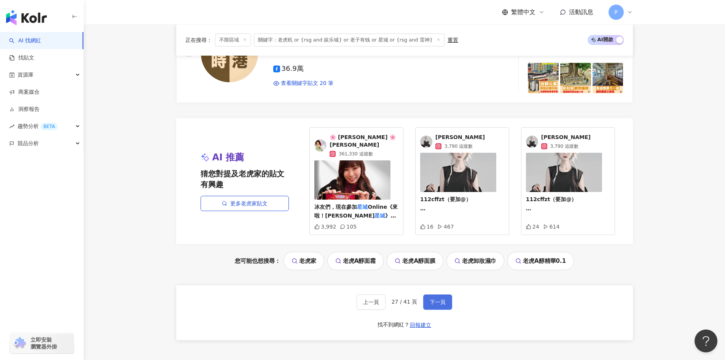
click at [442, 299] on span "下一頁" at bounding box center [438, 302] width 16 height 6
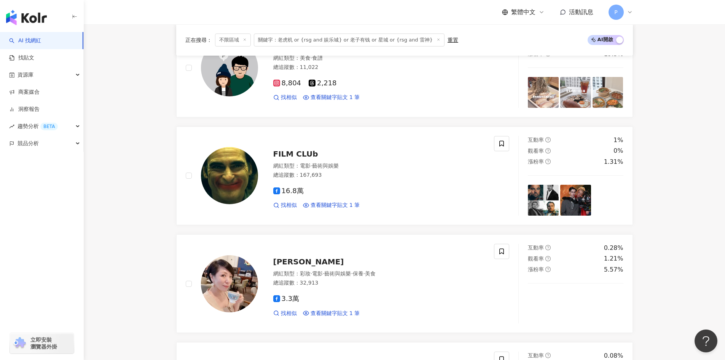
scroll to position [1195, 0]
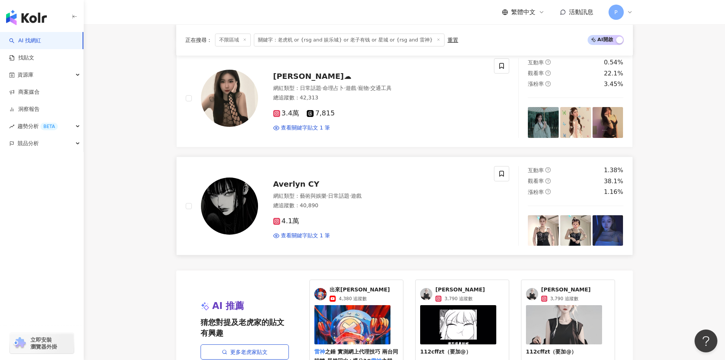
click at [289, 187] on span "Averlyn CY" at bounding box center [296, 183] width 46 height 9
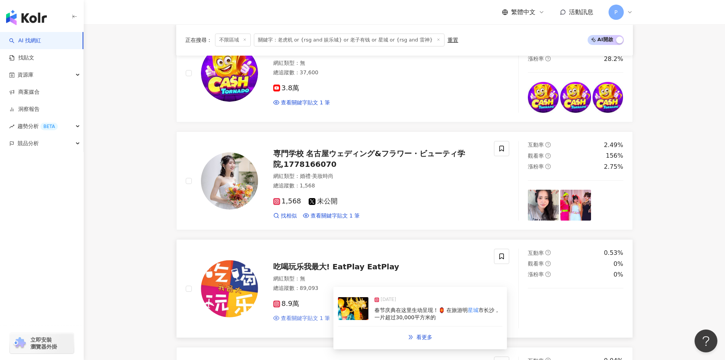
scroll to position [662, 0]
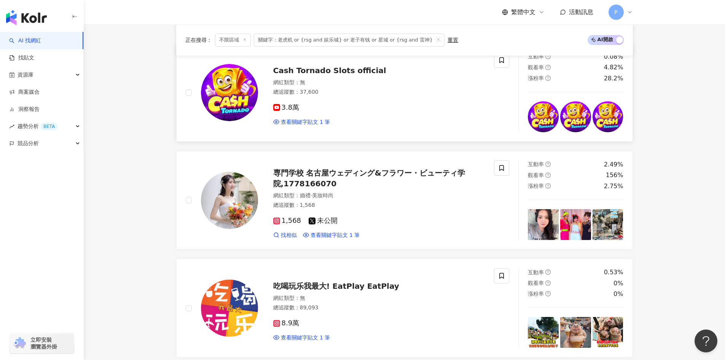
click at [291, 67] on span "Cash Tornado Slots official" at bounding box center [329, 70] width 113 height 9
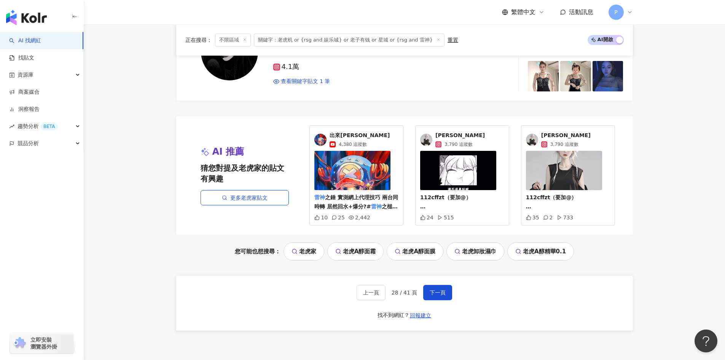
scroll to position [1423, 0]
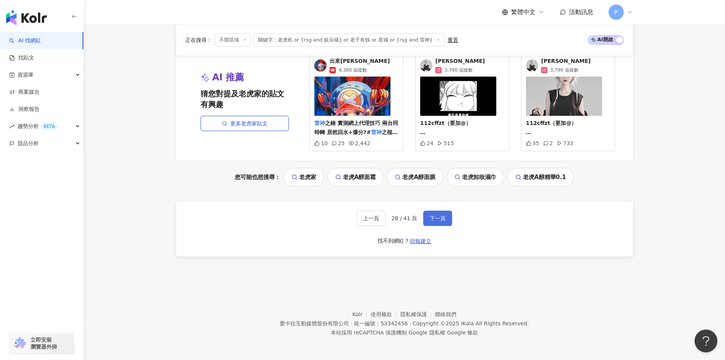
click at [437, 221] on span "下一頁" at bounding box center [438, 218] width 16 height 6
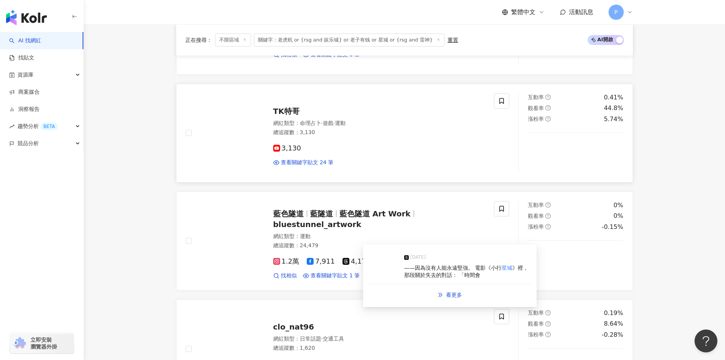
scroll to position [281, 0]
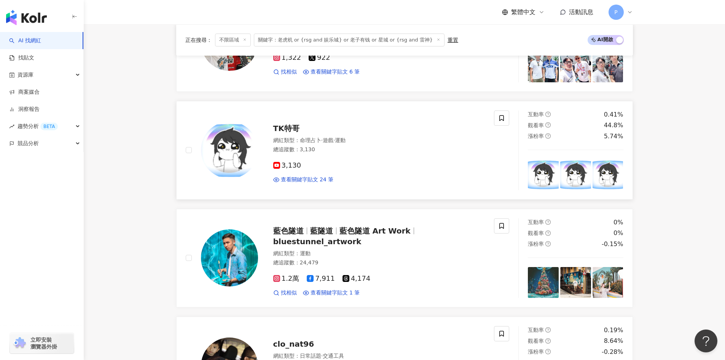
click at [292, 131] on span "TK特哥" at bounding box center [286, 128] width 26 height 9
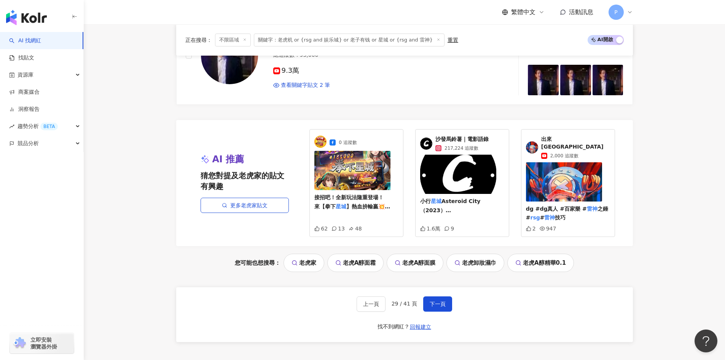
scroll to position [1408, 0]
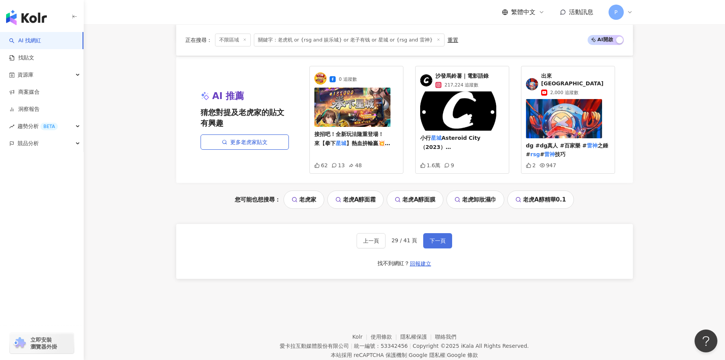
click at [438, 238] on span "下一頁" at bounding box center [438, 241] width 16 height 6
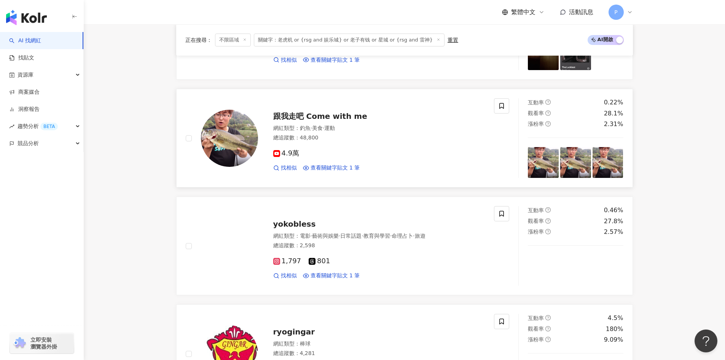
scroll to position [914, 0]
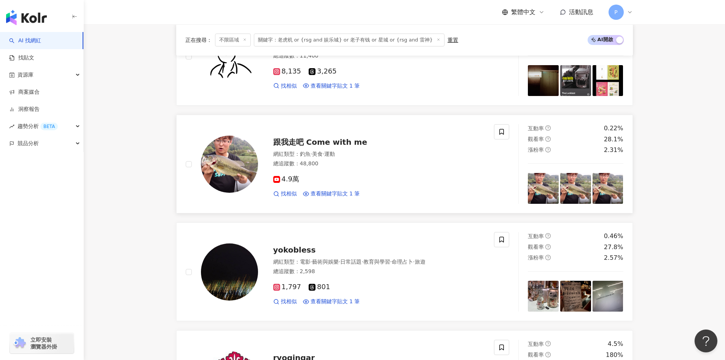
click at [296, 142] on span "跟我走吧 Come with me" at bounding box center [320, 141] width 94 height 9
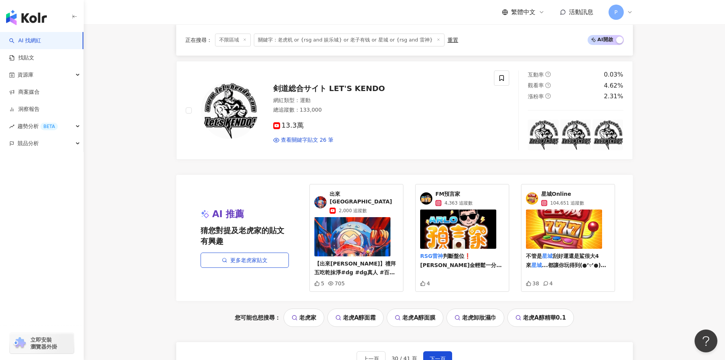
scroll to position [1423, 0]
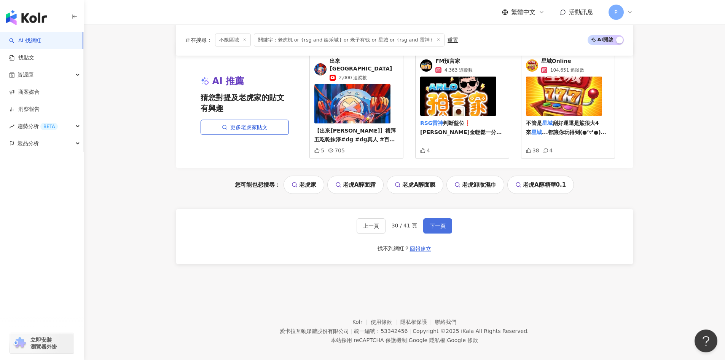
click at [436, 223] on span "下一頁" at bounding box center [438, 226] width 16 height 6
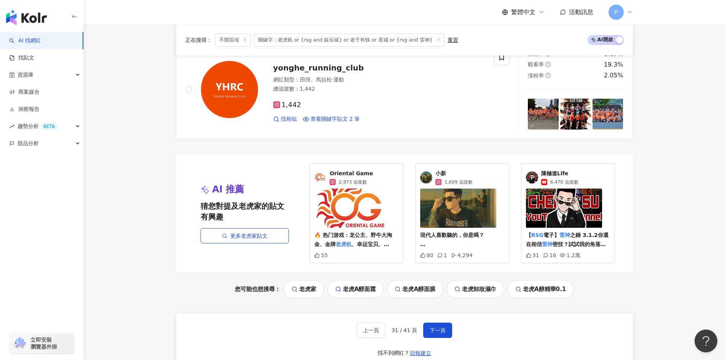
scroll to position [1316, 0]
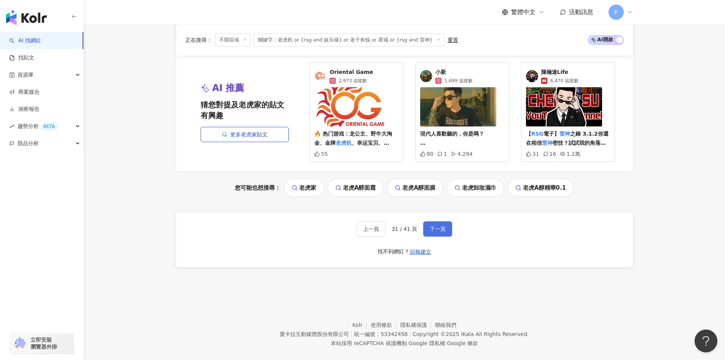
click at [440, 226] on span "下一頁" at bounding box center [438, 229] width 16 height 6
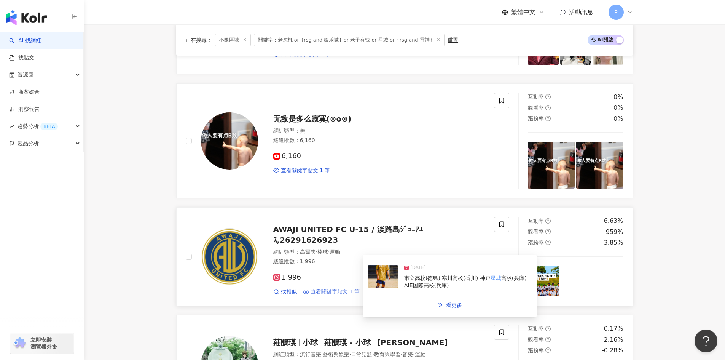
scroll to position [380, 0]
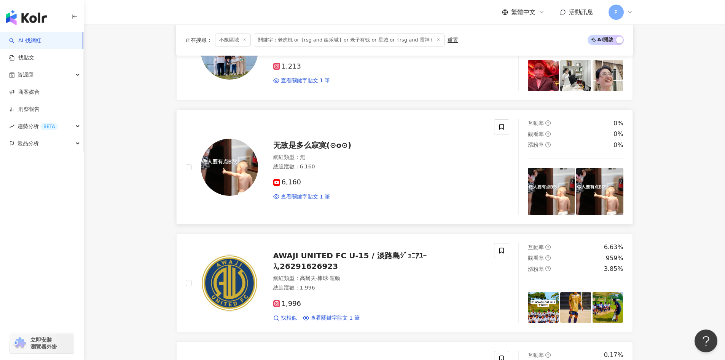
click at [293, 145] on span "无敌是多么寂寞(⊙o⊙)" at bounding box center [312, 144] width 78 height 9
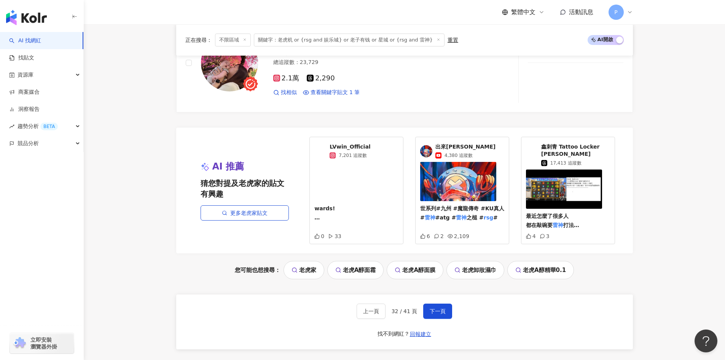
scroll to position [1332, 0]
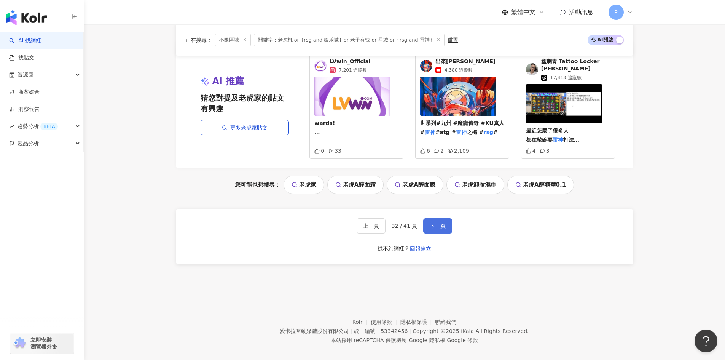
click at [440, 224] on button "下一頁" at bounding box center [437, 225] width 29 height 15
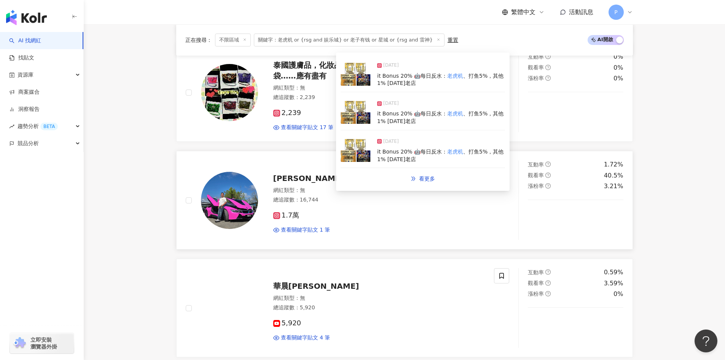
scroll to position [1004, 0]
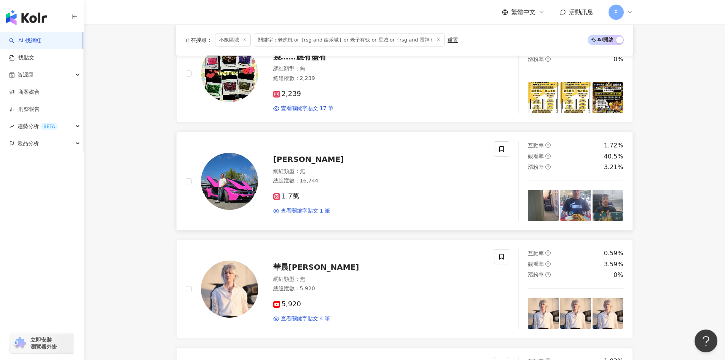
click at [278, 155] on span "劉董" at bounding box center [308, 159] width 71 height 9
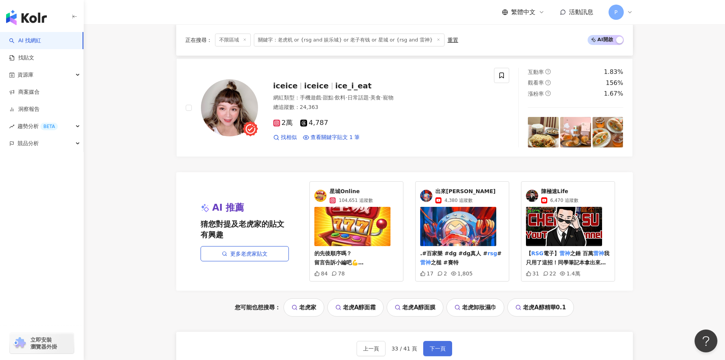
scroll to position [1385, 0]
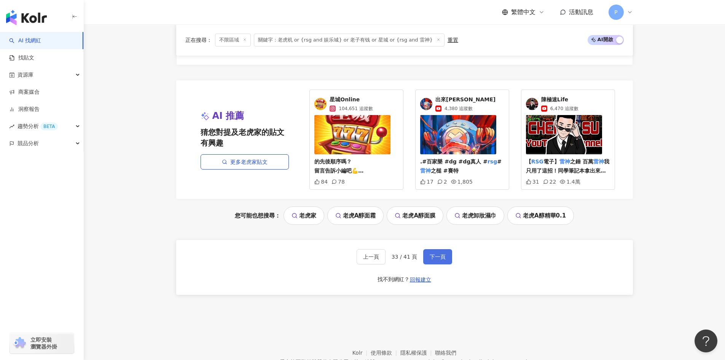
click at [436, 257] on span "下一頁" at bounding box center [438, 257] width 16 height 6
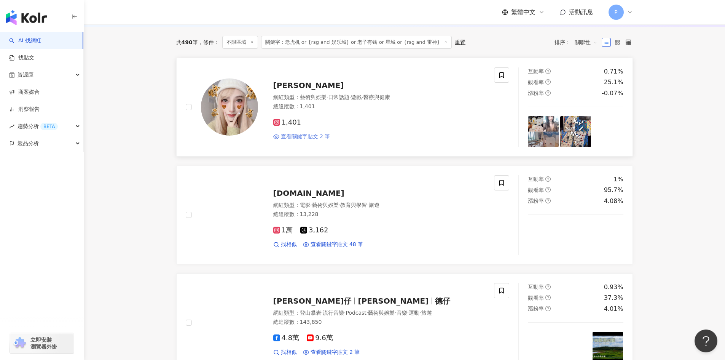
scroll to position [91, 0]
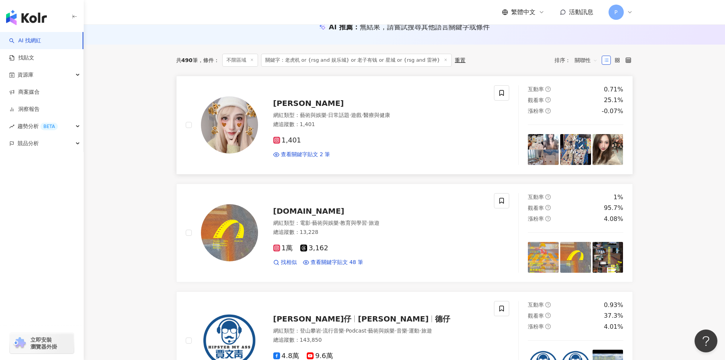
click at [299, 104] on span "Hera Zhang" at bounding box center [308, 103] width 71 height 9
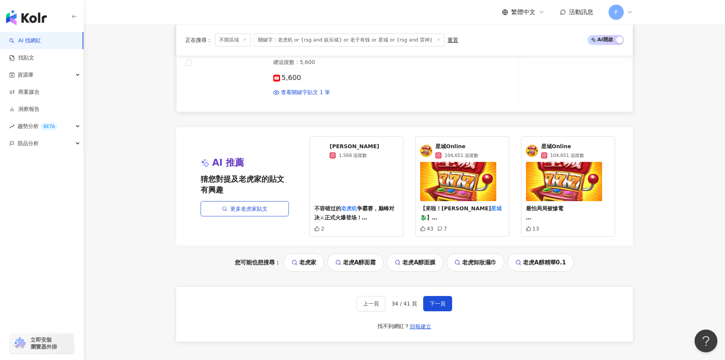
scroll to position [1347, 0]
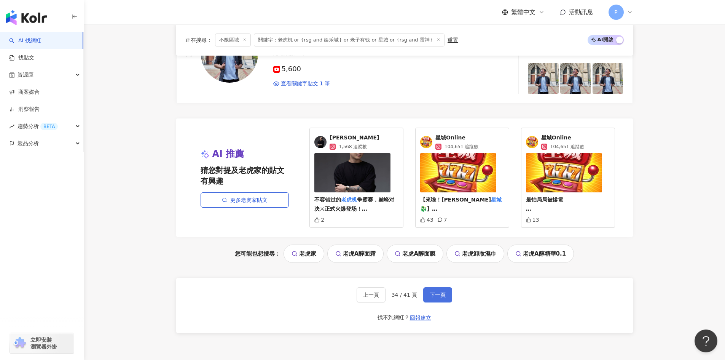
click at [437, 292] on span "下一頁" at bounding box center [438, 295] width 16 height 6
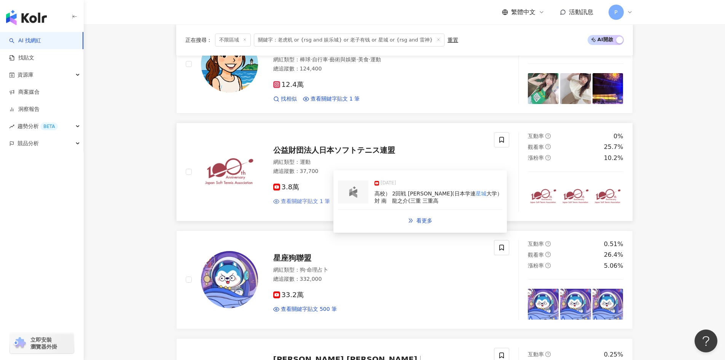
scroll to position [53, 0]
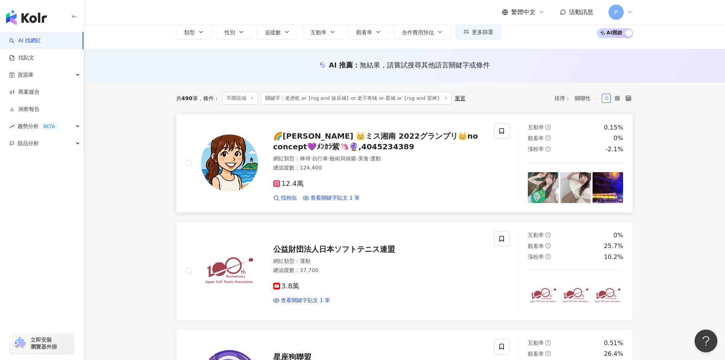
click at [305, 133] on span "🌈八嶋 乃々華 👑ミス湘南 2022グランプリ👑no concept💜ﾒﾝｶﾗ紫🦄🔮,4045234389" at bounding box center [375, 141] width 205 height 20
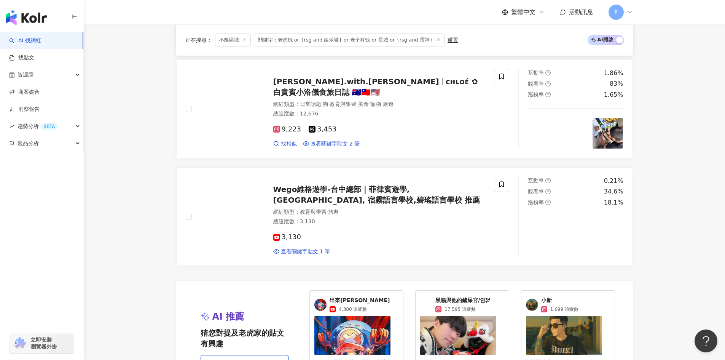
scroll to position [1423, 0]
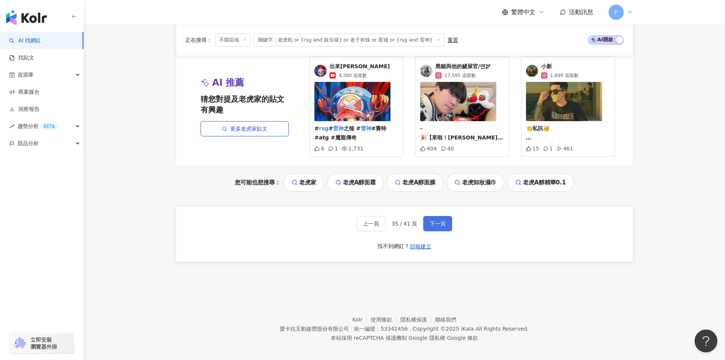
click at [435, 220] on span "下一頁" at bounding box center [438, 223] width 16 height 6
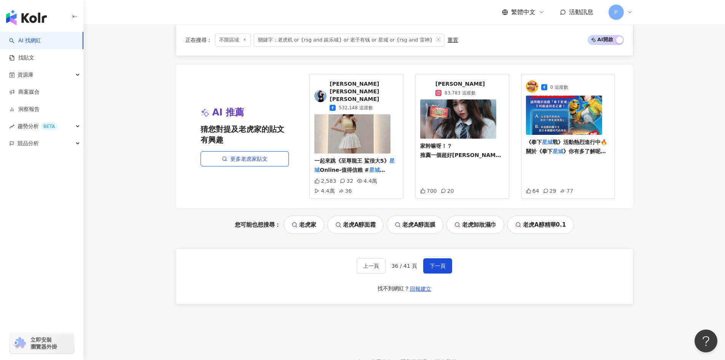
scroll to position [1325, 0]
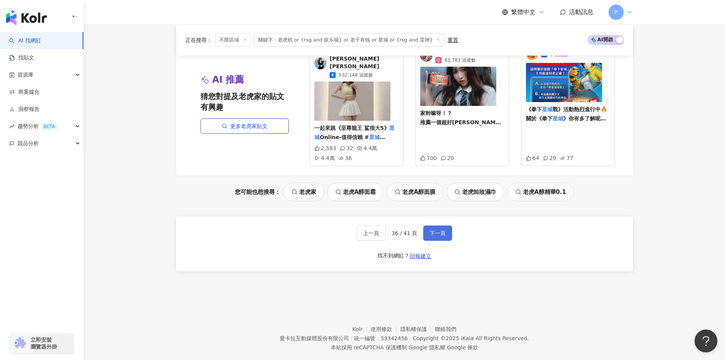
click at [437, 230] on span "下一頁" at bounding box center [438, 233] width 16 height 6
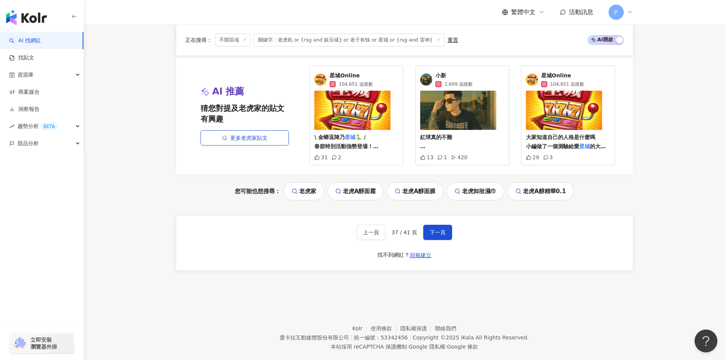
scroll to position [1423, 0]
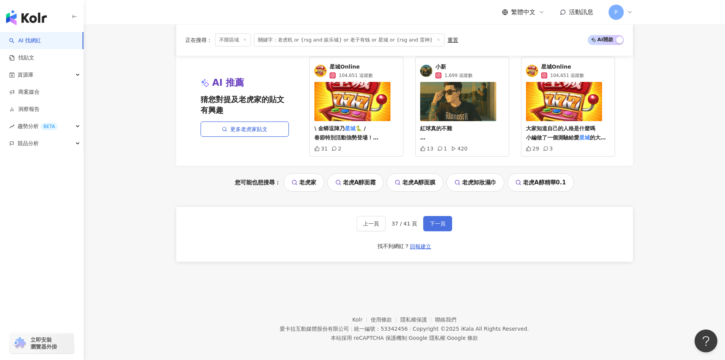
click at [438, 220] on span "下一頁" at bounding box center [438, 223] width 16 height 6
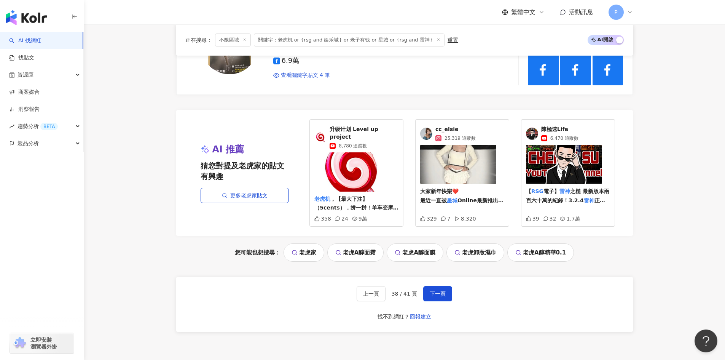
scroll to position [1316, 0]
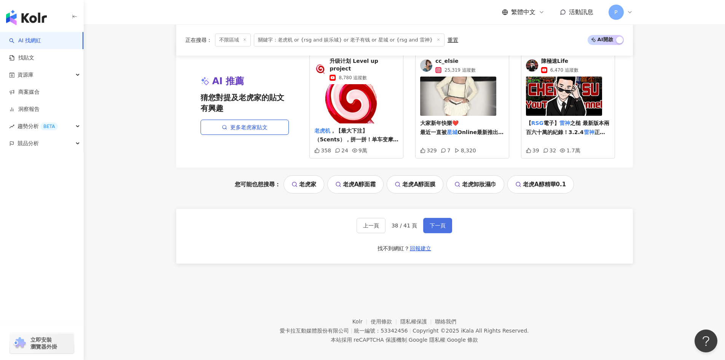
click at [441, 222] on span "下一頁" at bounding box center [438, 225] width 16 height 6
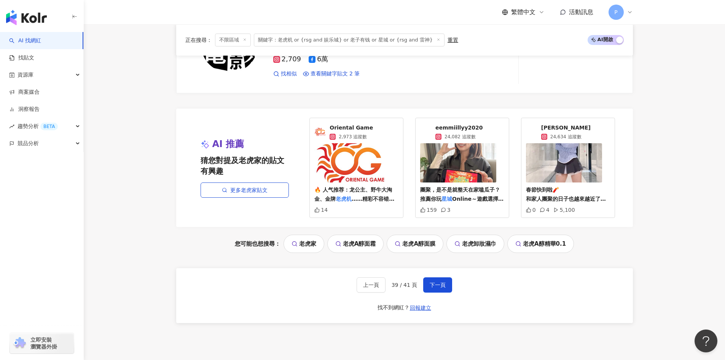
scroll to position [1208, 0]
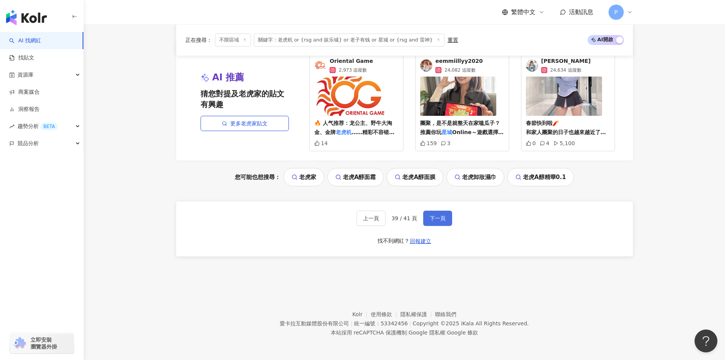
click at [423, 215] on button "下一頁" at bounding box center [437, 218] width 29 height 15
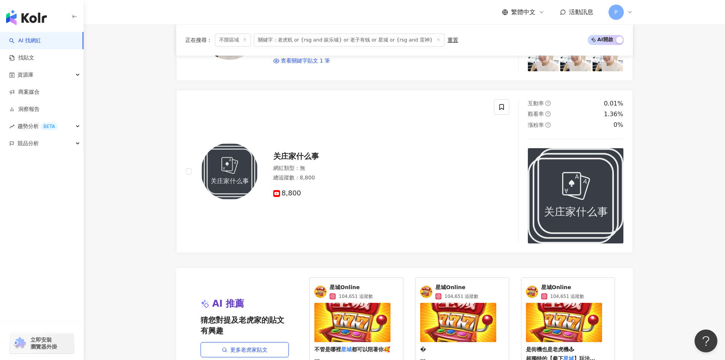
scroll to position [1294, 0]
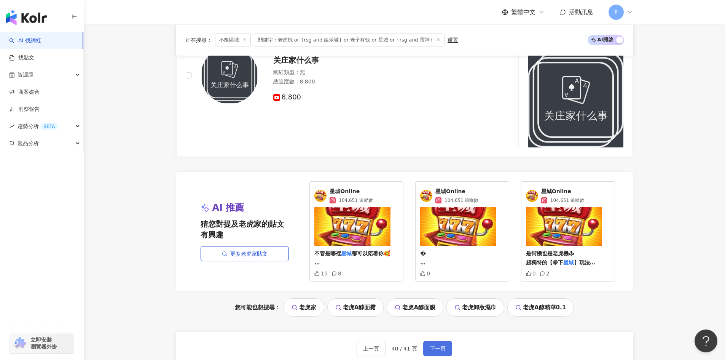
click at [441, 347] on span "下一頁" at bounding box center [438, 348] width 16 height 6
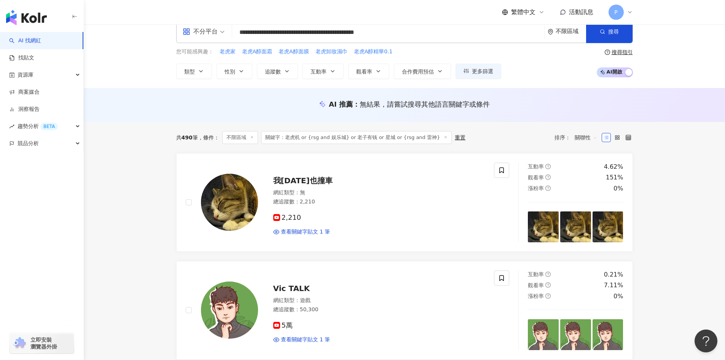
scroll to position [0, 0]
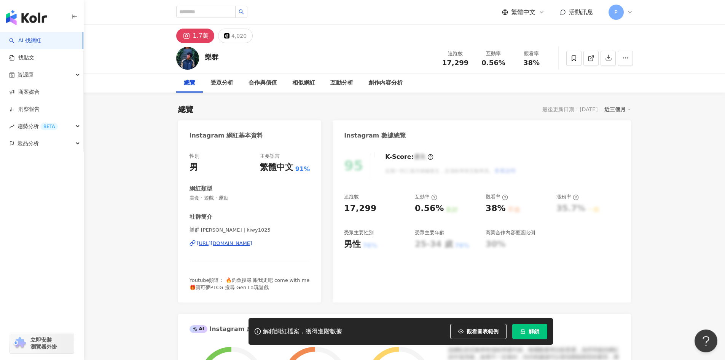
click at [224, 241] on div "[URL][DOMAIN_NAME]" at bounding box center [224, 243] width 55 height 7
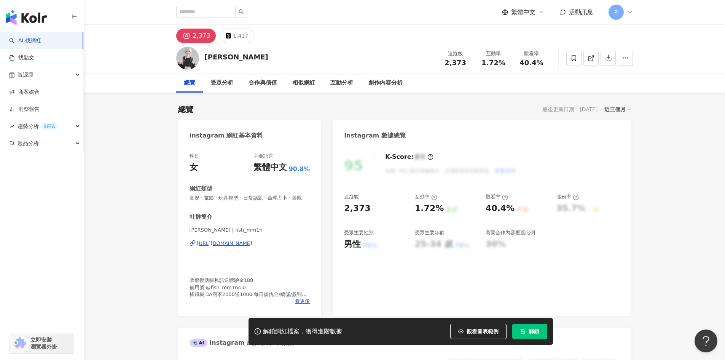
click at [252, 247] on div "https://www.instagram.com/fish_mm1n/" at bounding box center [224, 243] width 55 height 7
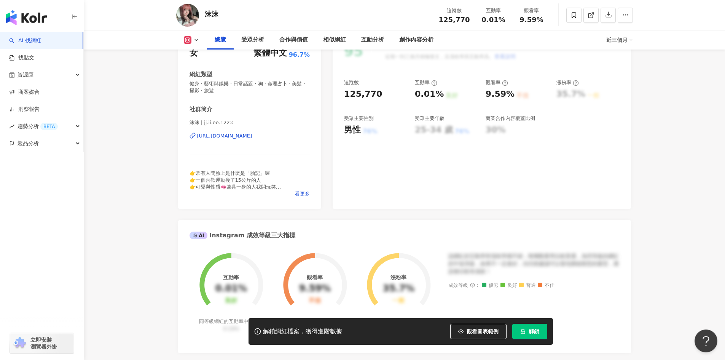
click at [252, 136] on div "[URL][DOMAIN_NAME]" at bounding box center [224, 135] width 55 height 7
drag, startPoint x: 220, startPoint y: 11, endPoint x: 206, endPoint y: 12, distance: 14.5
click at [206, 12] on div "沫沫 追蹤數 125,770 互動率 0.01% 觀看率 9.59%" at bounding box center [404, 15] width 487 height 30
copy div "沫沫"
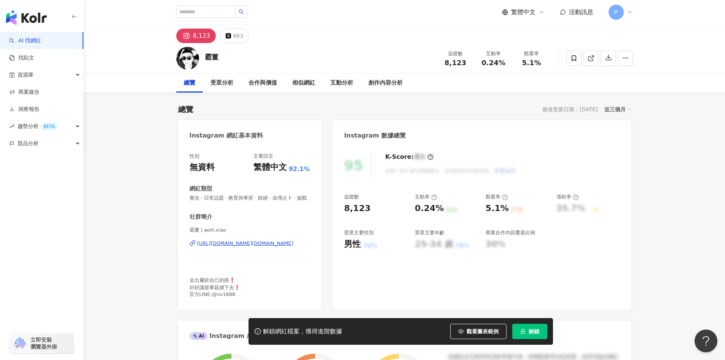
click at [243, 247] on div "https://www.instagram.com/woh.xiao/" at bounding box center [245, 243] width 96 height 7
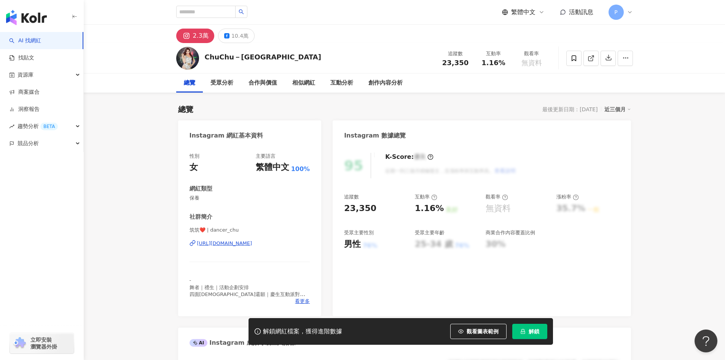
click at [237, 242] on div "[URL][DOMAIN_NAME]" at bounding box center [224, 243] width 55 height 7
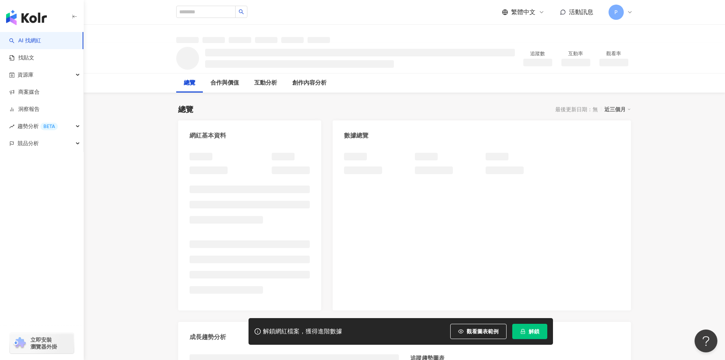
scroll to position [0, 0]
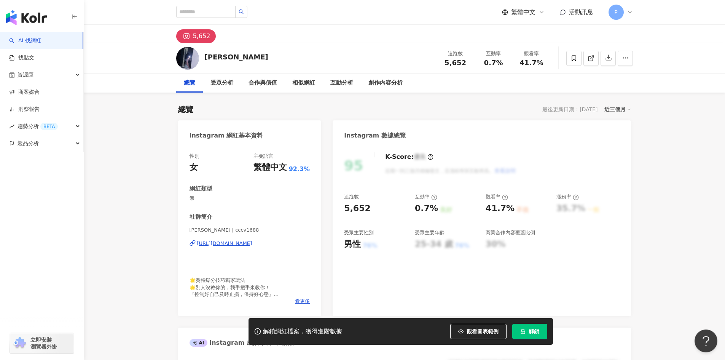
click at [234, 243] on div "https://www.instagram.com/cccv1688/" at bounding box center [224, 243] width 55 height 7
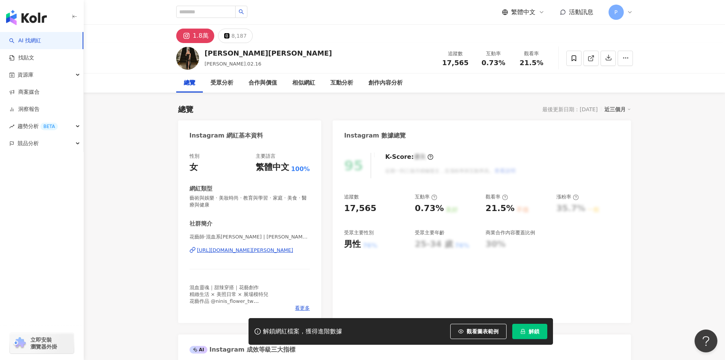
click at [234, 252] on div "[URL][DOMAIN_NAME][PERSON_NAME]" at bounding box center [245, 250] width 96 height 7
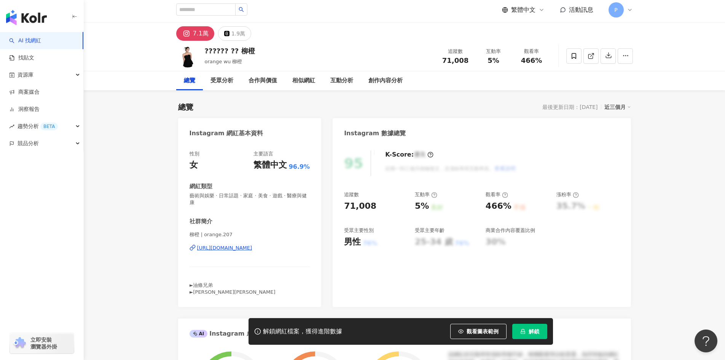
scroll to position [152, 0]
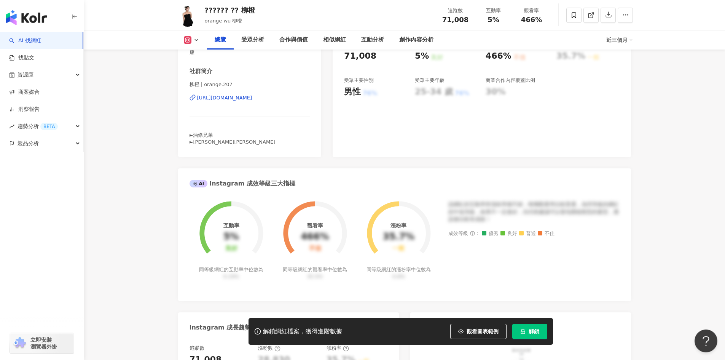
click at [252, 99] on div "https://www.instagram.com/orange.207/" at bounding box center [224, 97] width 55 height 7
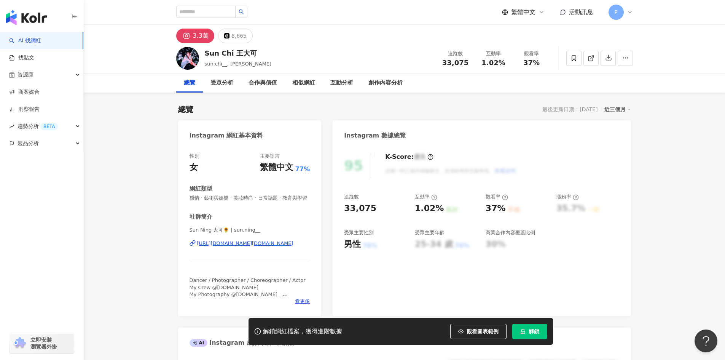
click at [266, 247] on div "[URL][DOMAIN_NAME][DOMAIN_NAME]" at bounding box center [245, 243] width 96 height 7
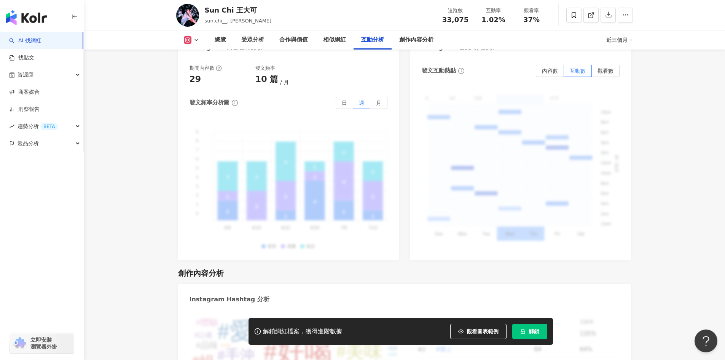
scroll to position [2246, 0]
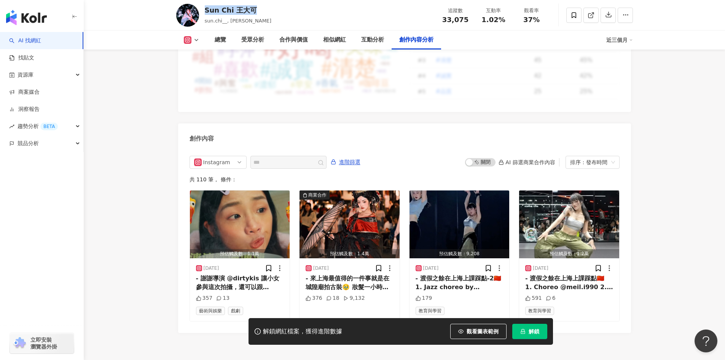
drag, startPoint x: 258, startPoint y: 11, endPoint x: 206, endPoint y: 12, distance: 51.8
click at [206, 12] on div "Sun Chi 王大可 sun.chi__, 孫綺 追蹤數 33,075 互動率 1.02% 觀看率 37%" at bounding box center [404, 15] width 487 height 30
copy div "Sun Chi 王大可"
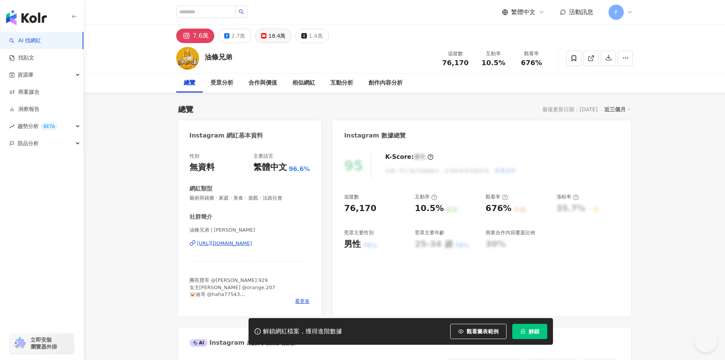
click at [268, 35] on div "18.4萬" at bounding box center [276, 35] width 17 height 11
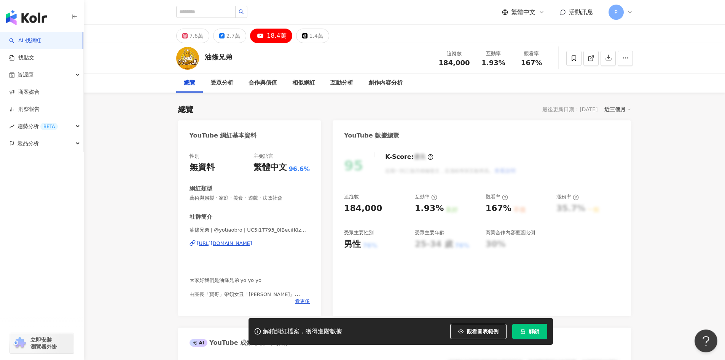
click at [252, 244] on div "https://www.youtube.com/channel/UC5i1T793_0IBecifKIzwiAw" at bounding box center [224, 243] width 55 height 7
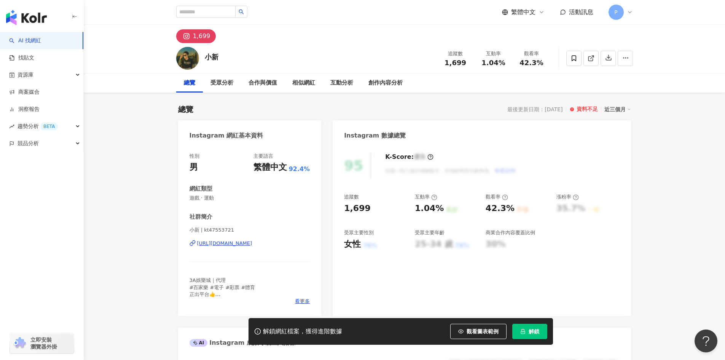
click at [239, 243] on div "https://www.instagram.com/kt47553721/" at bounding box center [224, 243] width 55 height 7
drag, startPoint x: 219, startPoint y: 57, endPoint x: 206, endPoint y: 56, distance: 12.7
click at [206, 56] on div "小新 追蹤數 1,699 互動率 1.04% 觀看率 42.3%" at bounding box center [404, 58] width 487 height 30
copy div "小新"
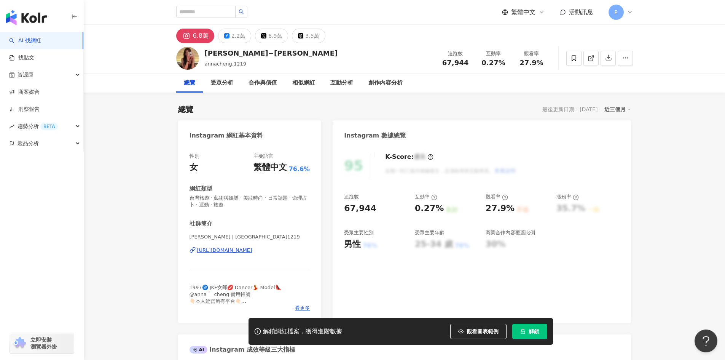
click at [252, 250] on div "https://www.instagram.com/annacheng.1219/" at bounding box center [224, 250] width 55 height 7
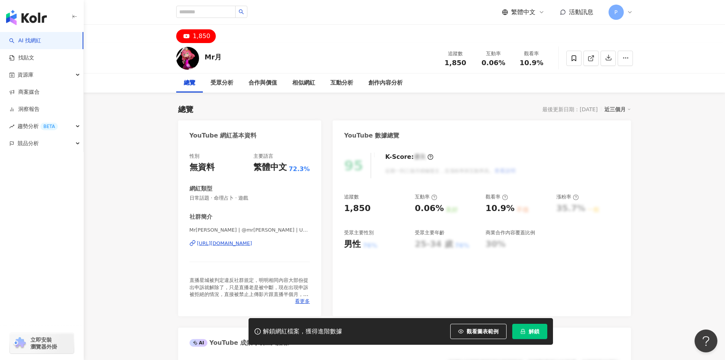
click at [252, 246] on div "[URL][DOMAIN_NAME]" at bounding box center [224, 243] width 55 height 7
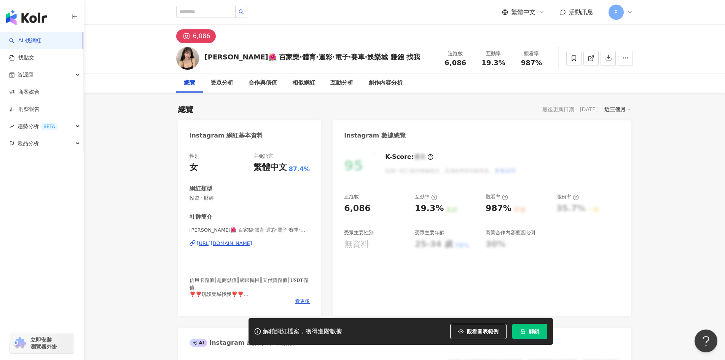
click at [251, 243] on div "https://www.instagram.com/lincc__99/" at bounding box center [224, 243] width 55 height 7
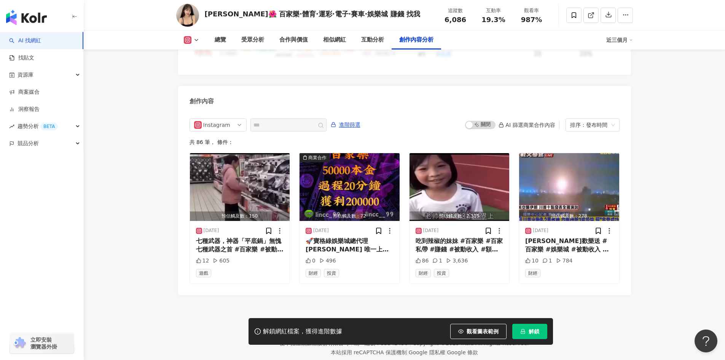
scroll to position [2322, 0]
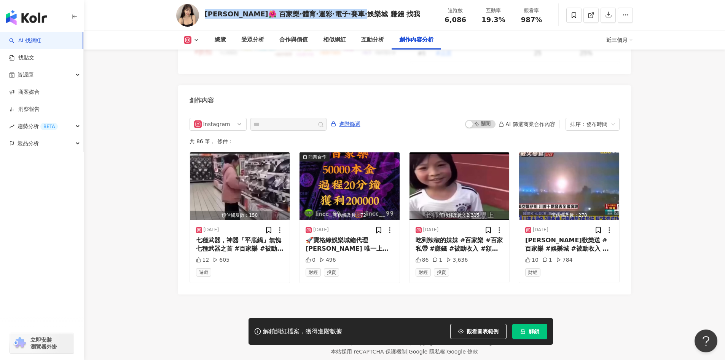
drag, startPoint x: 204, startPoint y: 11, endPoint x: 389, endPoint y: 14, distance: 184.3
click at [389, 14] on div "林晞🌺 百家樂·體育·運彩·電子·賽車·娛樂城 賺錢 找我" at bounding box center [312, 14] width 215 height 10
copy div "林晞🌺 百家樂·體育·運彩·電子·賽車·娛樂城 賺錢 找我"
click at [225, 22] on div "林晞🌺 百家樂·體育·運彩·電子·賽車·娛樂城 賺錢 找我 追蹤數 6,086 互動率 19.3% 觀看率 987%" at bounding box center [404, 15] width 487 height 30
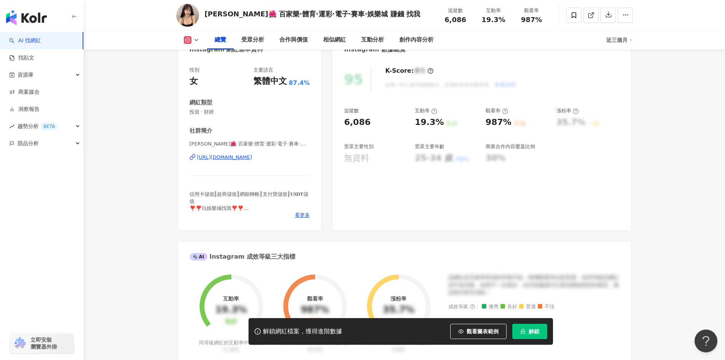
scroll to position [0, 0]
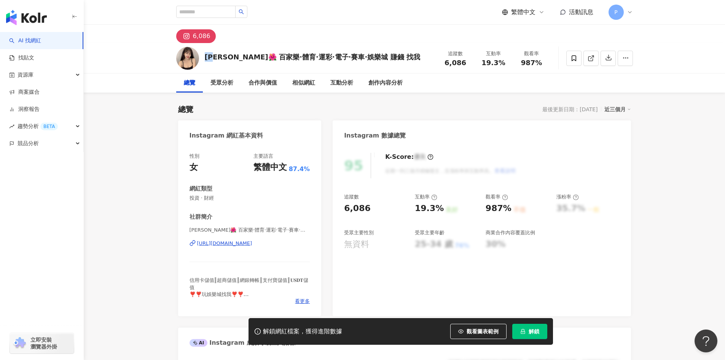
drag, startPoint x: 204, startPoint y: 56, endPoint x: 217, endPoint y: 57, distance: 13.7
click at [217, 57] on div "林晞🌺 百家樂·體育·運彩·電子·賽車·娛樂城 賺錢 找我 追蹤數 6,086 互動率 19.3% 觀看率 987%" at bounding box center [404, 58] width 487 height 30
click at [209, 58] on div "林晞🌺 百家樂·體育·運彩·電子·賽車·娛樂城 賺錢 找我" at bounding box center [312, 57] width 215 height 10
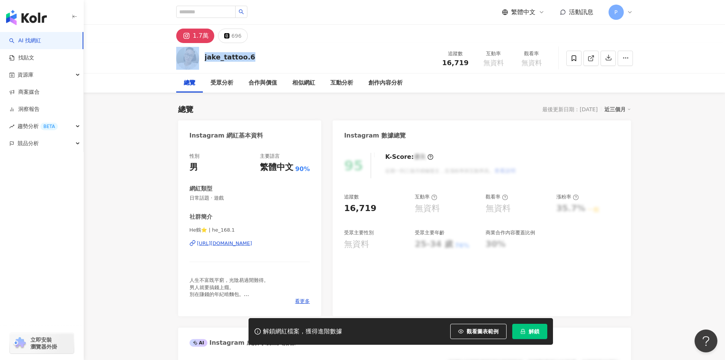
click at [258, 48] on div "jake_tattoo.6 追蹤數 16,719 互動率 無資料 觀看率 無資料" at bounding box center [404, 58] width 487 height 30
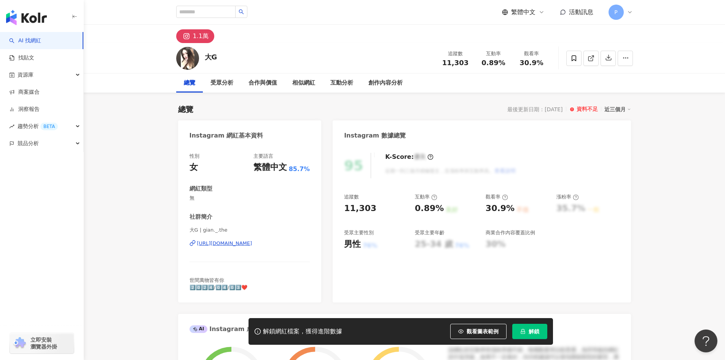
click at [247, 244] on div "https://www.instagram.com/gian._.the/" at bounding box center [224, 243] width 55 height 7
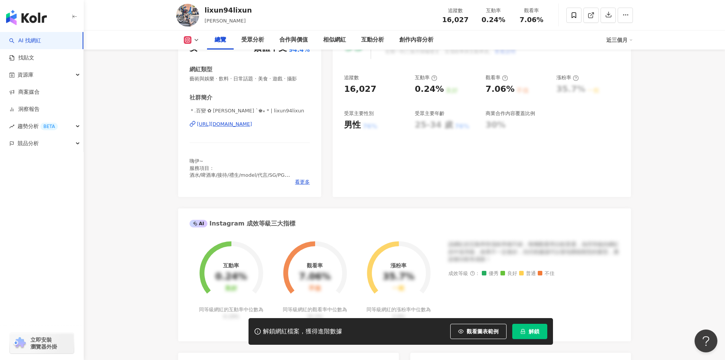
scroll to position [114, 0]
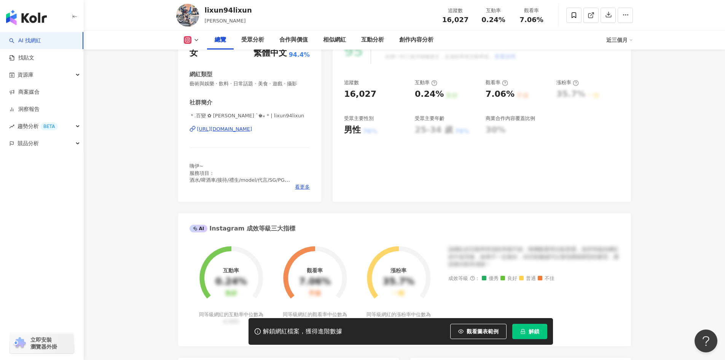
click at [252, 128] on div "[URL][DOMAIN_NAME]" at bounding box center [224, 129] width 55 height 7
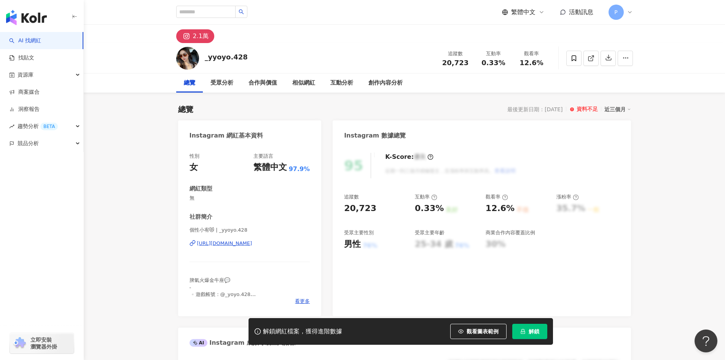
click at [240, 242] on div "https://www.instagram.com/_yyoyo.428/" at bounding box center [224, 243] width 55 height 7
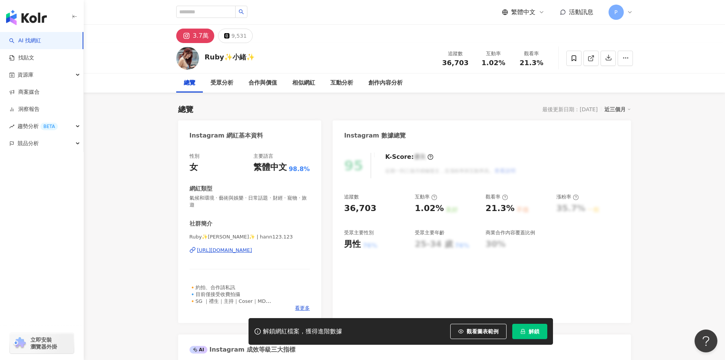
click at [239, 252] on div "https://www.instagram.com/hann123.123/" at bounding box center [224, 250] width 55 height 7
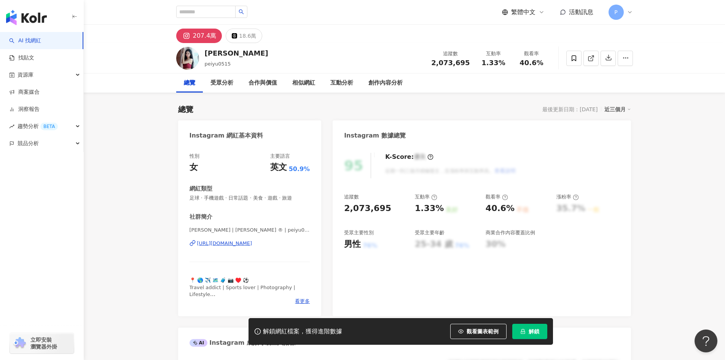
click at [245, 246] on div "[URL][DOMAIN_NAME]" at bounding box center [224, 243] width 55 height 7
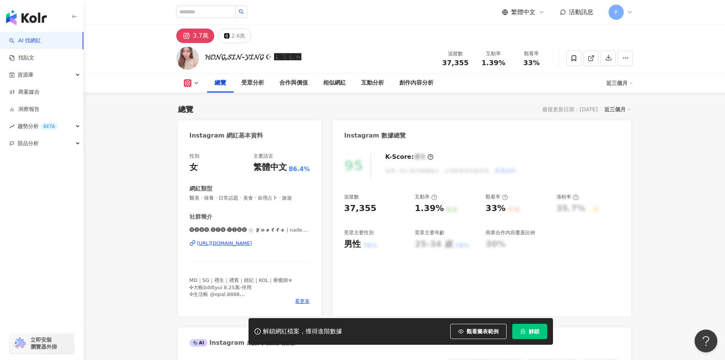
click at [252, 240] on div "https://www.instagram.com/nade.1334/" at bounding box center [224, 243] width 55 height 7
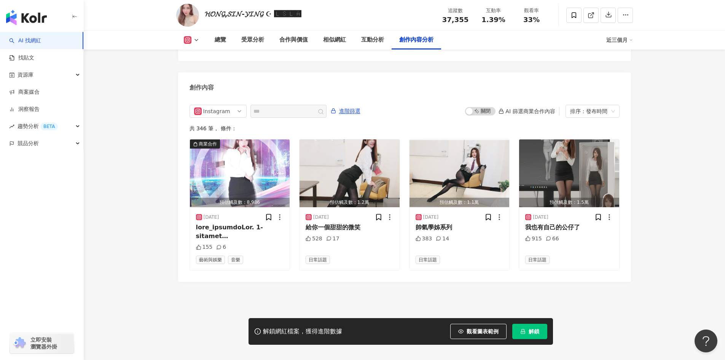
scroll to position [2331, 0]
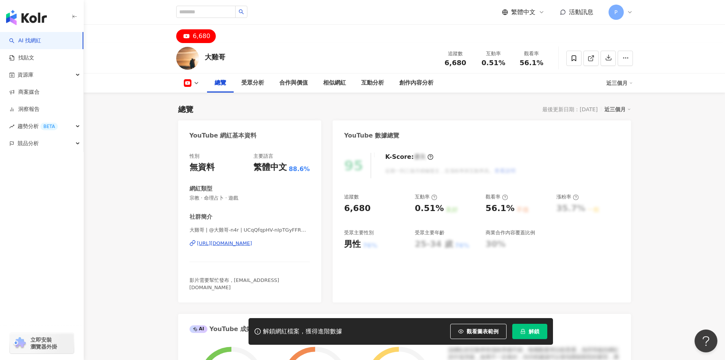
click at [252, 245] on div "https://www.youtube.com/channel/UCqQfqpHV-nIpTGyFFRmCfqA" at bounding box center [224, 243] width 55 height 7
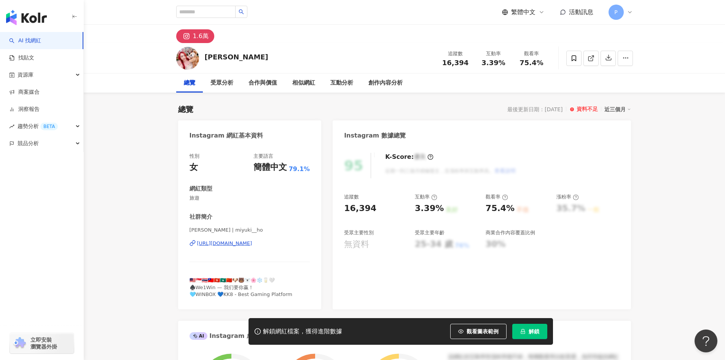
click at [252, 244] on div "https://www.instagram.com/miyuki__ho/" at bounding box center [224, 243] width 55 height 7
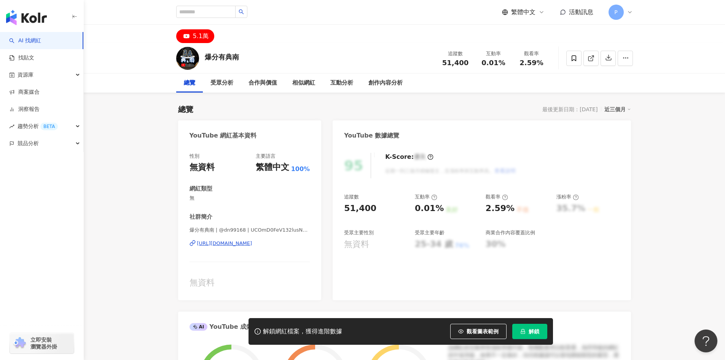
click at [252, 242] on div "[URL][DOMAIN_NAME]" at bounding box center [224, 243] width 55 height 7
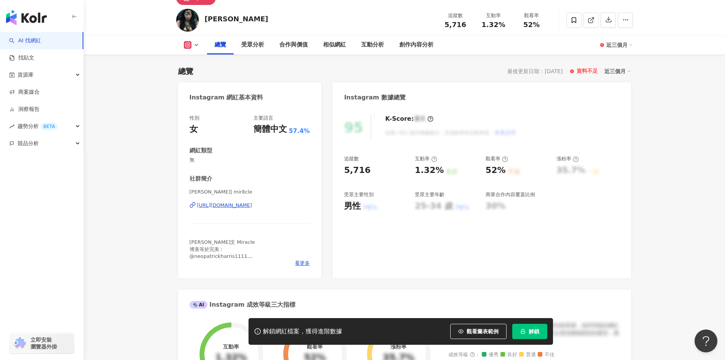
click at [252, 206] on div "https://www.instagram.com/mir8cle/" at bounding box center [224, 205] width 55 height 7
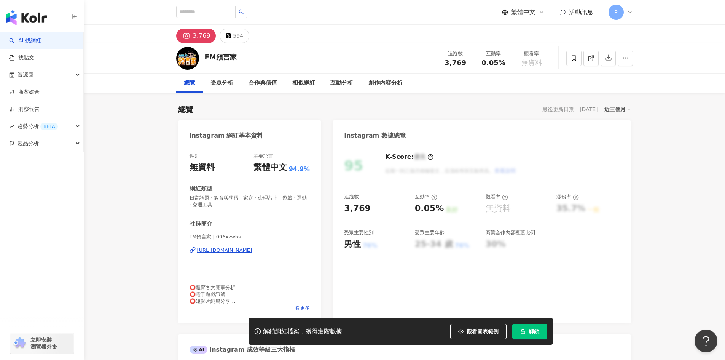
click at [237, 251] on div "[URL][DOMAIN_NAME]" at bounding box center [224, 250] width 55 height 7
drag, startPoint x: 236, startPoint y: 56, endPoint x: 199, endPoint y: 54, distance: 37.4
click at [199, 54] on div "FM預言家 追蹤數 3,769 互動率 0.05% 觀看率 無資料" at bounding box center [404, 58] width 487 height 30
copy div "FM預言家"
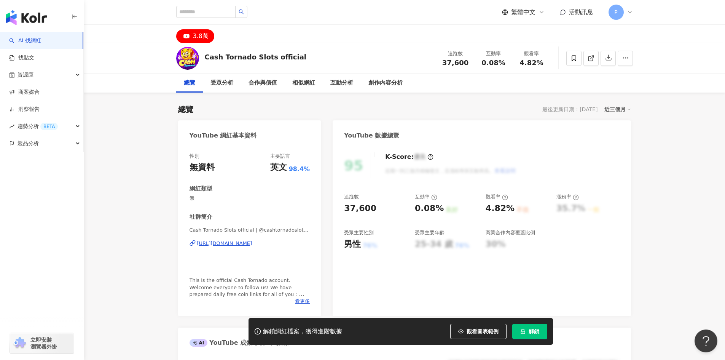
click at [247, 243] on div "https://www.youtube.com/channel/UCawHurIZdAsjhZ2bOTt0Y2Q" at bounding box center [224, 243] width 55 height 7
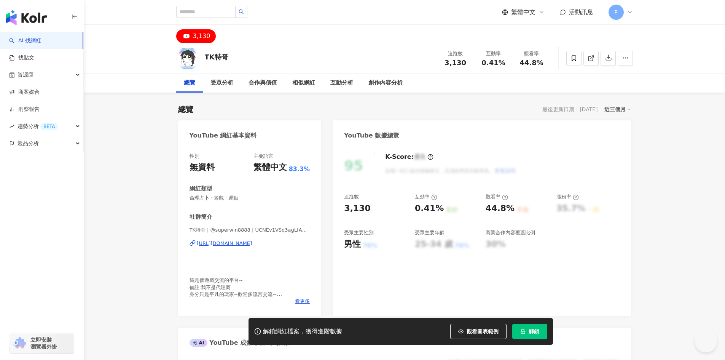
click at [236, 243] on div "https://www.youtube.com/channel/UCNEv1VSq3agLfA1Hqrfs7ew" at bounding box center [224, 243] width 55 height 7
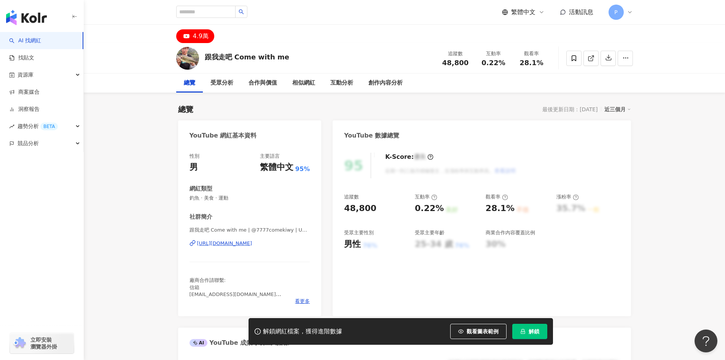
drag, startPoint x: 243, startPoint y: 242, endPoint x: 257, endPoint y: 223, distance: 23.2
click at [243, 242] on div "https://www.youtube.com/channel/UC9WeSZ1YEOeUz7vgZi28ong" at bounding box center [224, 243] width 55 height 7
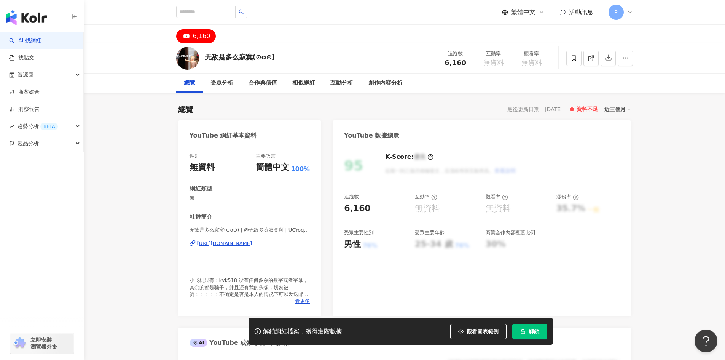
click at [252, 246] on div "https://www.youtube.com/channel/UCYoqqcm0ld4ETxzZOMBGh6w" at bounding box center [224, 243] width 55 height 7
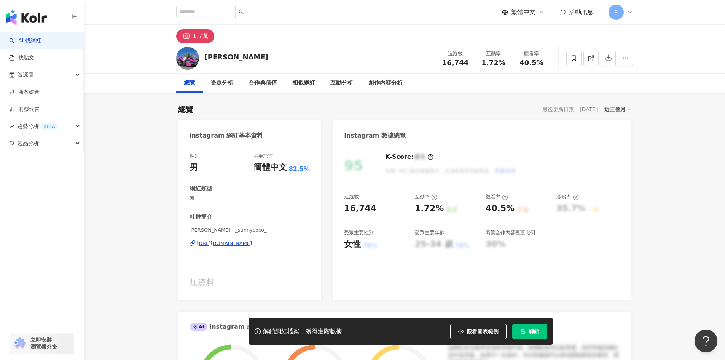
click at [246, 243] on div "[URL][DOMAIN_NAME]" at bounding box center [224, 243] width 55 height 7
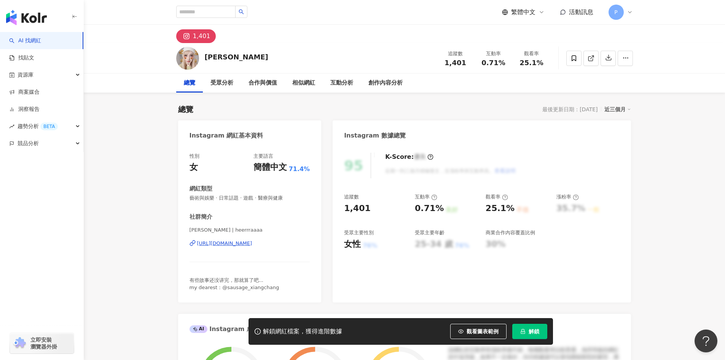
click at [243, 242] on div "https://www.instagram.com/heerrraaaa/" at bounding box center [224, 243] width 55 height 7
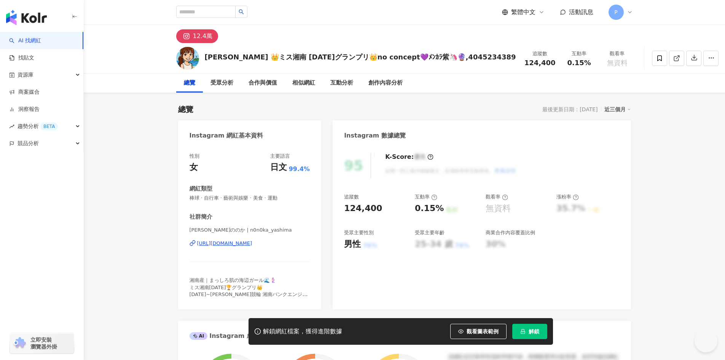
click at [252, 244] on div "[URL][DOMAIN_NAME]" at bounding box center [224, 243] width 55 height 7
drag, startPoint x: 214, startPoint y: 57, endPoint x: 249, endPoint y: 58, distance: 35.0
click at [249, 58] on div "[PERSON_NAME] 👑ミス湘南 [DATE]グランプリ👑no concept💜ﾒﾝｶﾗ紫🦄🔮,4045234389" at bounding box center [360, 57] width 311 height 10
copy div "[PERSON_NAME]"
